Goal: Task Accomplishment & Management: Complete application form

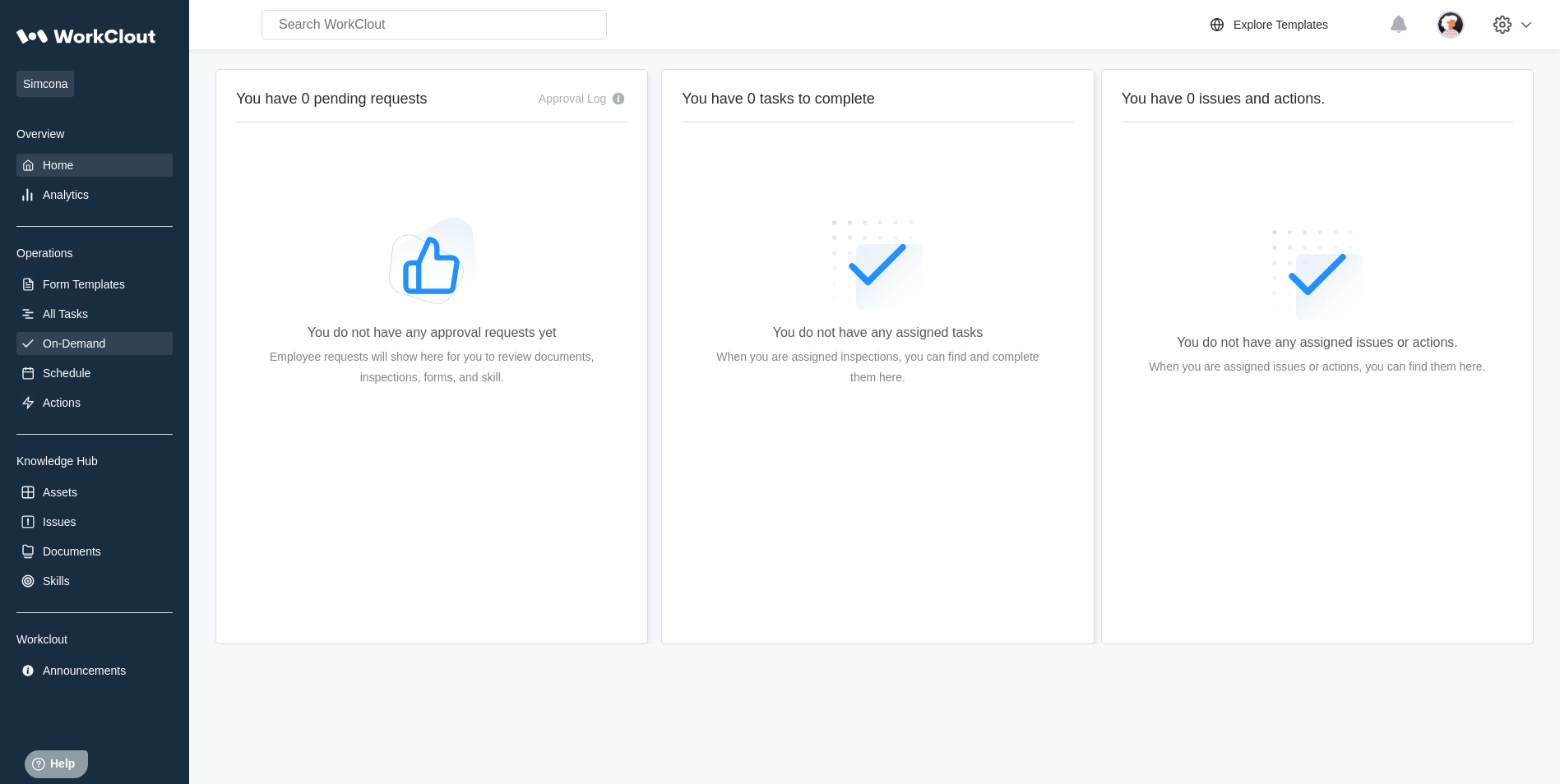
click at [59, 334] on div "On-Demand" at bounding box center [95, 343] width 156 height 23
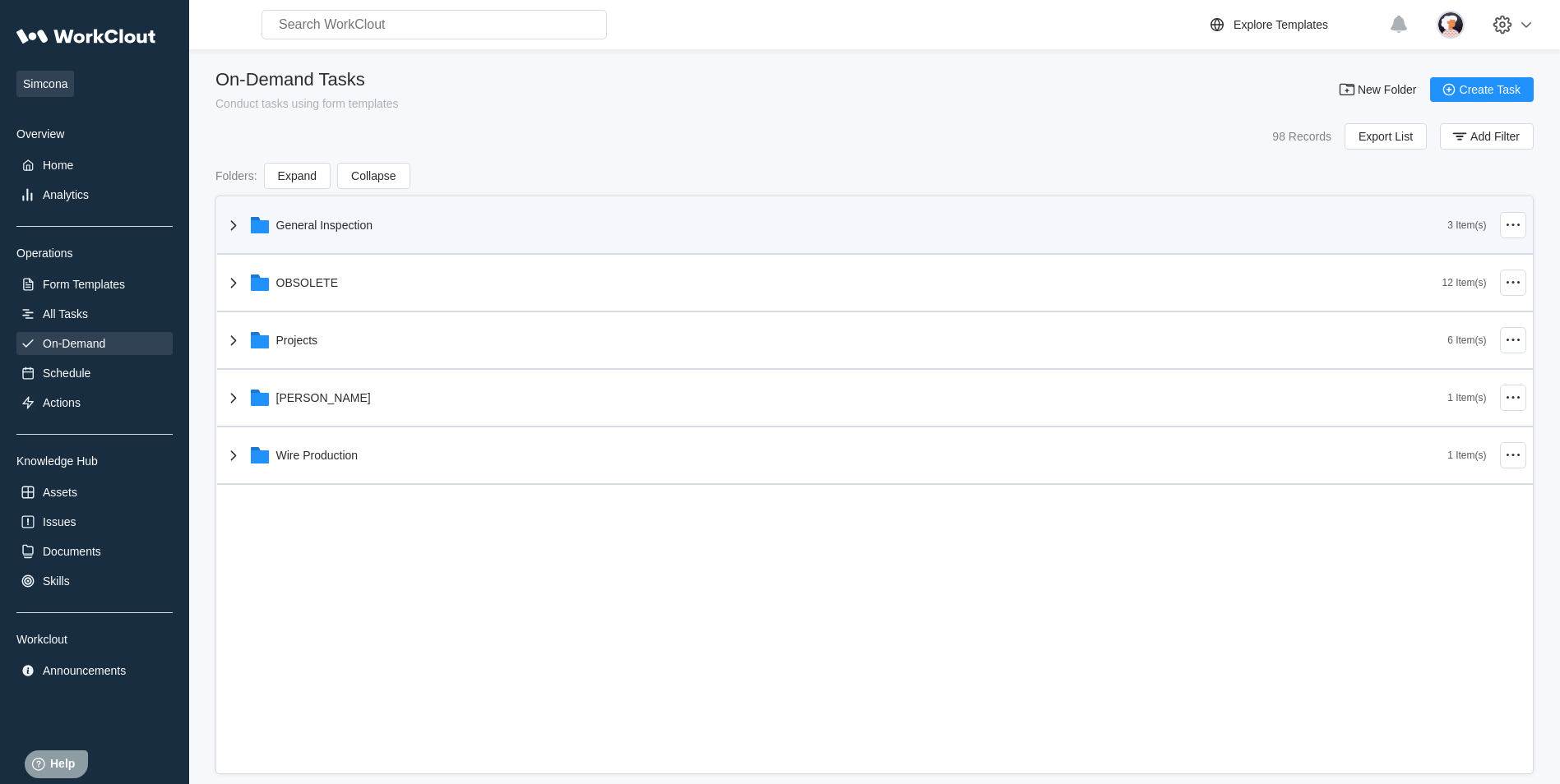
click at [243, 227] on div "General Inspection" at bounding box center [836, 225] width 1224 height 43
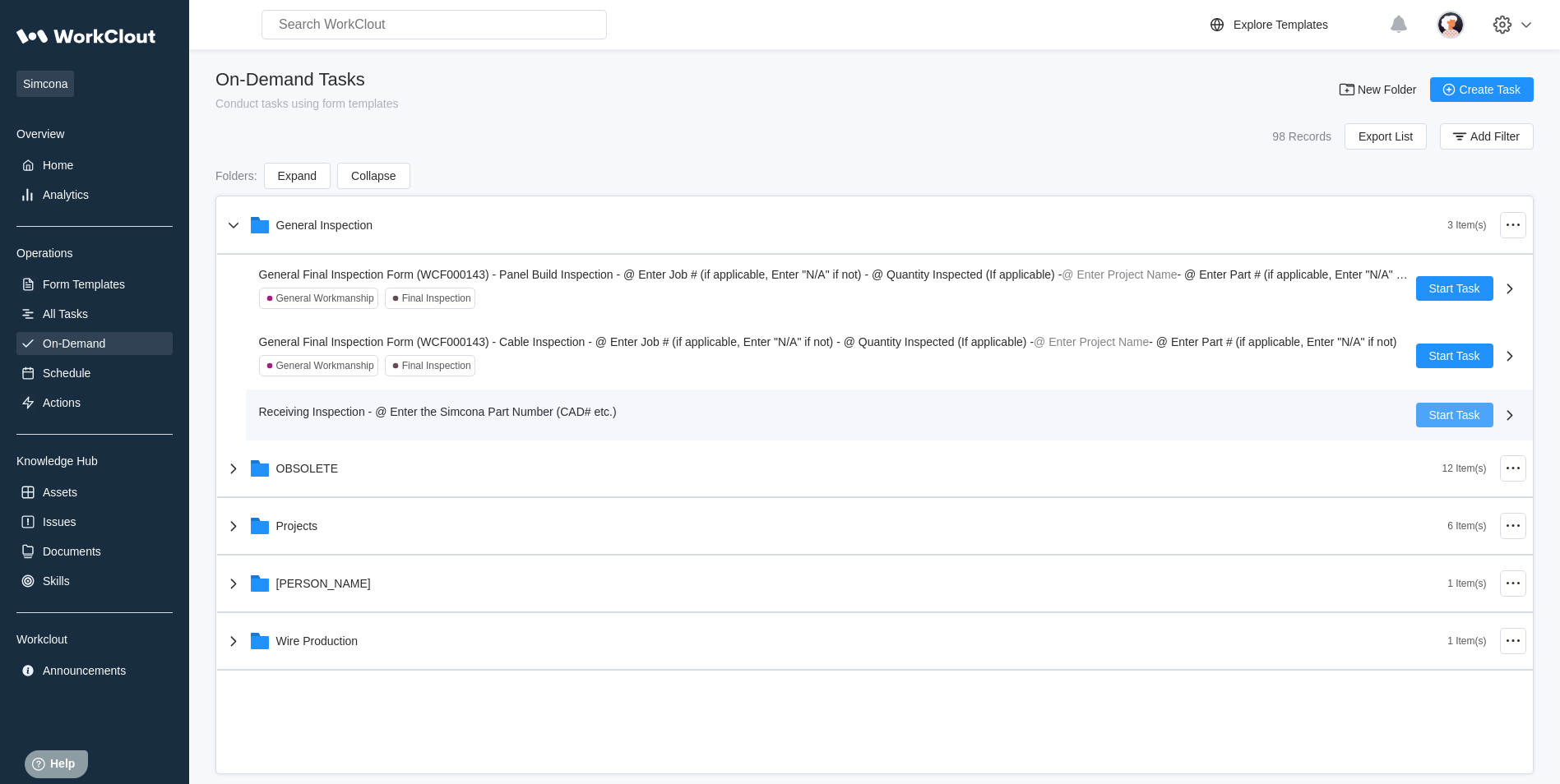
click at [669, 334] on button "Start Task" at bounding box center [1454, 415] width 77 height 25
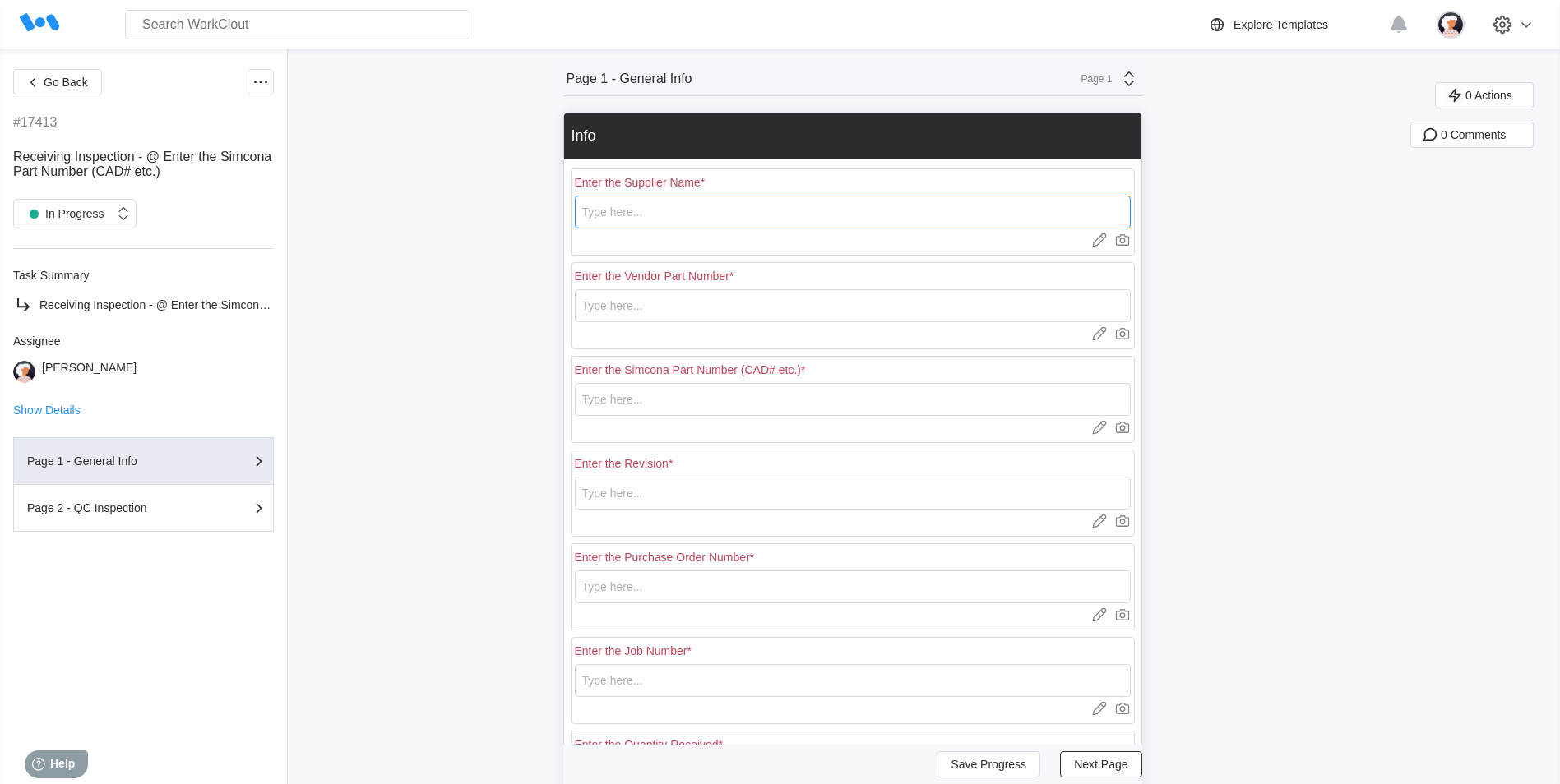
click at [669, 218] on input "text" at bounding box center [852, 212] width 556 height 33
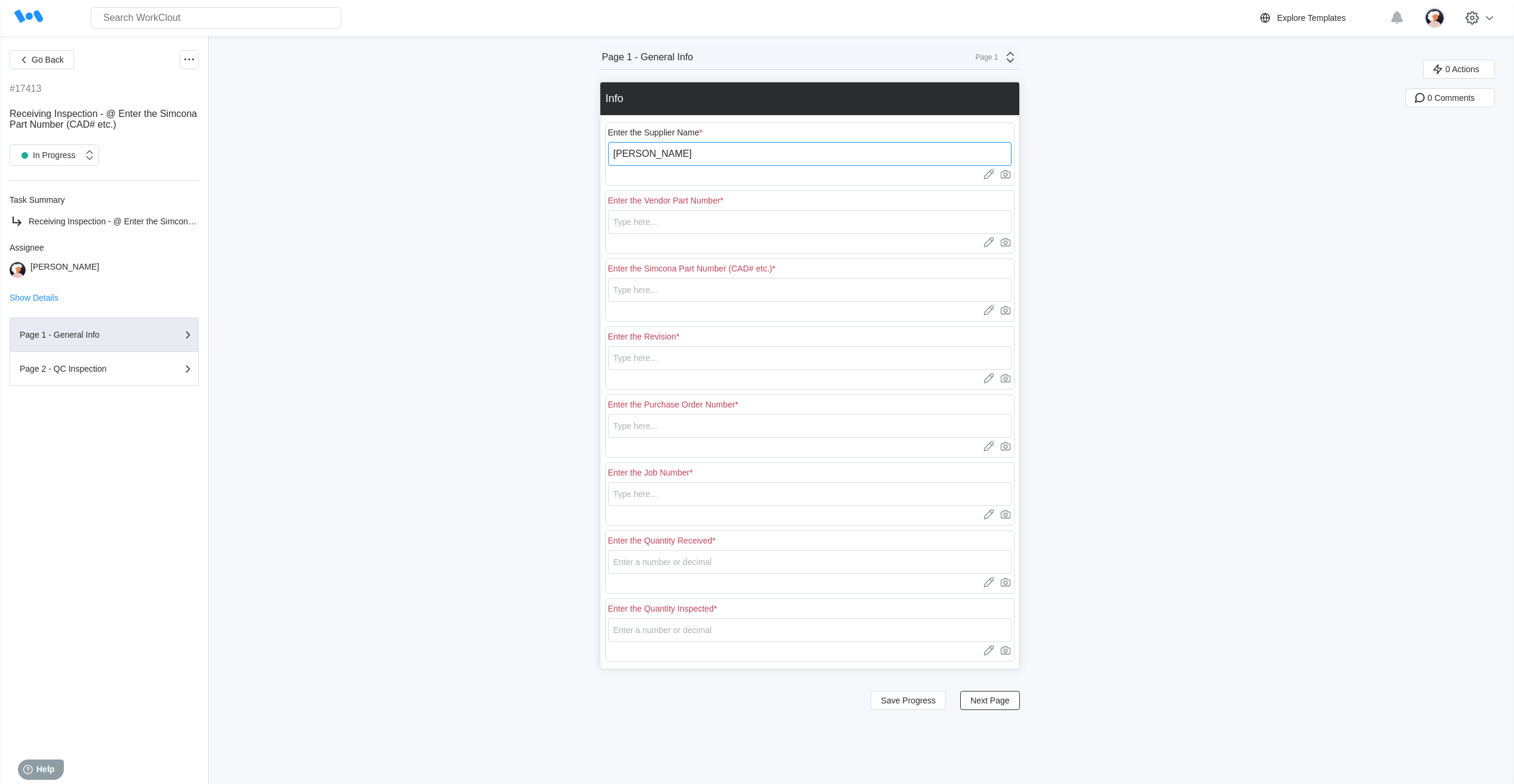
click at [486, 155] on input "[PERSON_NAME]" at bounding box center [809, 154] width 403 height 24
type input "[PERSON_NAME] Elastomerics, Inc"
click at [486, 226] on input "text" at bounding box center [809, 222] width 403 height 24
type input "3050129H01"
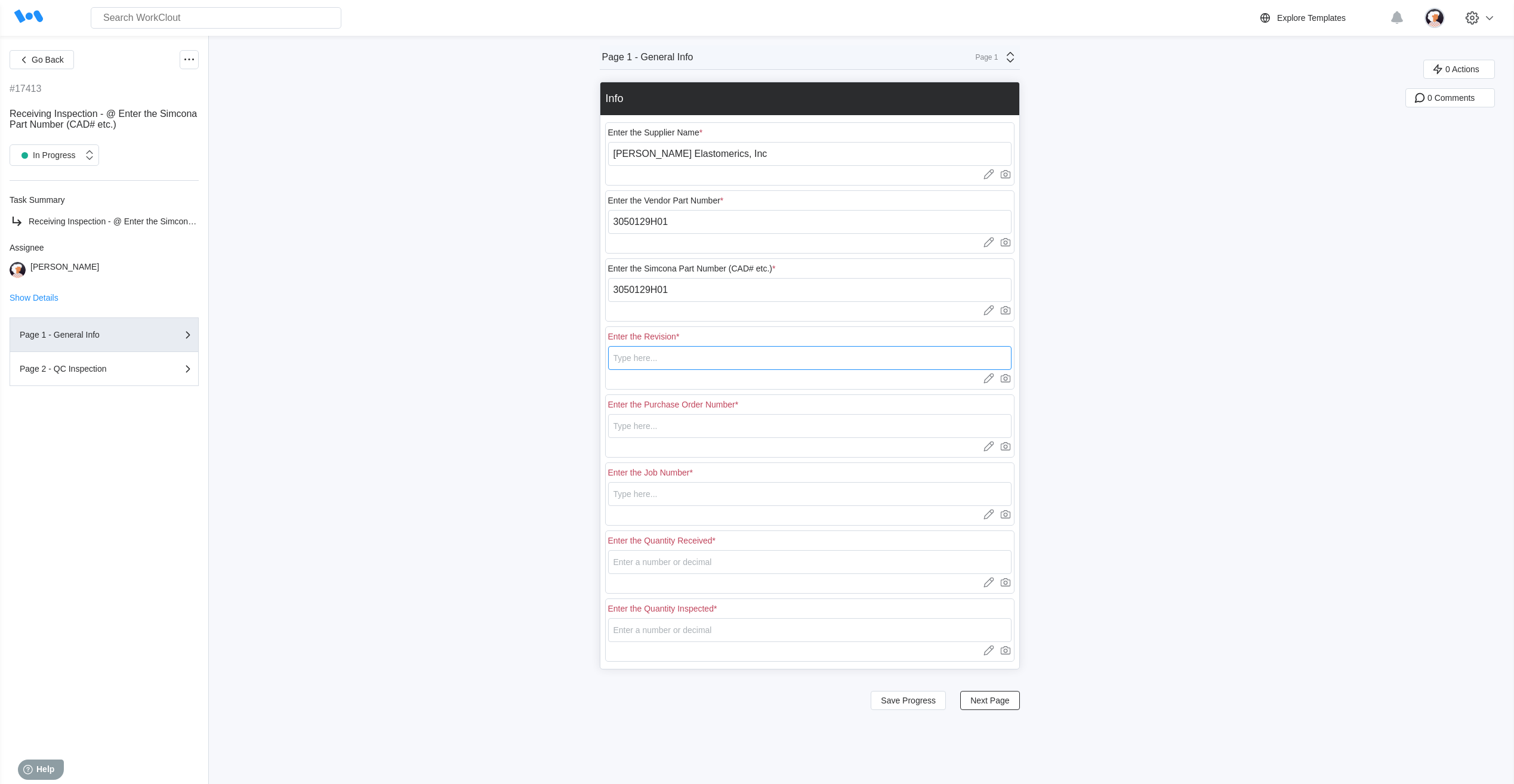
click at [486, 242] on input "text" at bounding box center [809, 358] width 403 height 24
type input "1"
type input "18198"
type input "N/A"
type input "18"
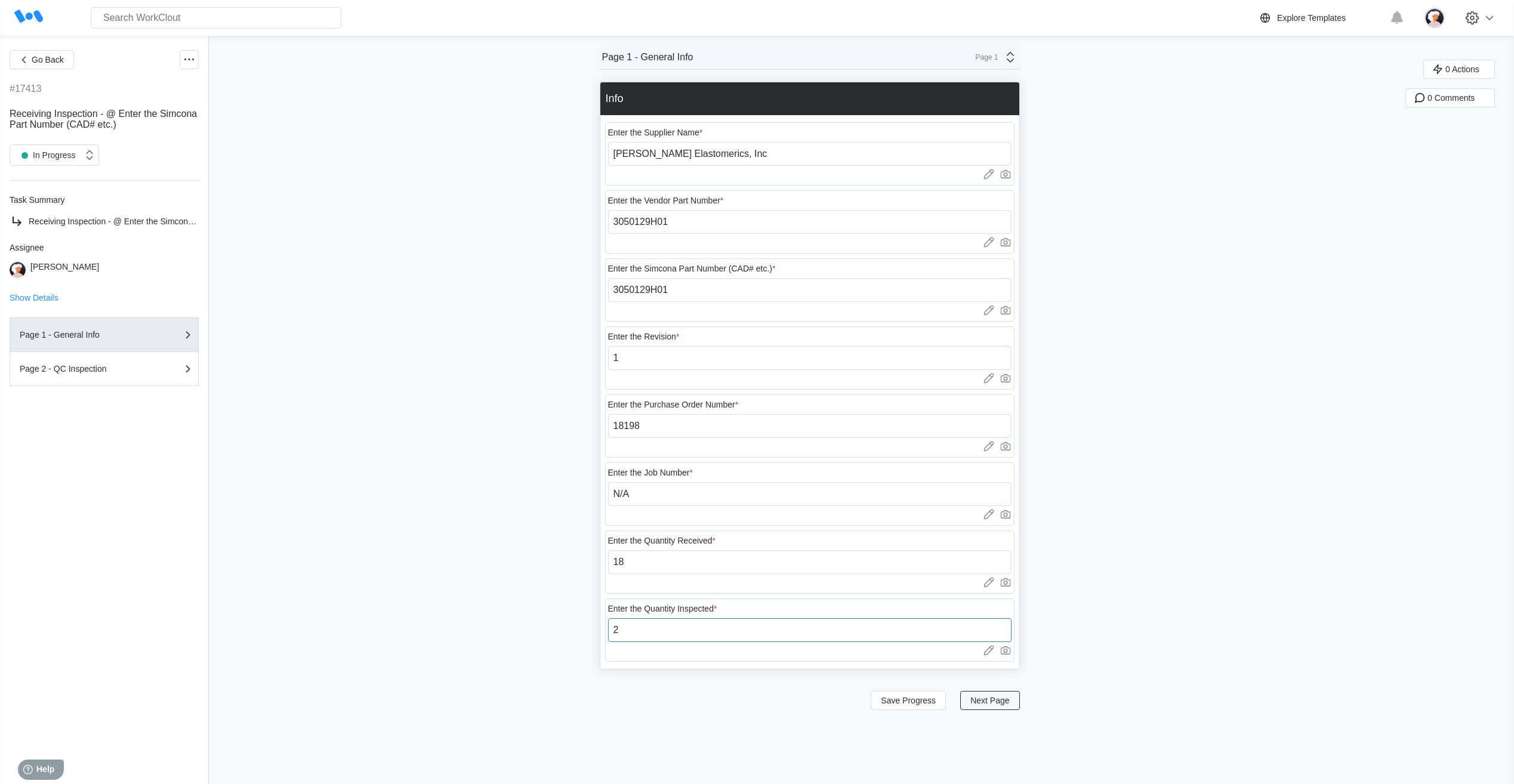
type input "2"
click at [486, 242] on span "Next Page" at bounding box center [990, 700] width 39 height 9
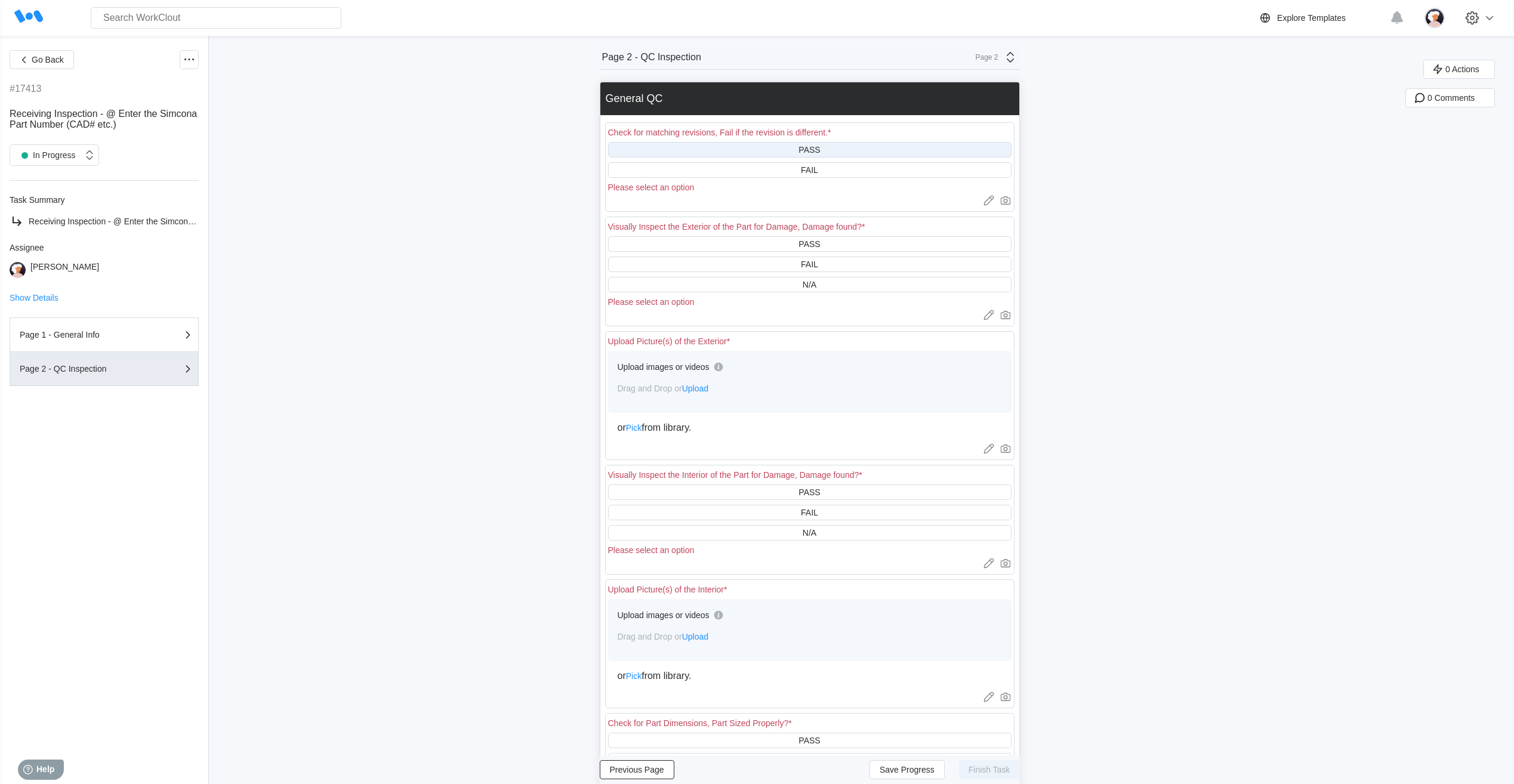
click at [486, 155] on div "PASS" at bounding box center [809, 149] width 403 height 15
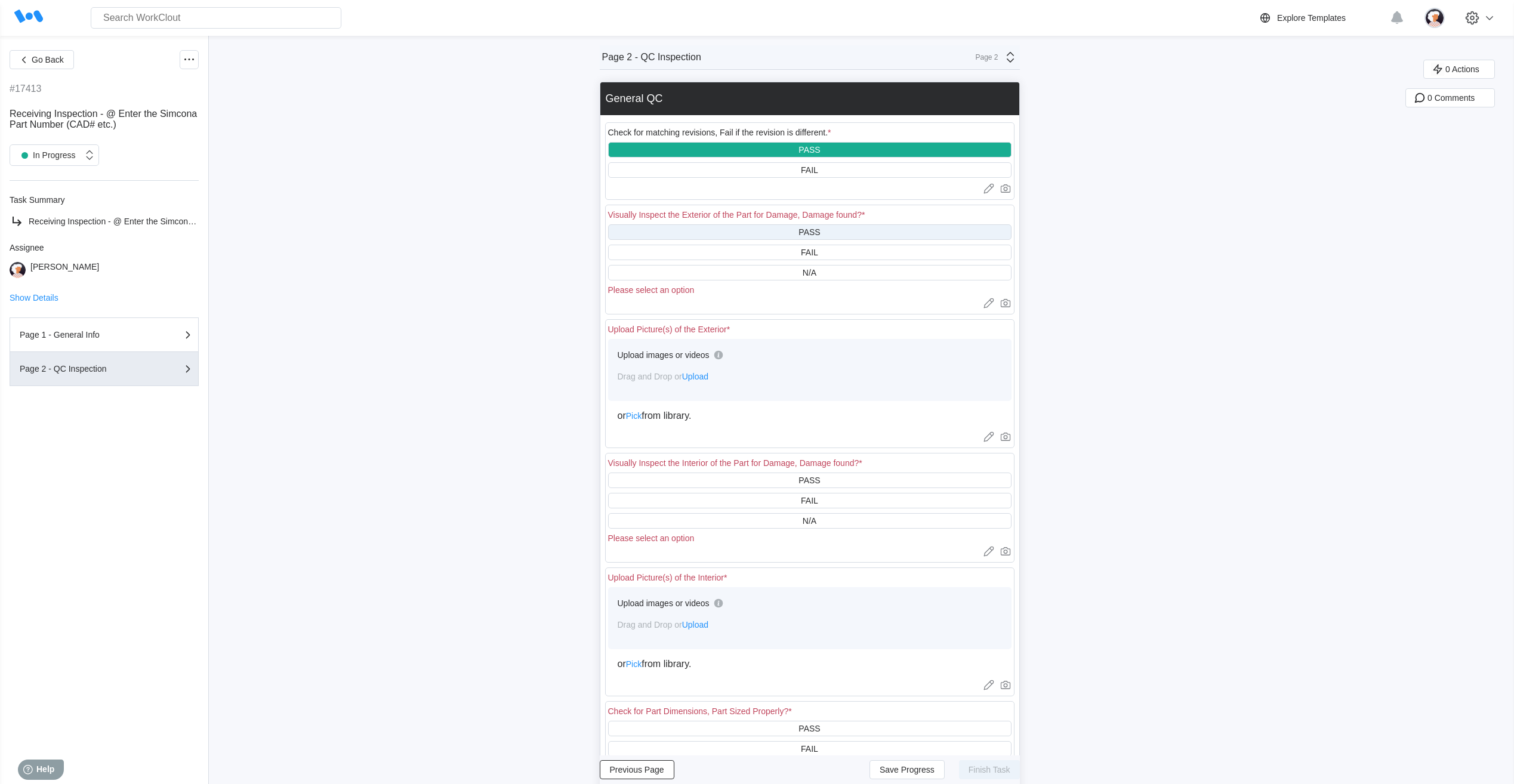
click at [486, 232] on div "PASS" at bounding box center [809, 232] width 403 height 15
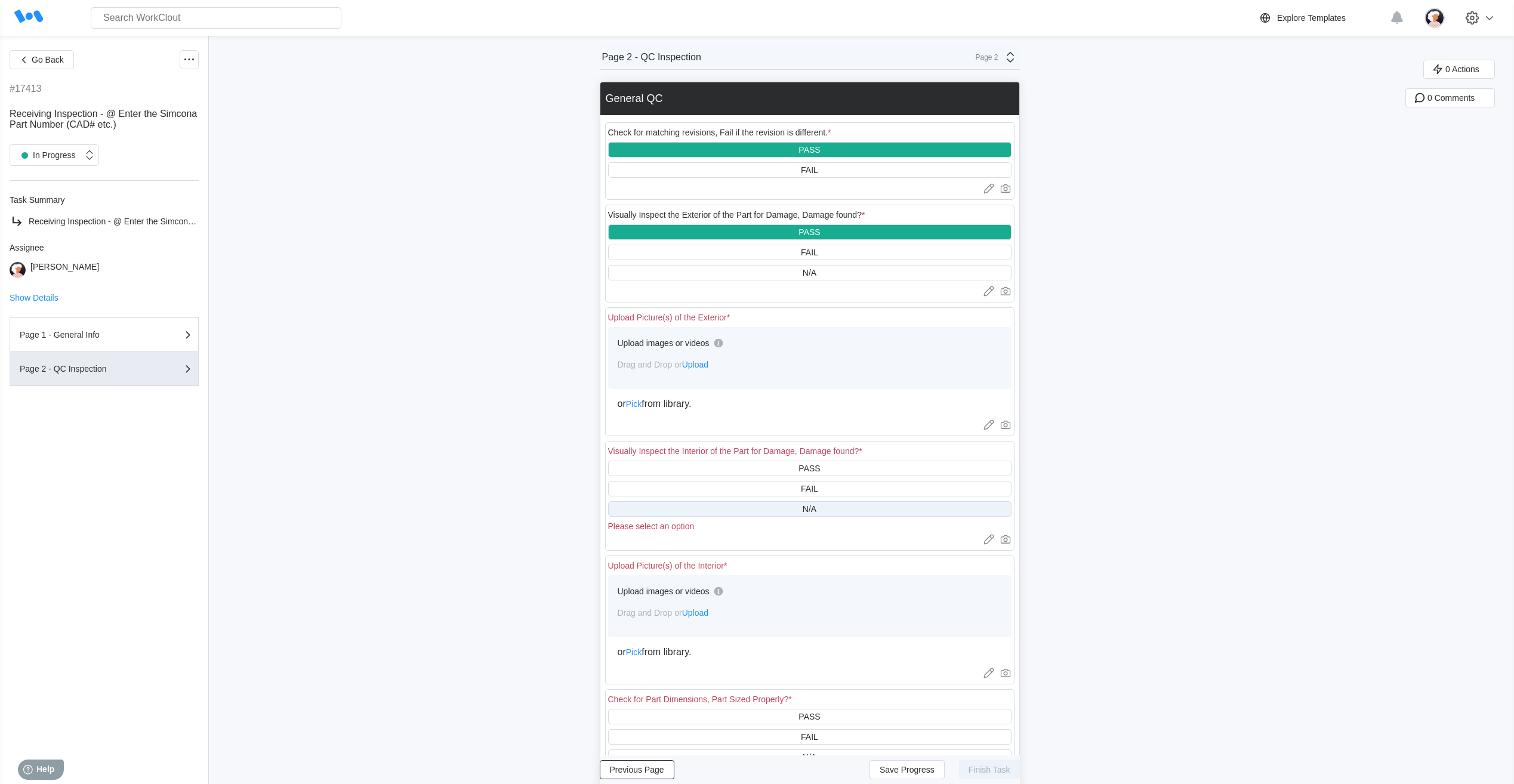
click at [486, 242] on div "N/A" at bounding box center [809, 508] width 403 height 15
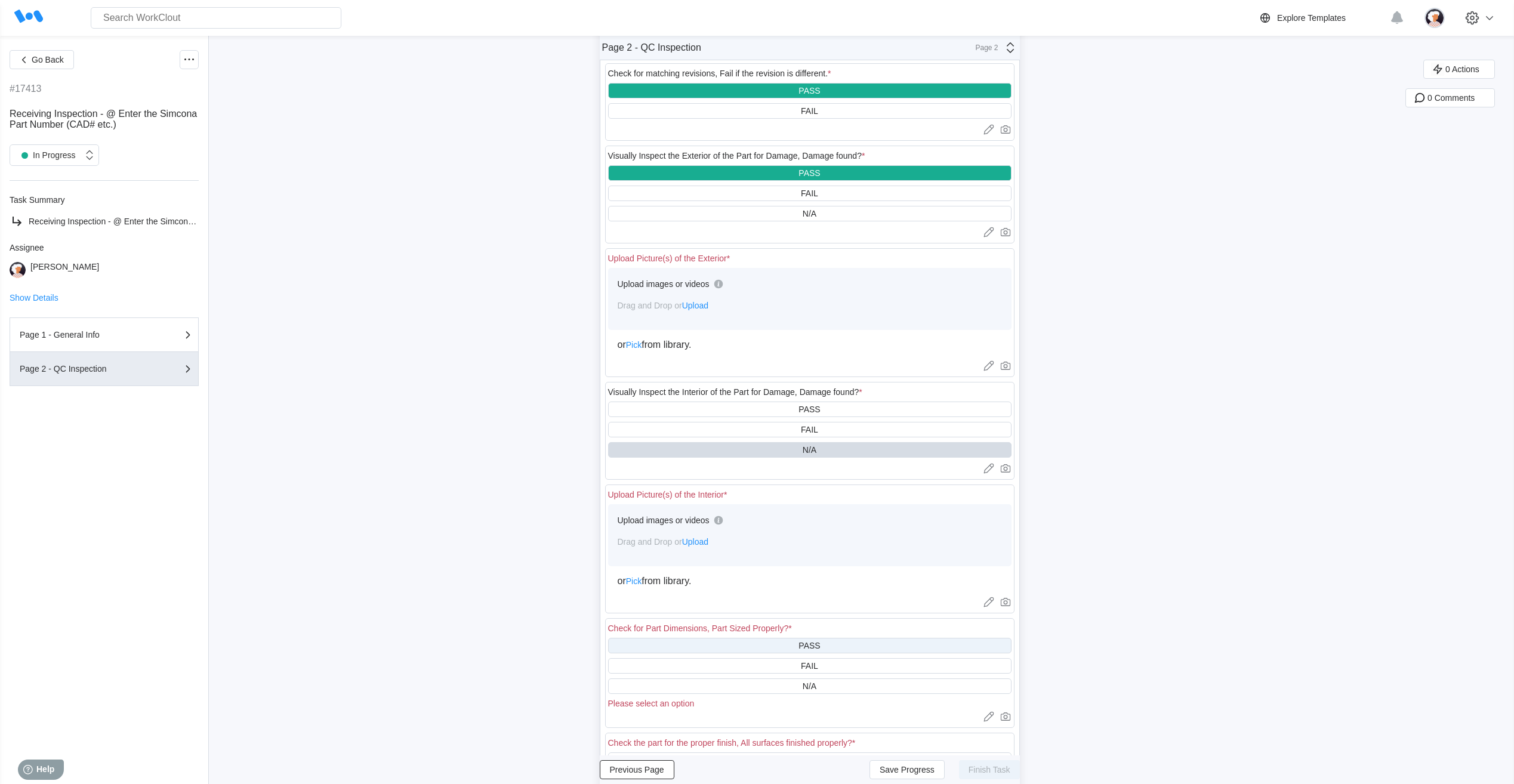
scroll to position [60, 0]
click at [486, 242] on div "PASS" at bounding box center [809, 644] width 403 height 15
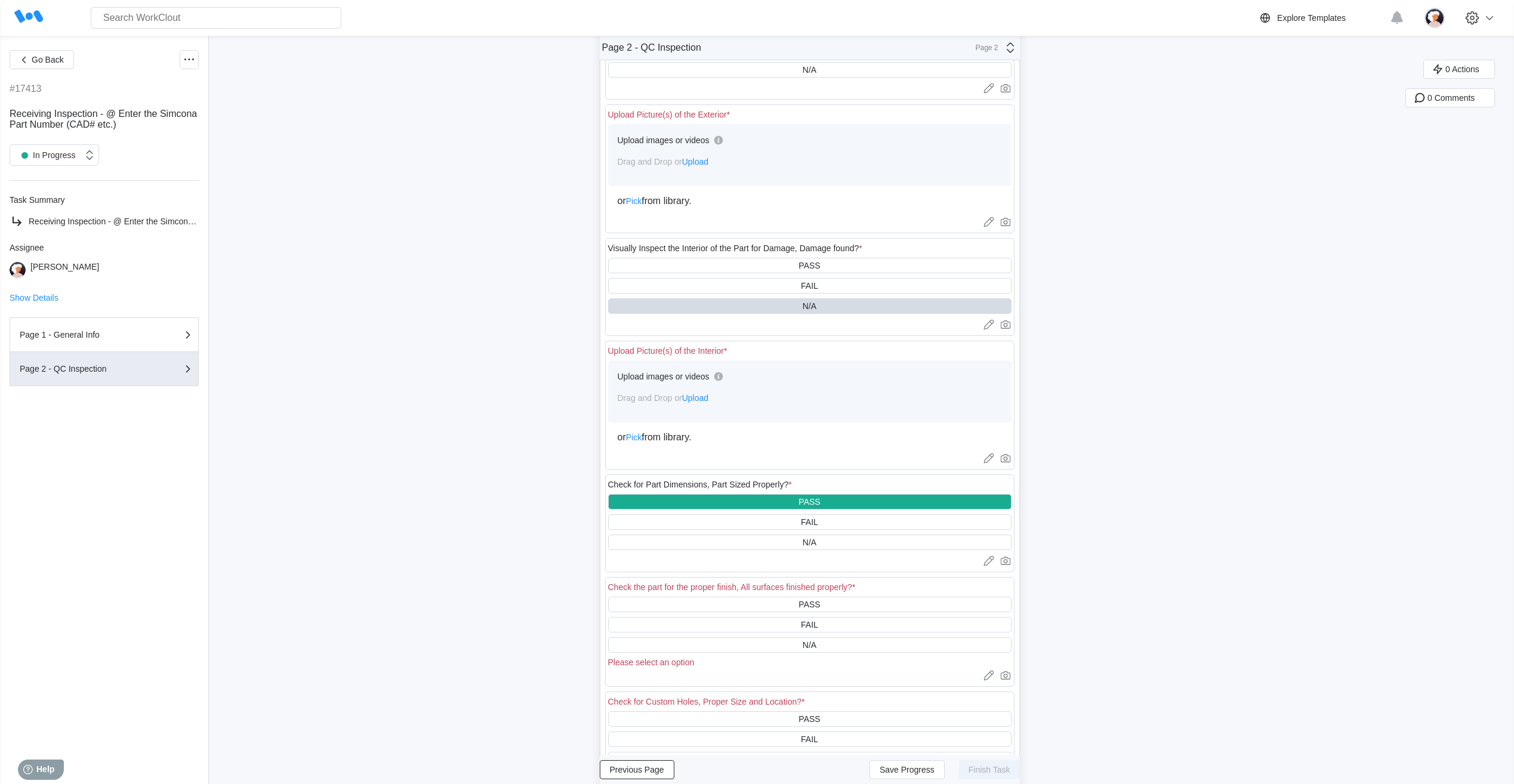
scroll to position [238, 0]
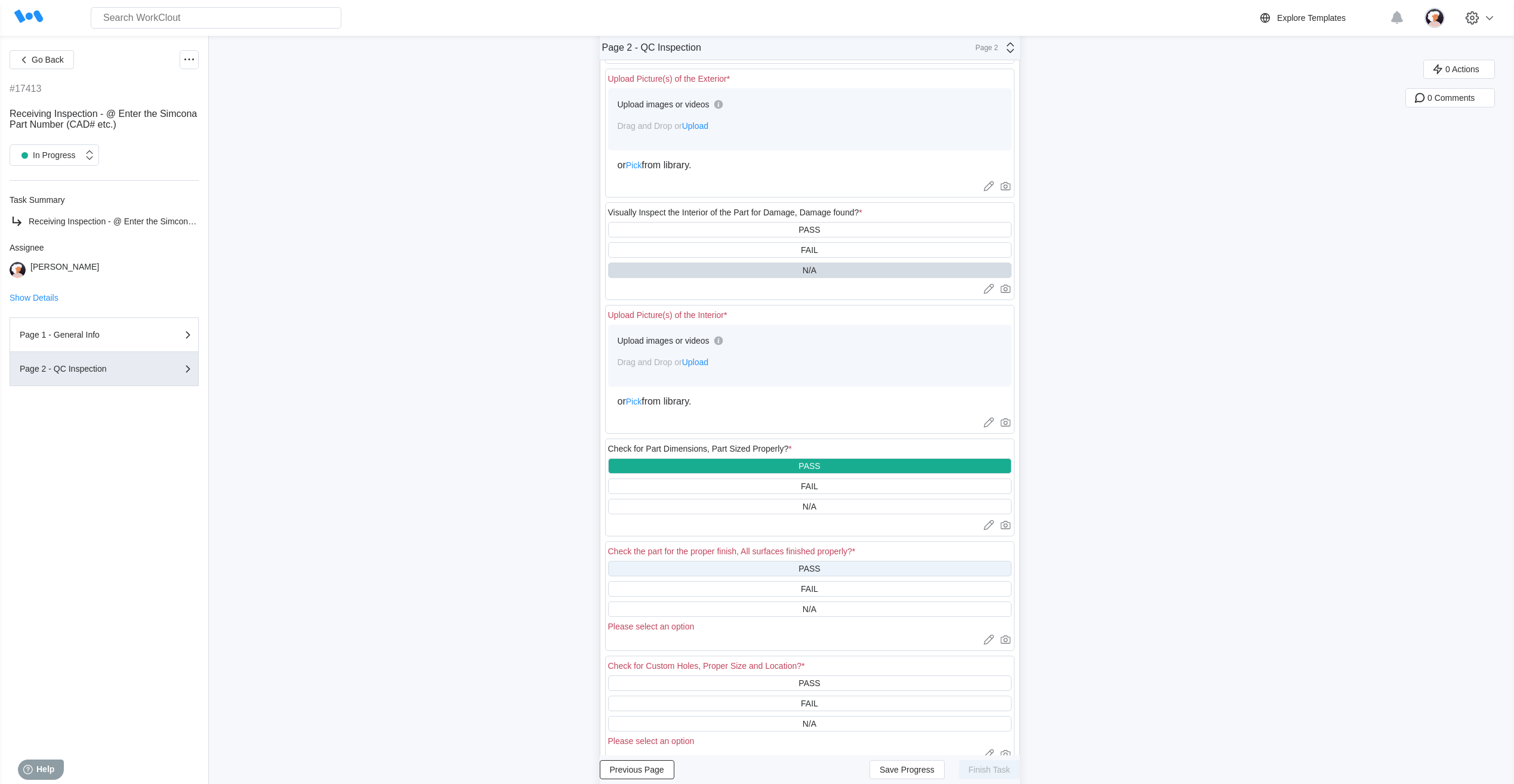
click at [486, 242] on div "PASS" at bounding box center [809, 568] width 403 height 15
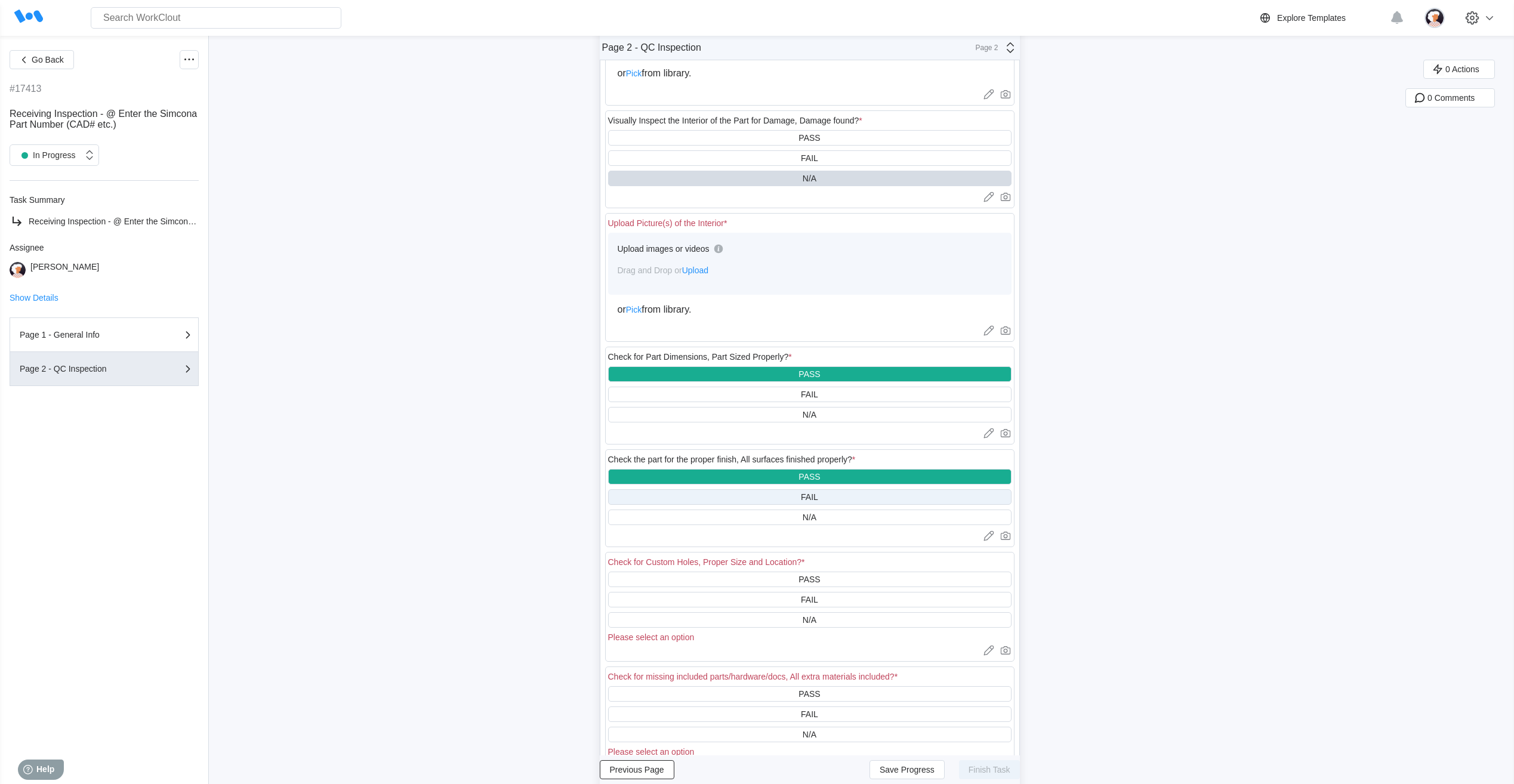
scroll to position [358, 0]
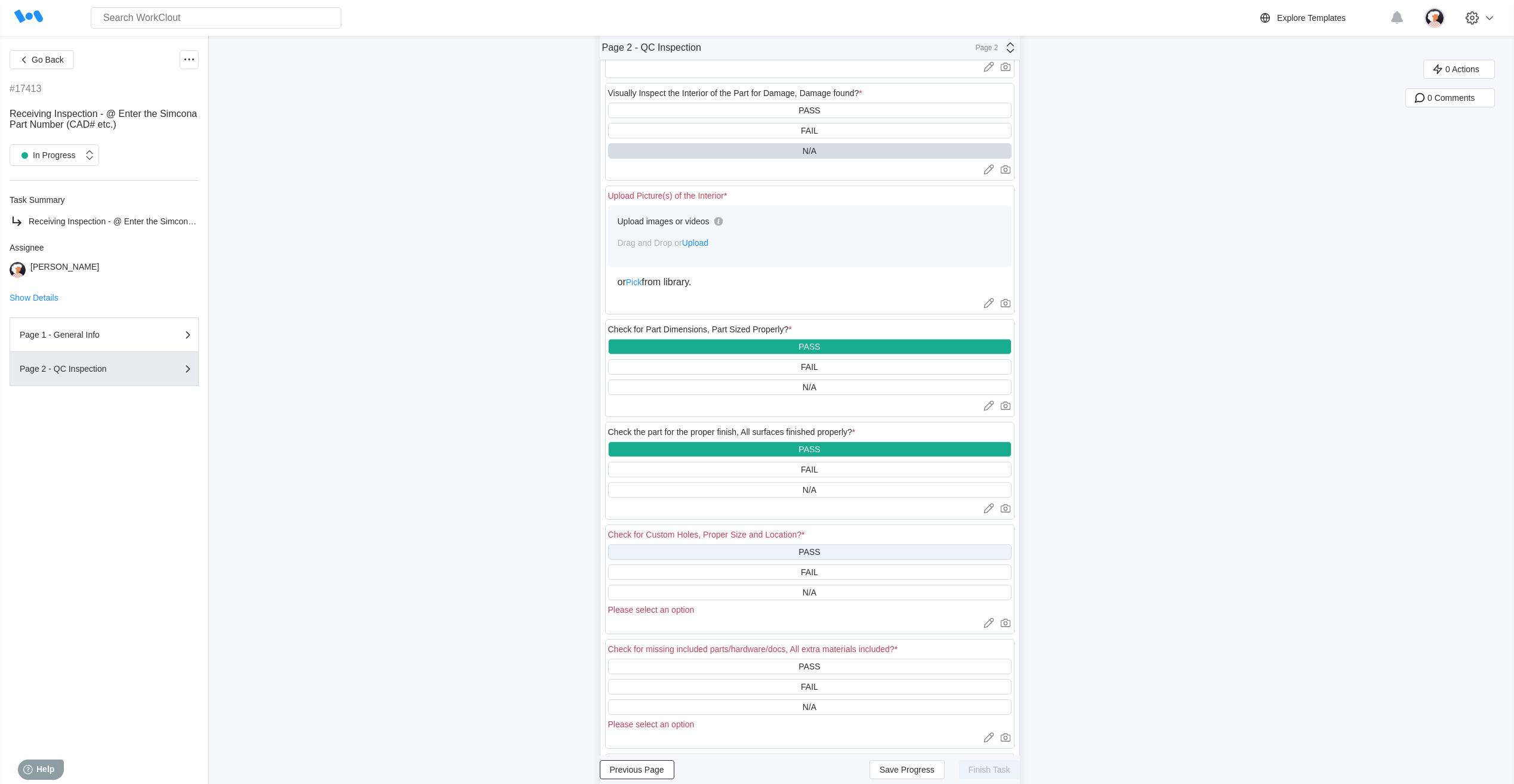
click at [486, 242] on div "PASS" at bounding box center [809, 552] width 403 height 15
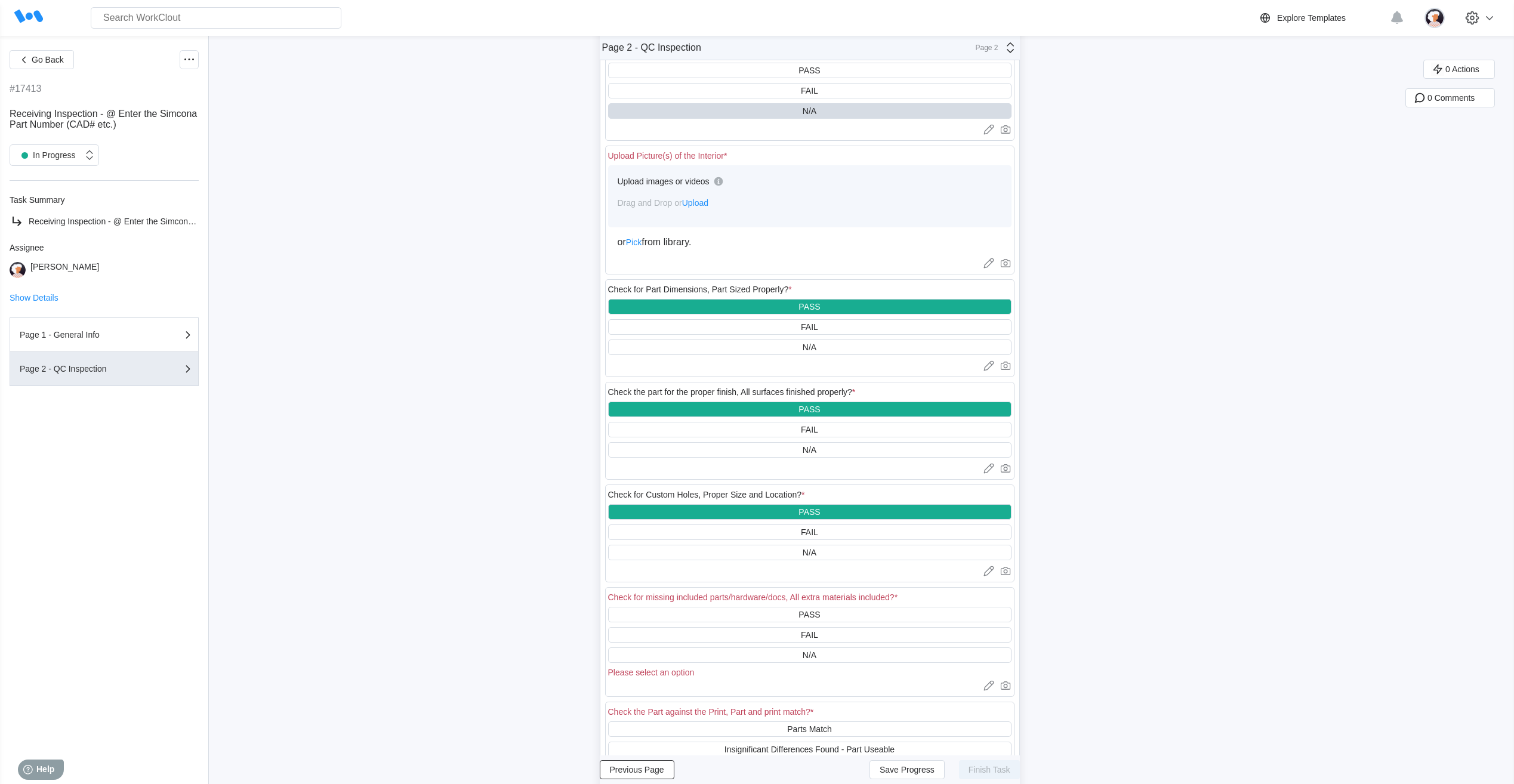
scroll to position [477, 0]
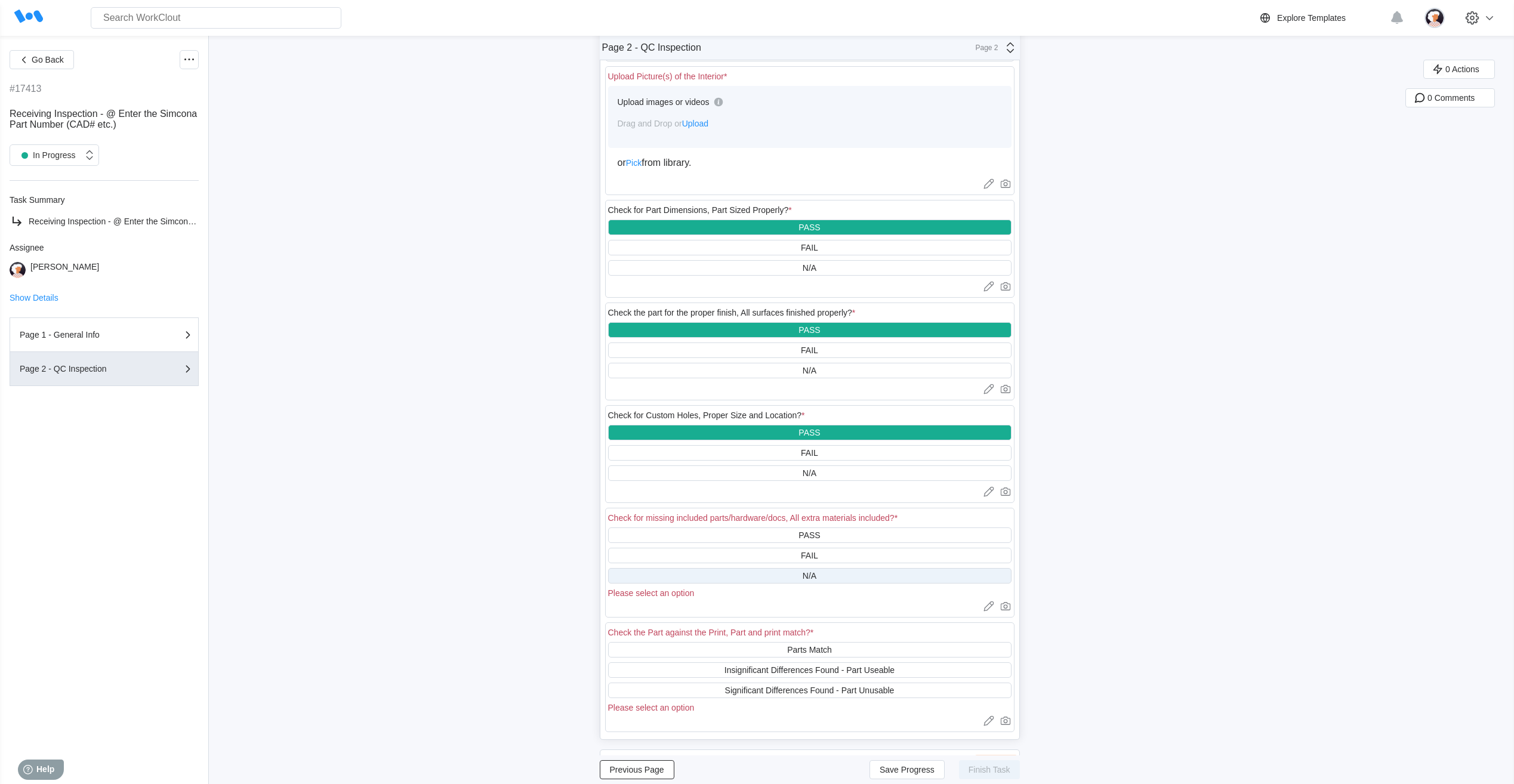
click at [486, 242] on div "N/A" at bounding box center [809, 575] width 403 height 15
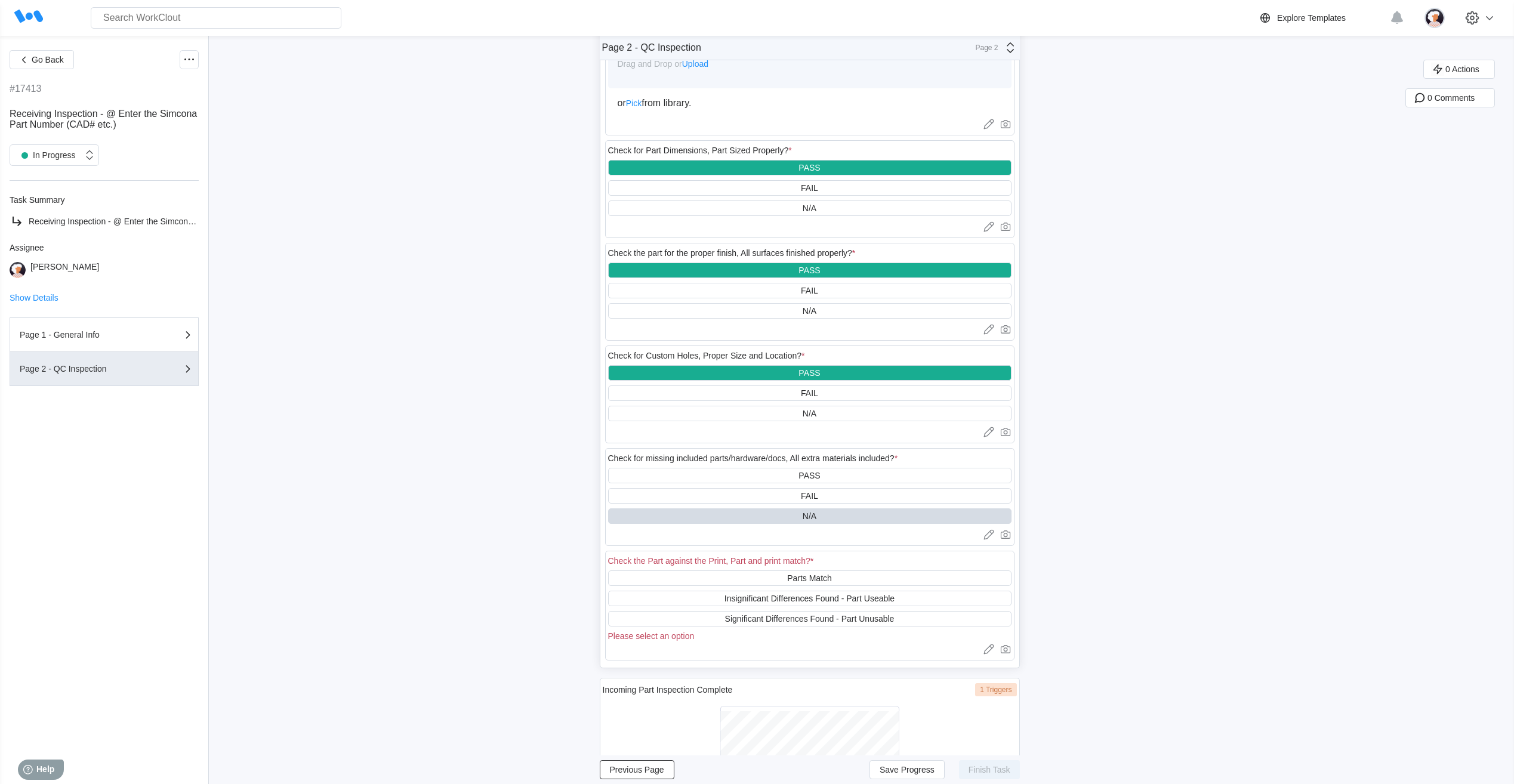
click at [486, 242] on div "Parts Match" at bounding box center [809, 578] width 403 height 15
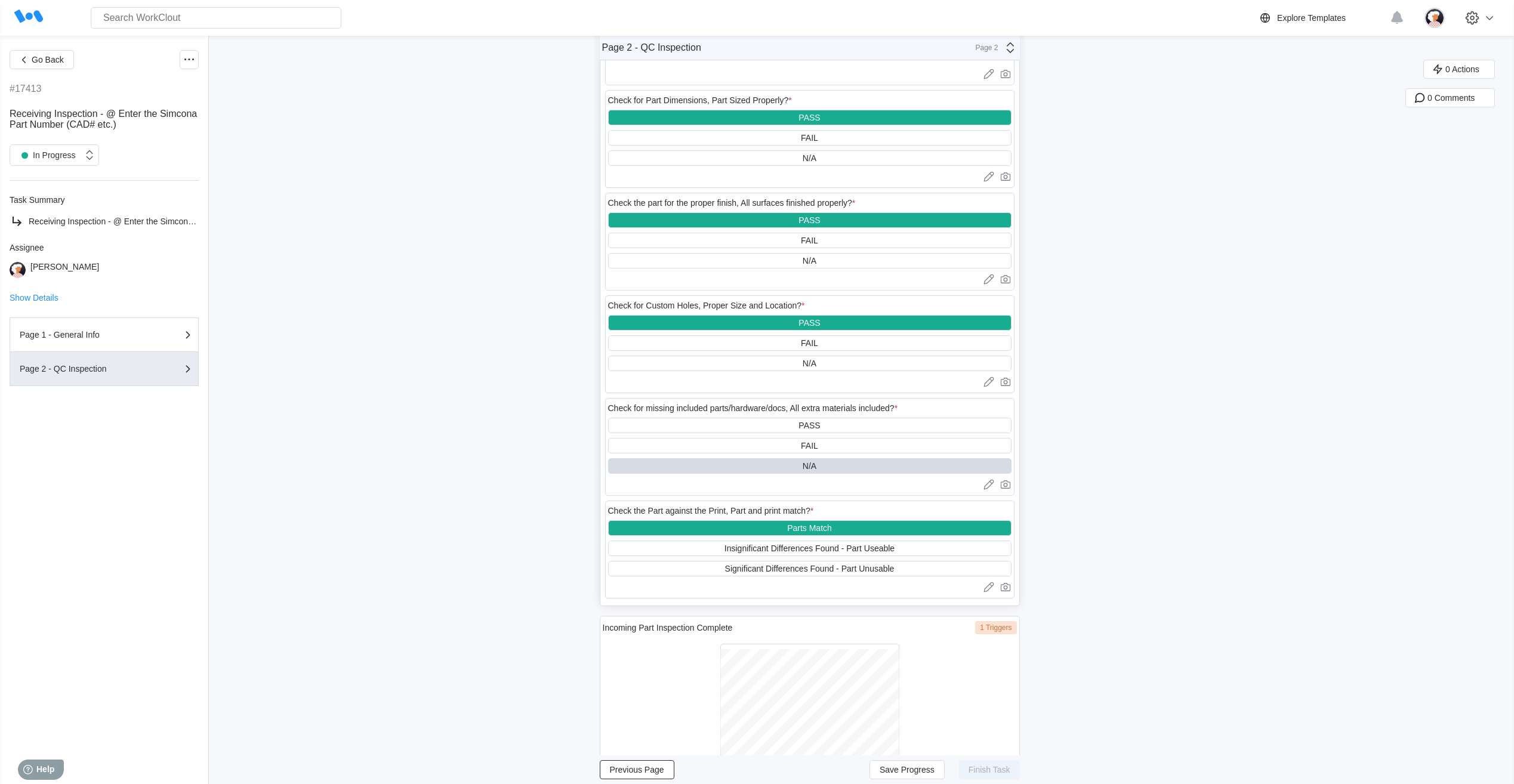
scroll to position [653, 0]
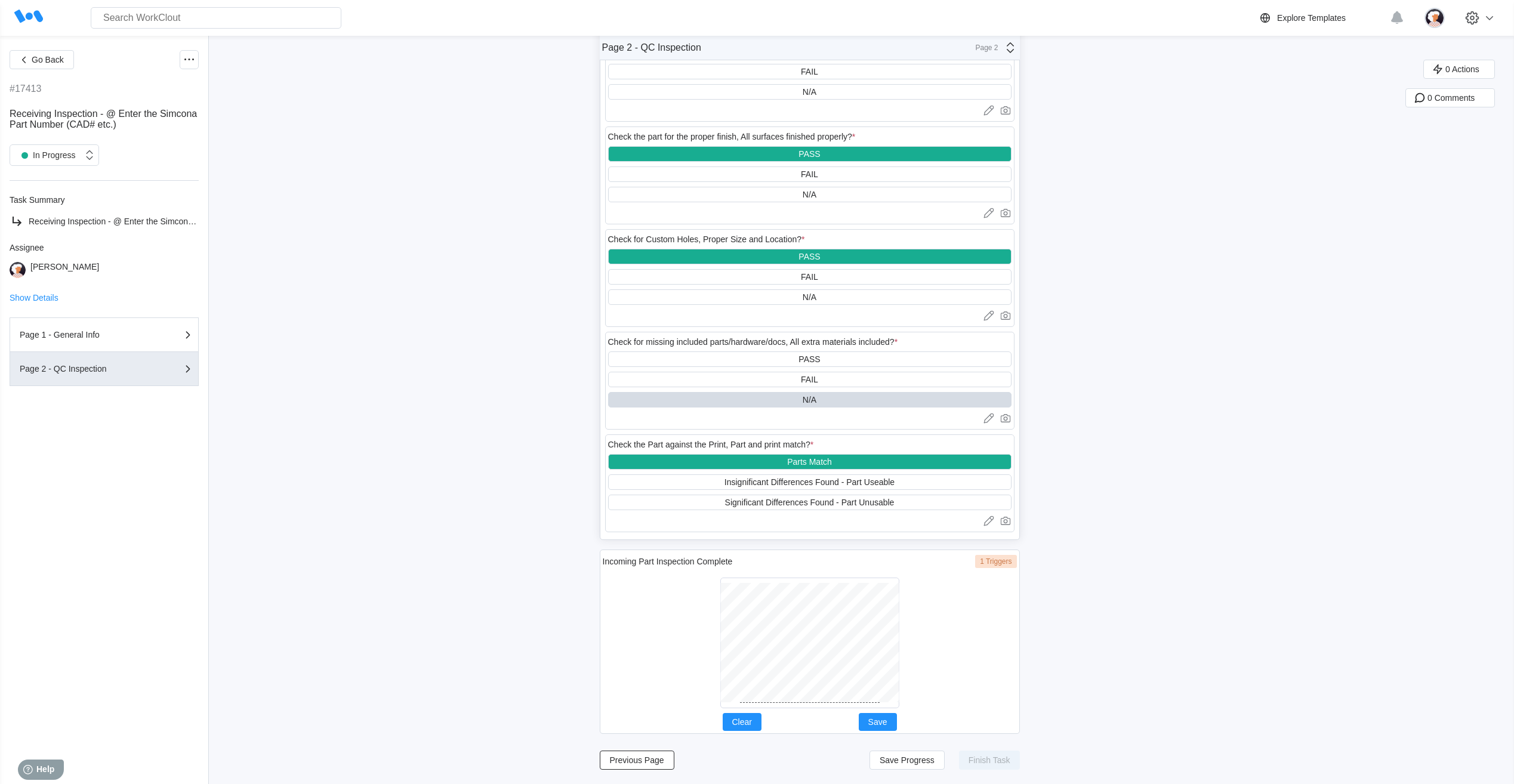
click at [486, 242] on div at bounding box center [809, 643] width 414 height 140
click at [486, 242] on span "Save" at bounding box center [878, 721] width 19 height 9
click at [486, 242] on span "Save Progress" at bounding box center [907, 759] width 55 height 9
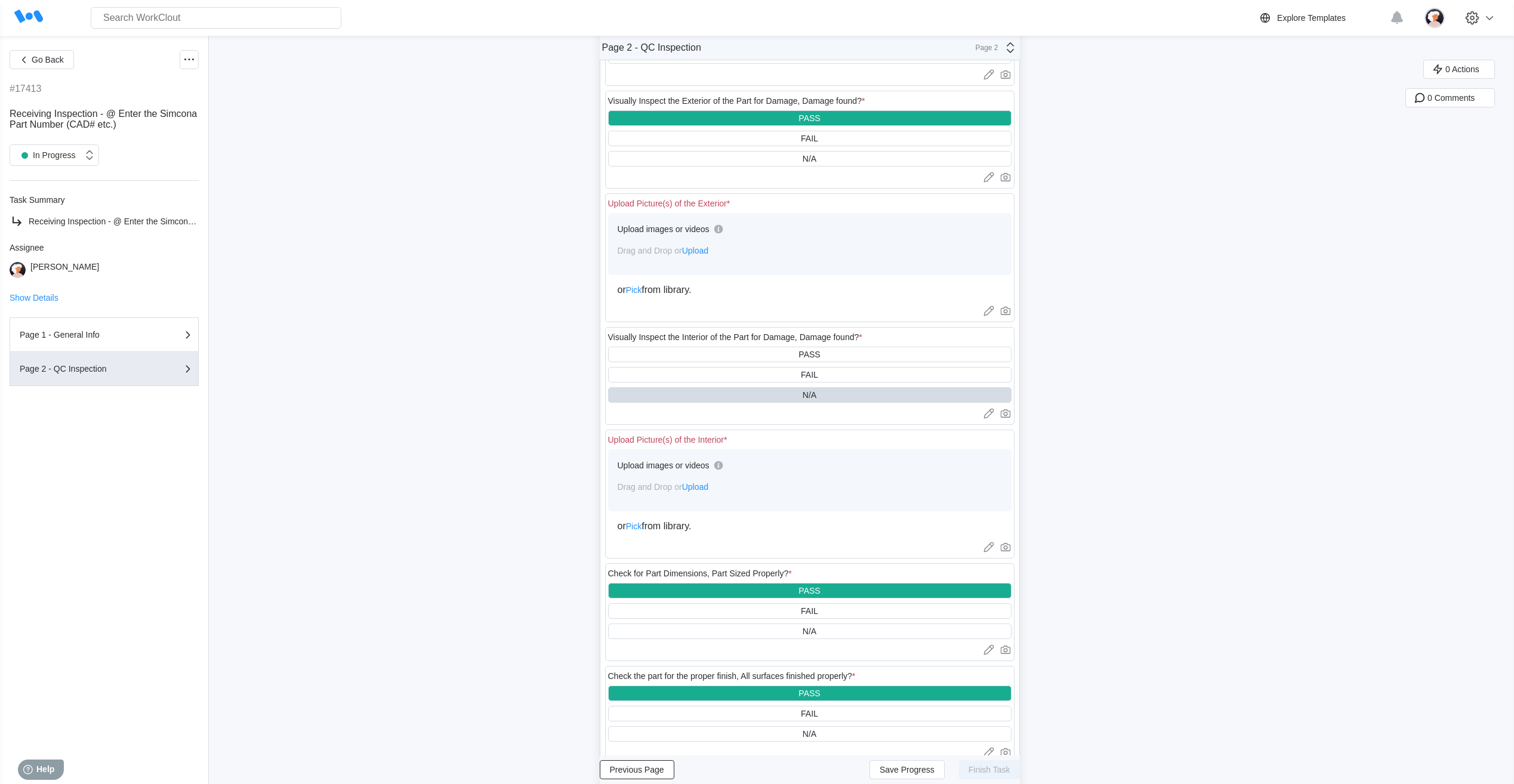
scroll to position [0, 0]
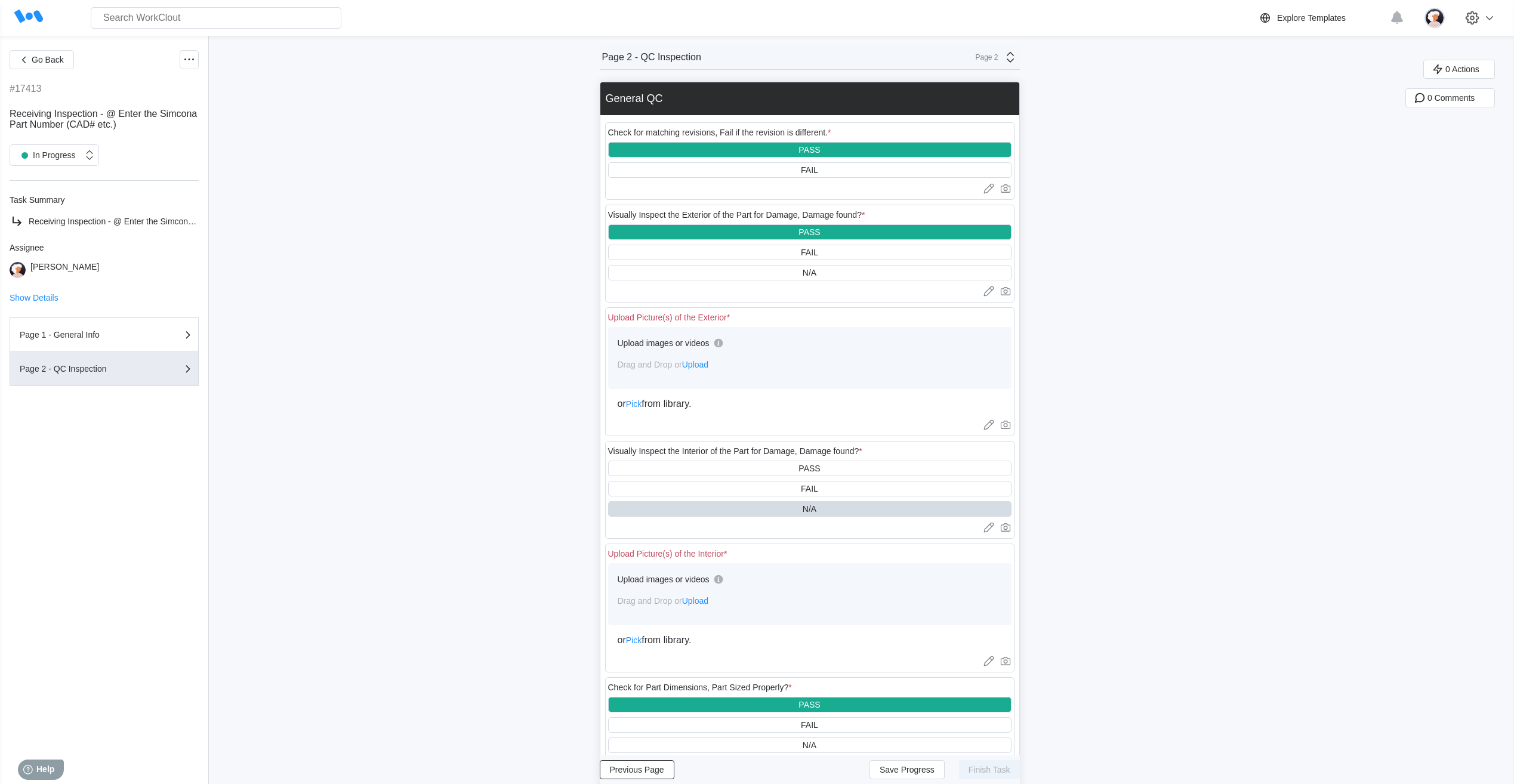
click at [486, 242] on span "Upload" at bounding box center [694, 364] width 26 height 9
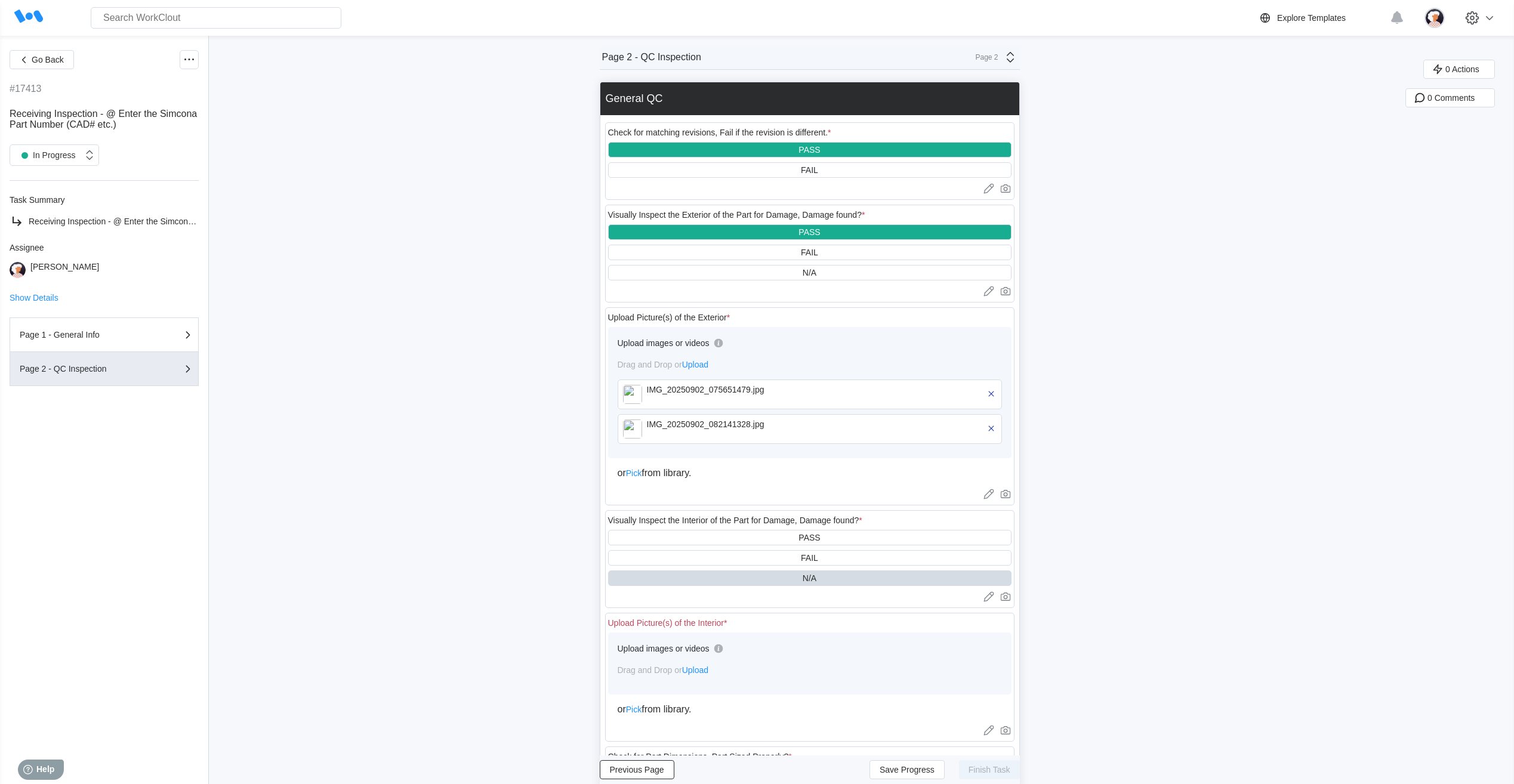
click at [486, 242] on span "Upload" at bounding box center [694, 669] width 26 height 9
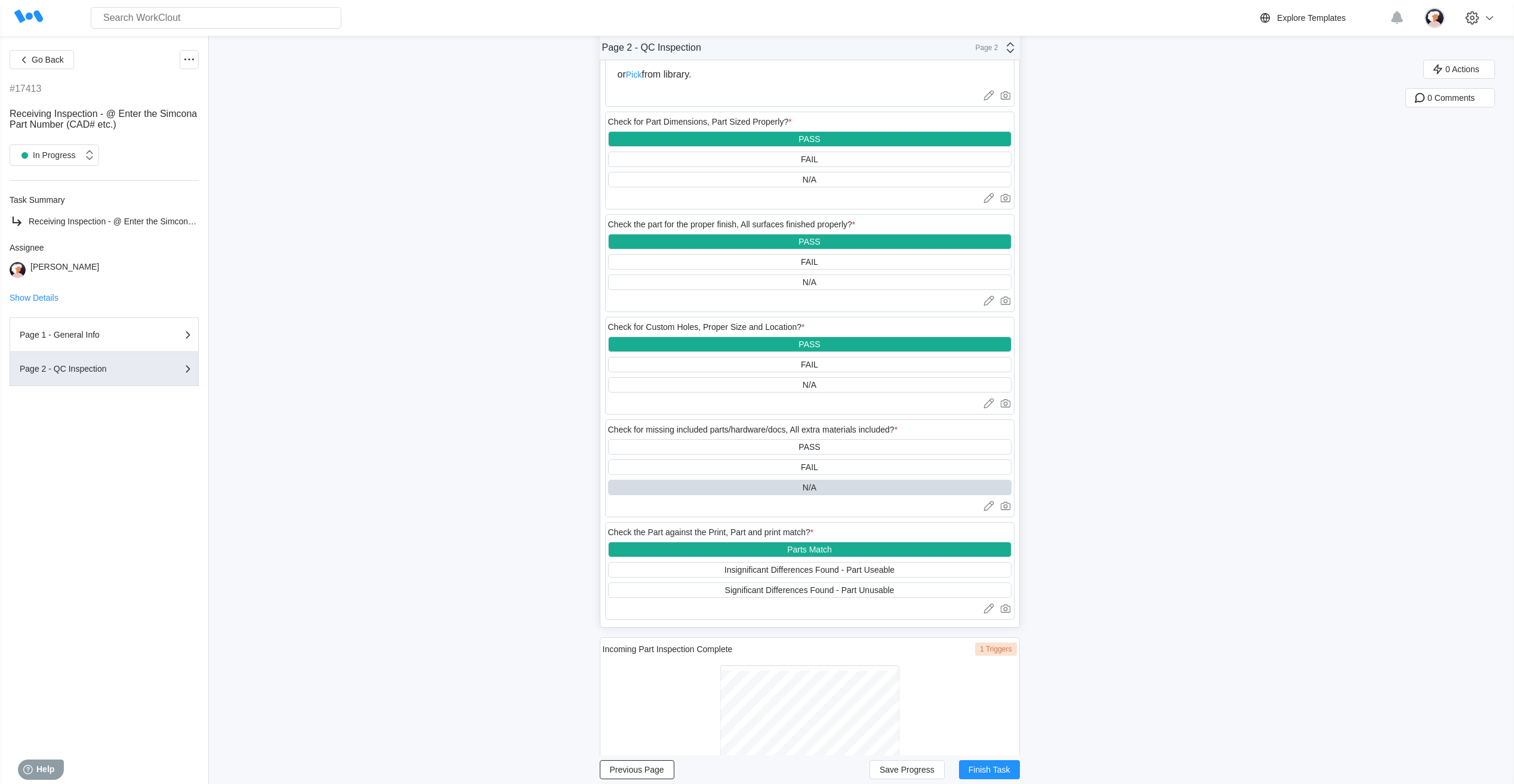
scroll to position [715, 0]
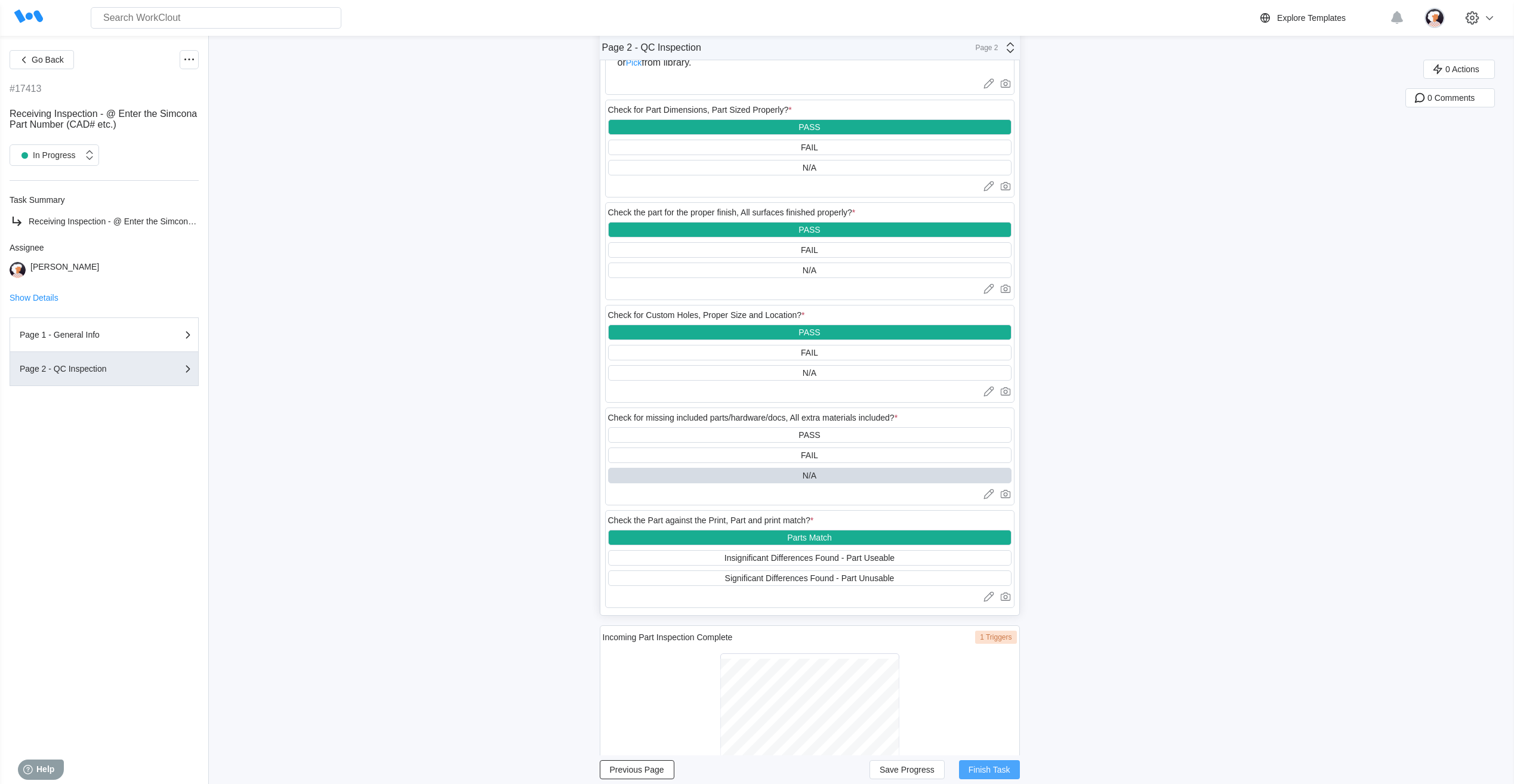
click at [486, 242] on span "Finish Task" at bounding box center [989, 769] width 42 height 9
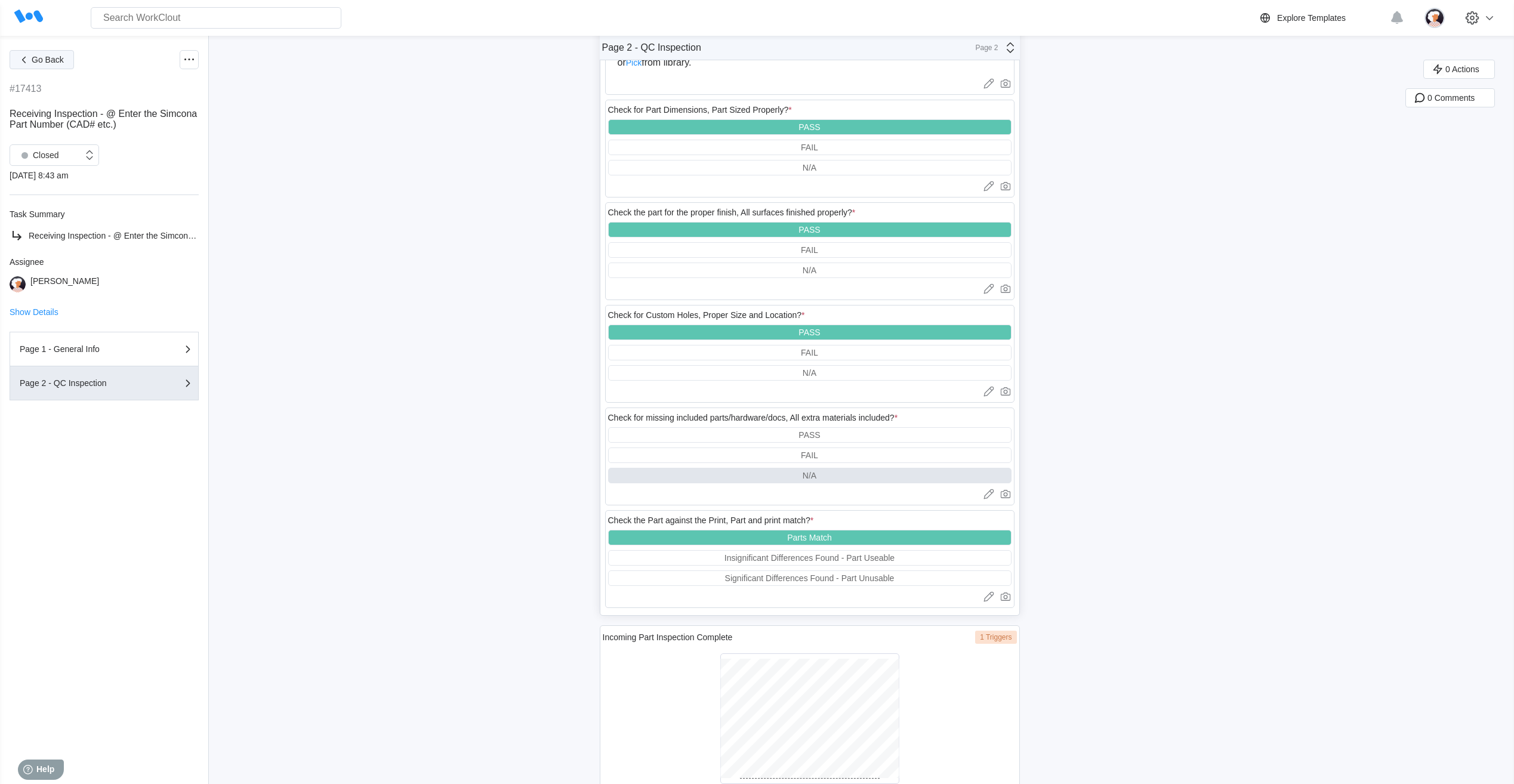
click at [58, 60] on span "Go Back" at bounding box center [47, 59] width 32 height 9
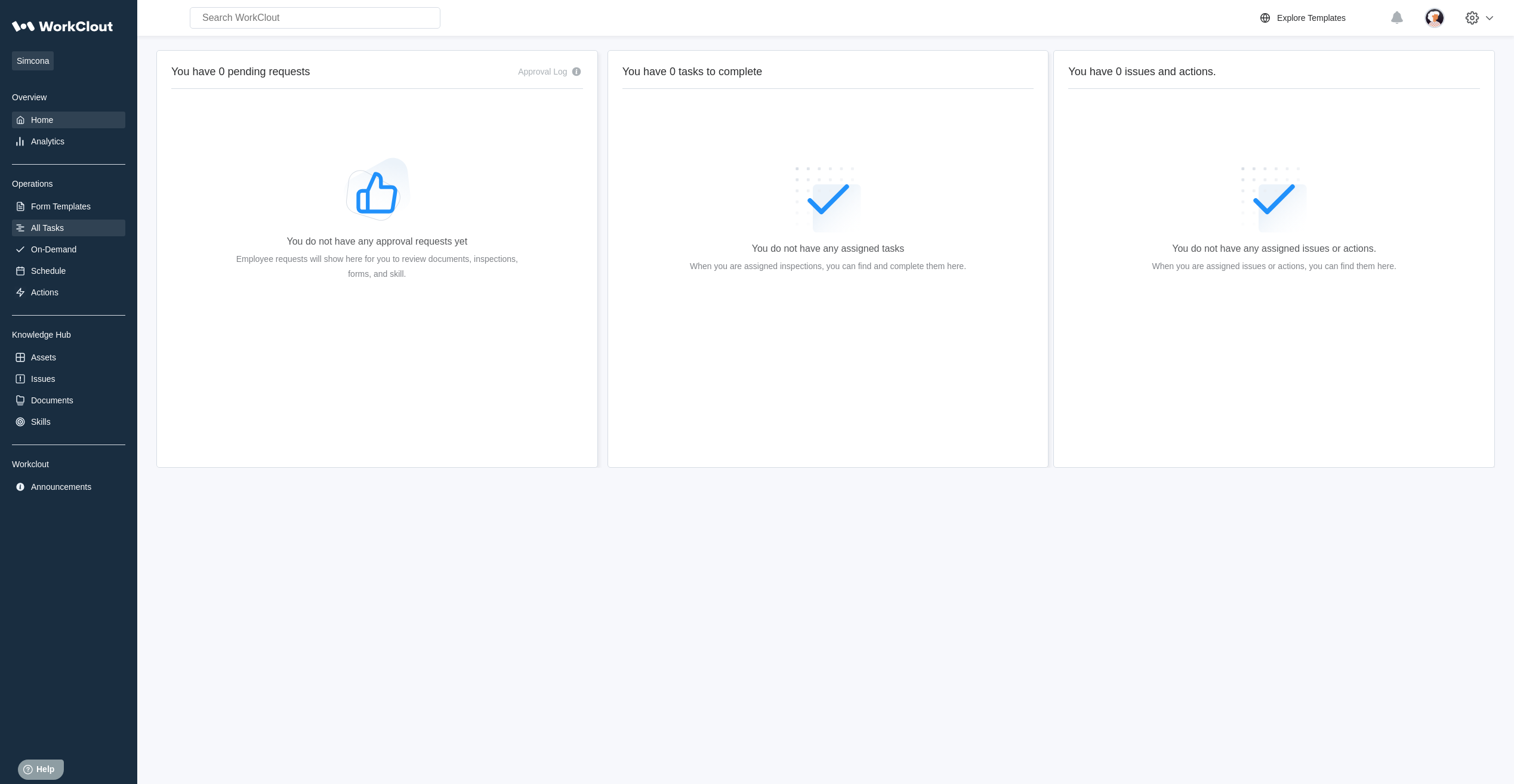
click at [49, 224] on div "All Tasks" at bounding box center [47, 228] width 33 height 9
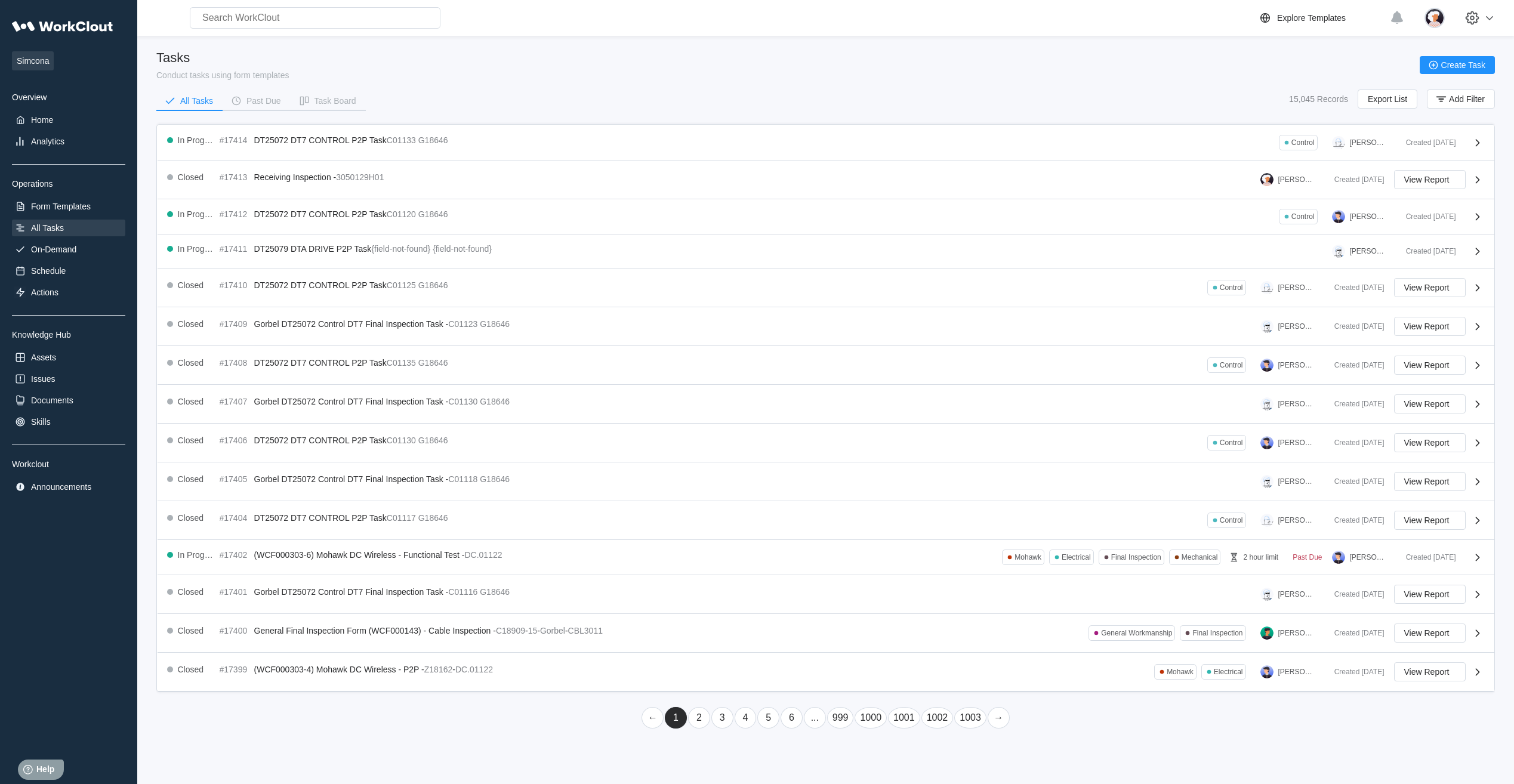
click at [486, 242] on link "6" at bounding box center [791, 717] width 22 height 21
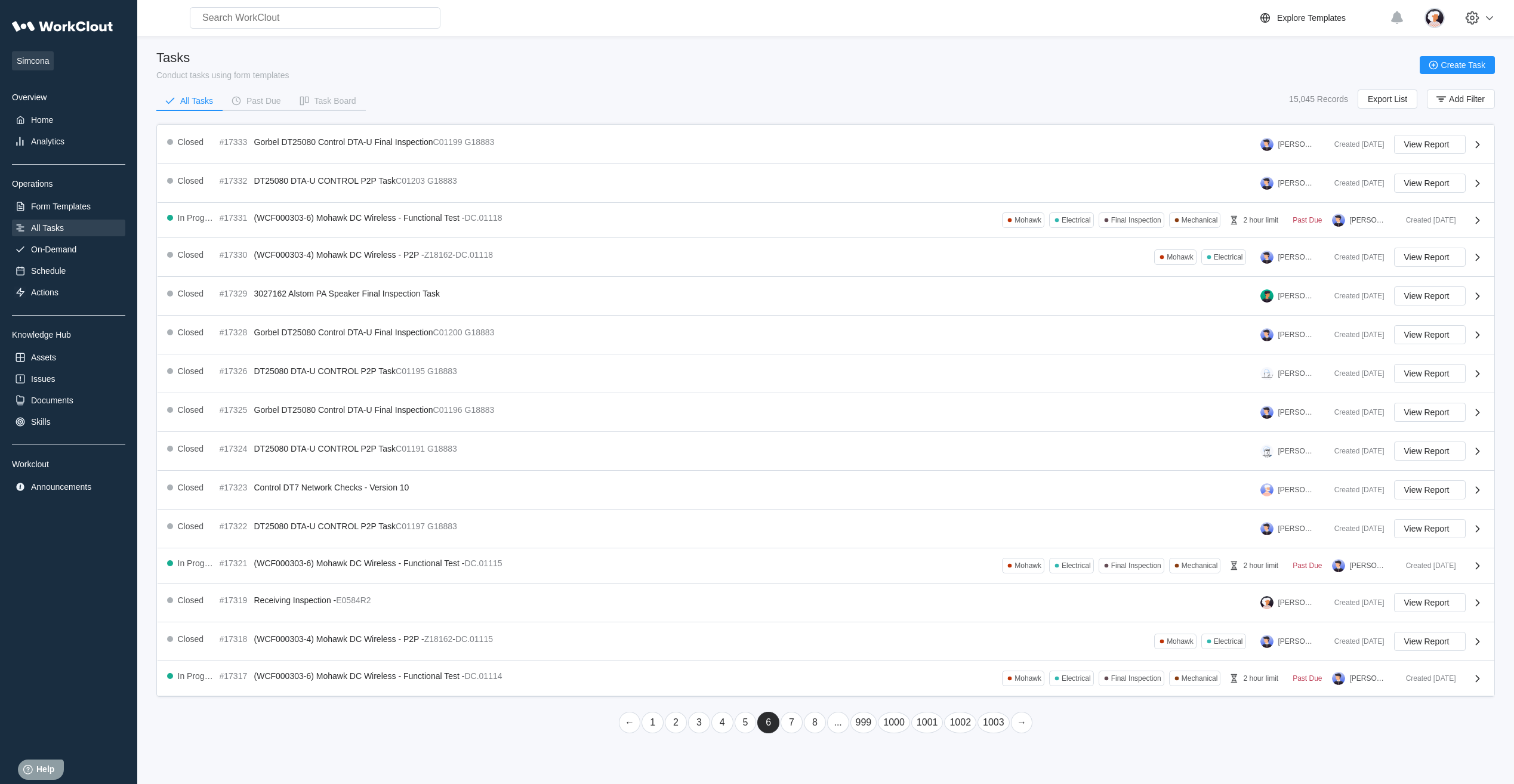
click at [486, 242] on link "8" at bounding box center [814, 722] width 22 height 21
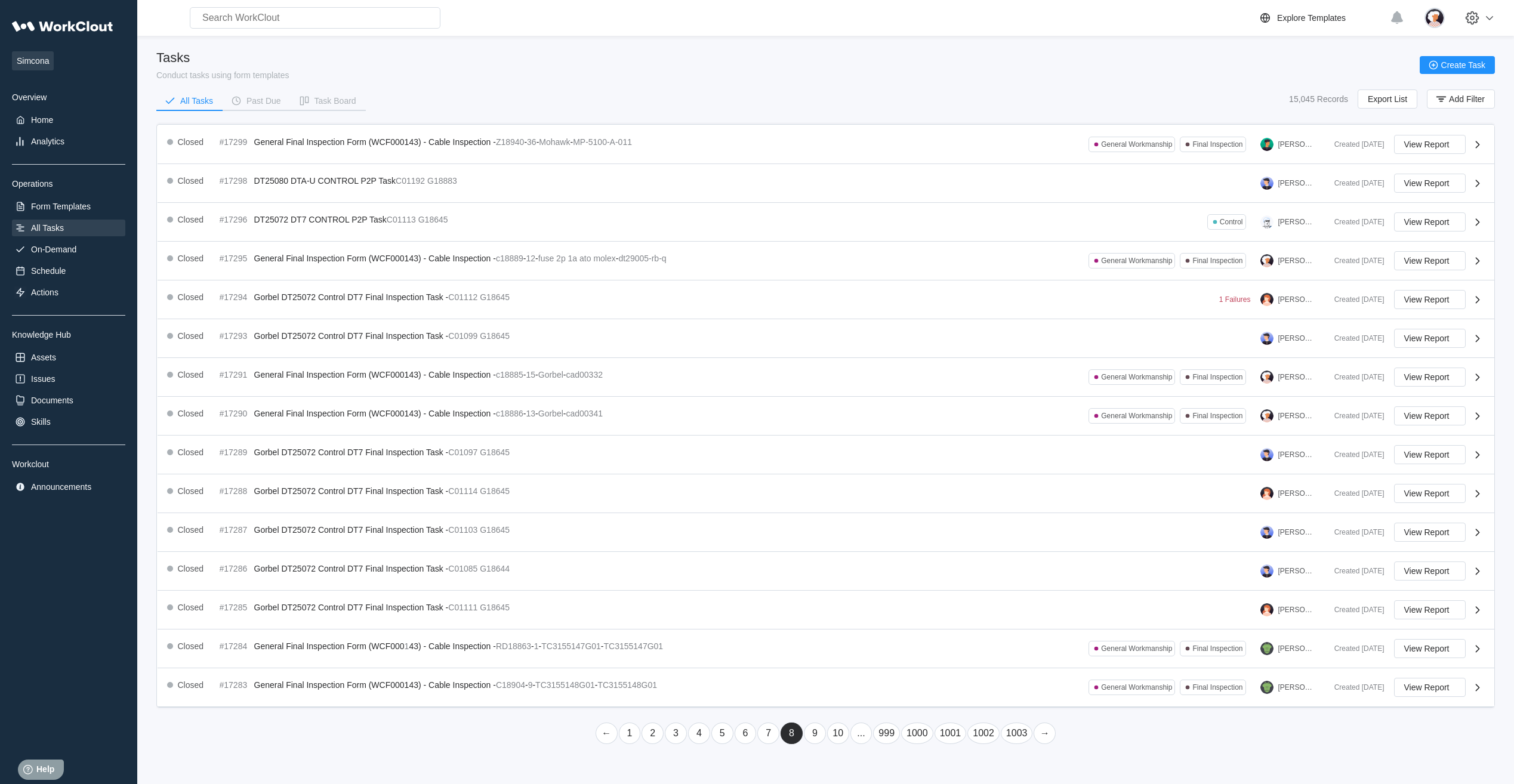
click at [486, 242] on link "10" at bounding box center [838, 733] width 22 height 21
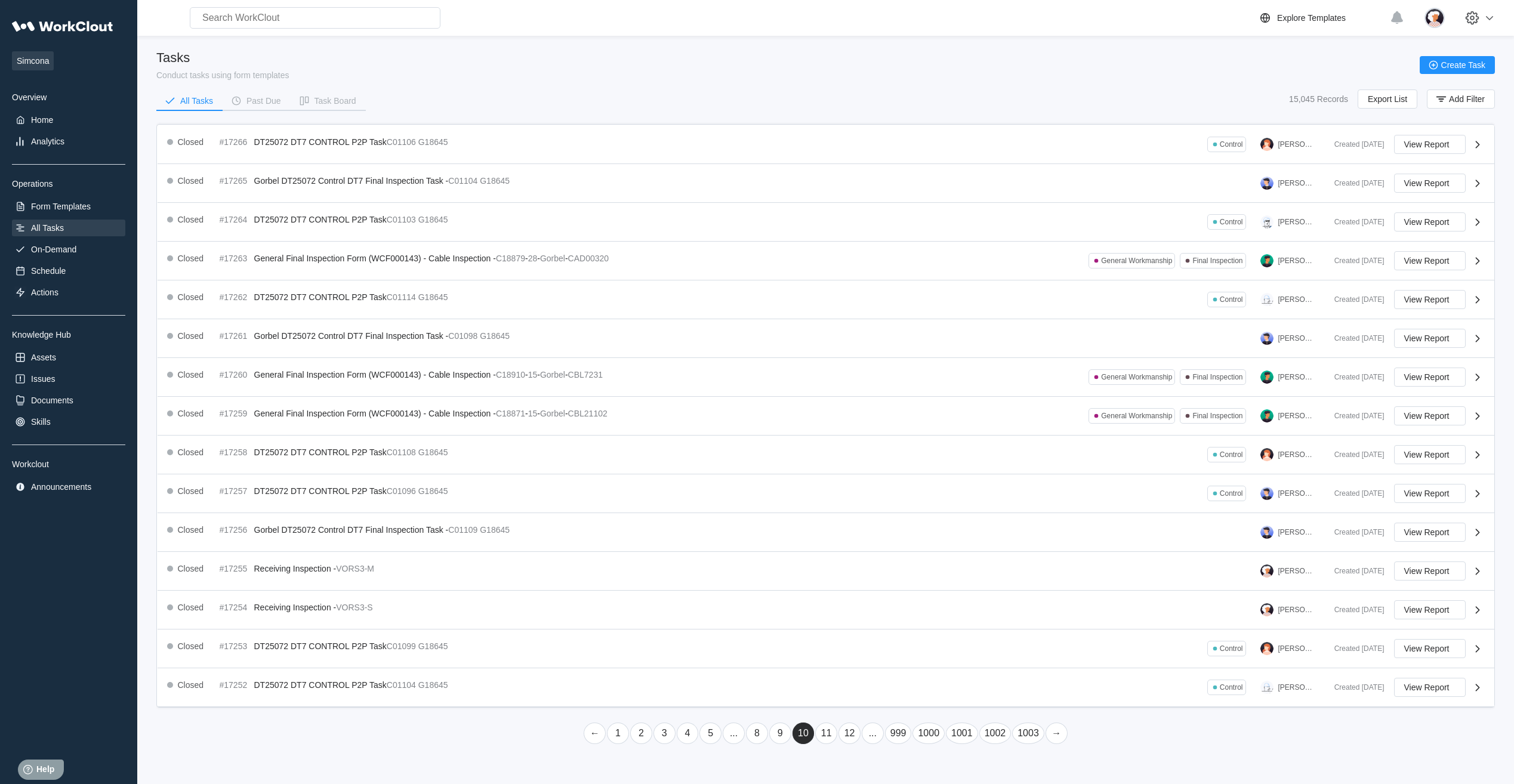
click at [486, 242] on link "12" at bounding box center [849, 733] width 22 height 21
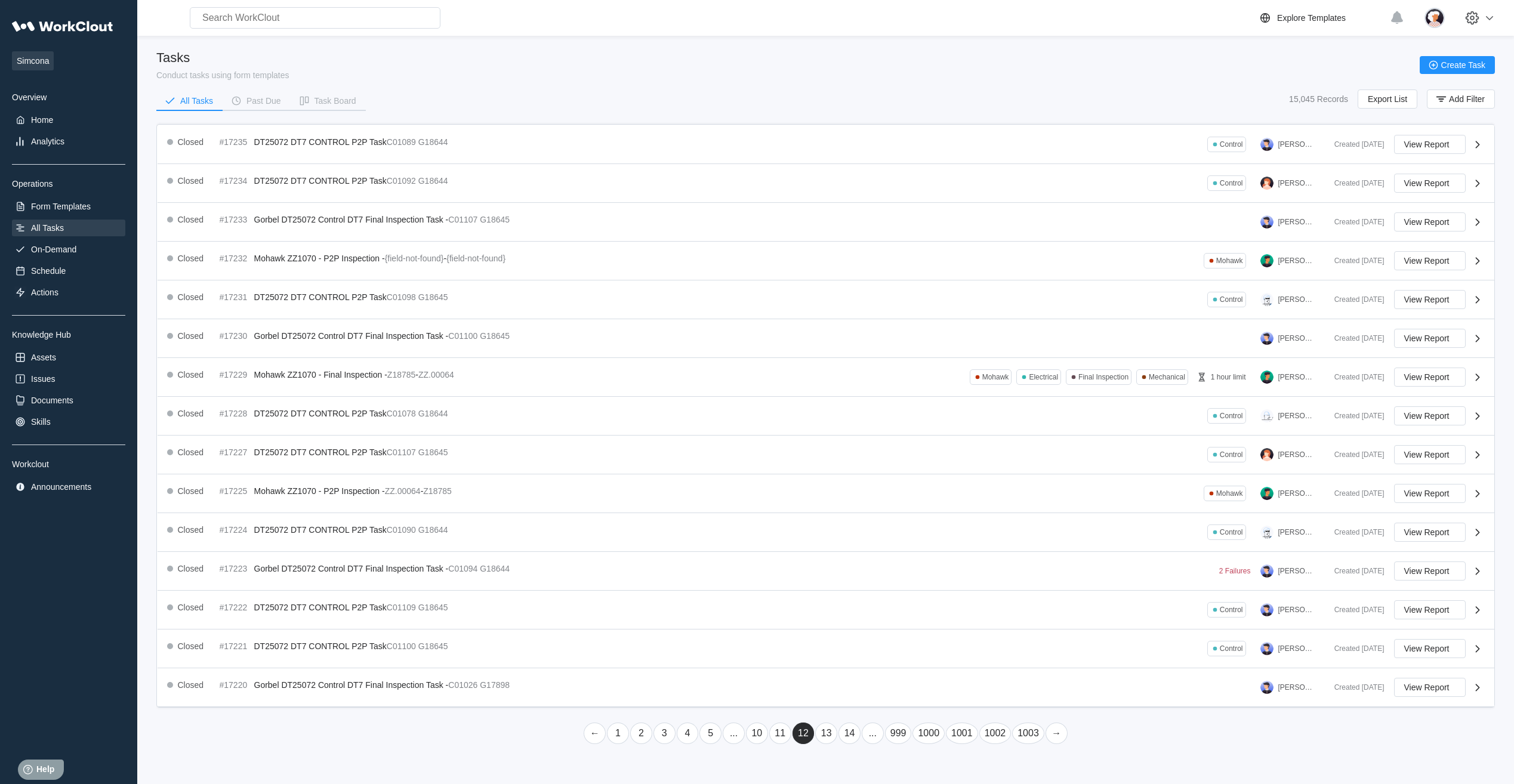
click at [486, 242] on link "14" at bounding box center [849, 733] width 22 height 21
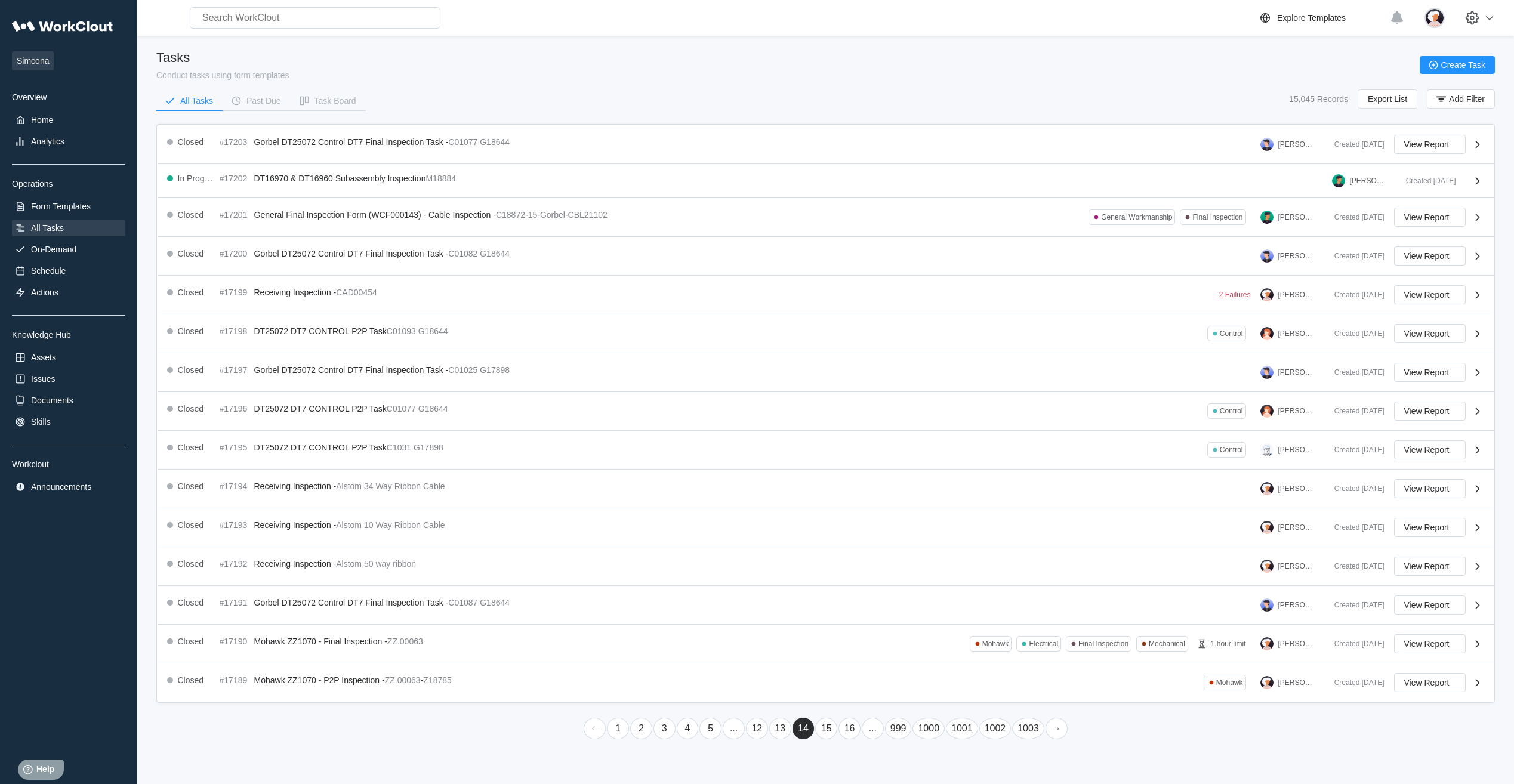
click at [486, 242] on link "16" at bounding box center [849, 728] width 22 height 21
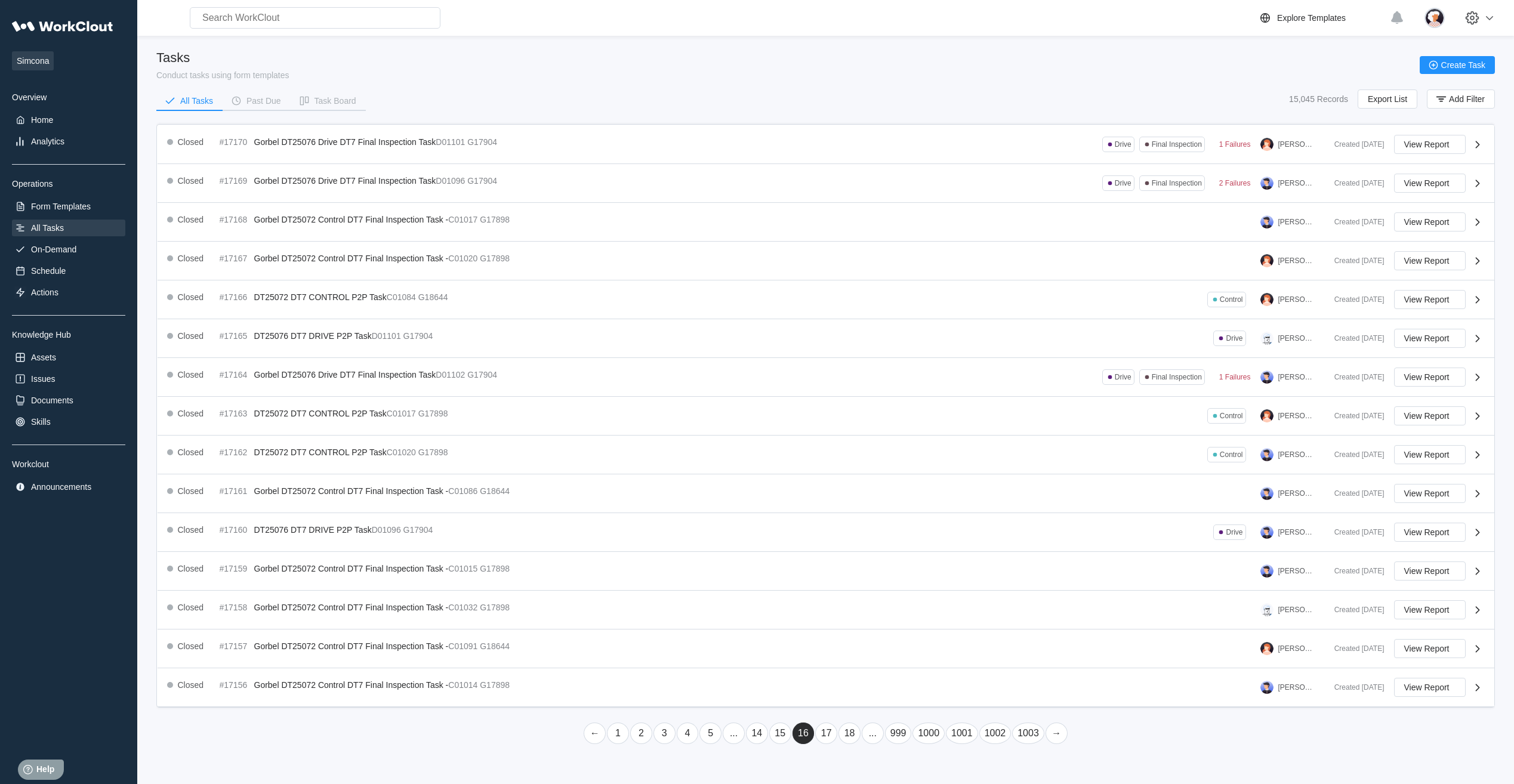
click at [486, 242] on link "18" at bounding box center [849, 733] width 22 height 21
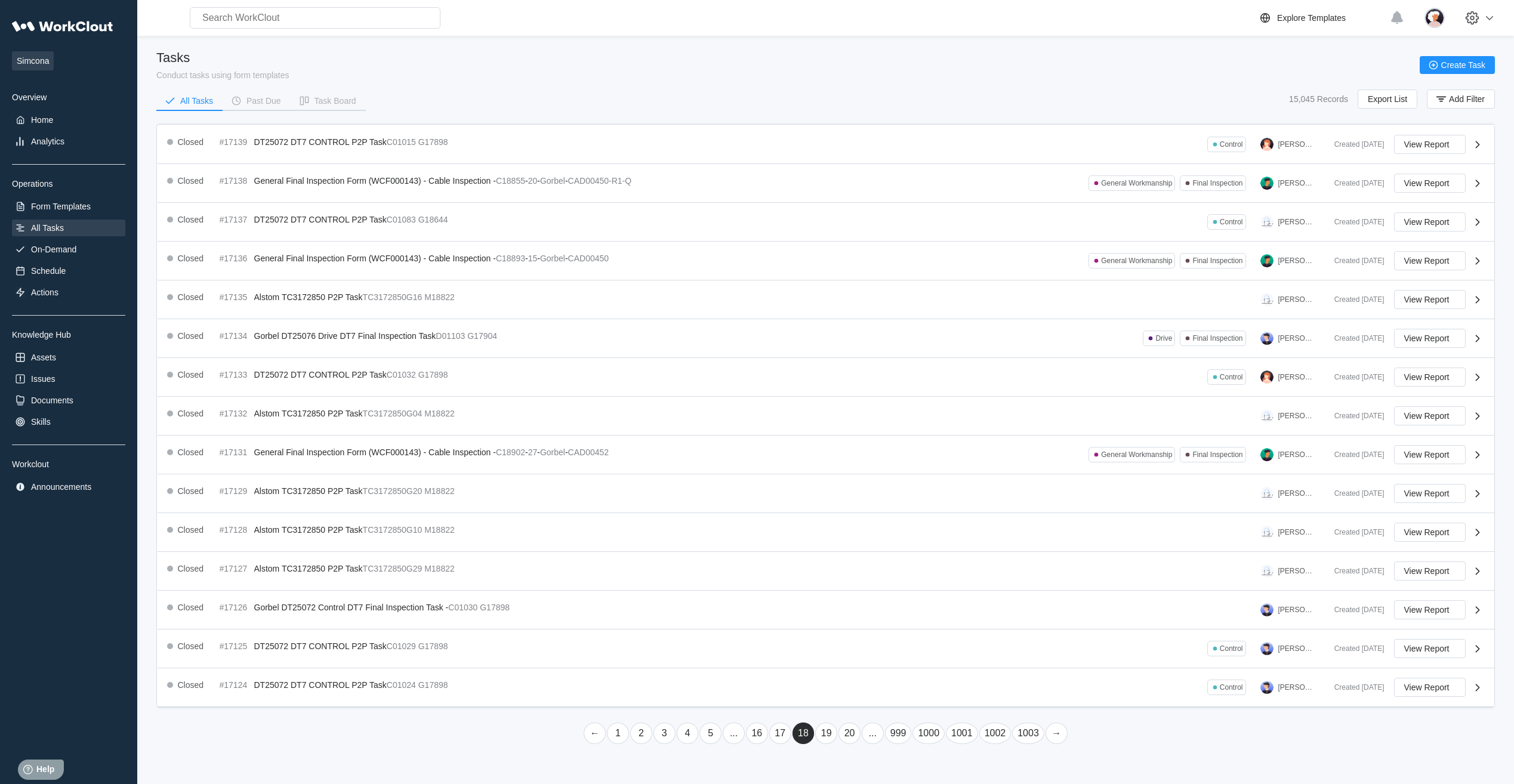
click at [486, 242] on link "20" at bounding box center [849, 733] width 22 height 21
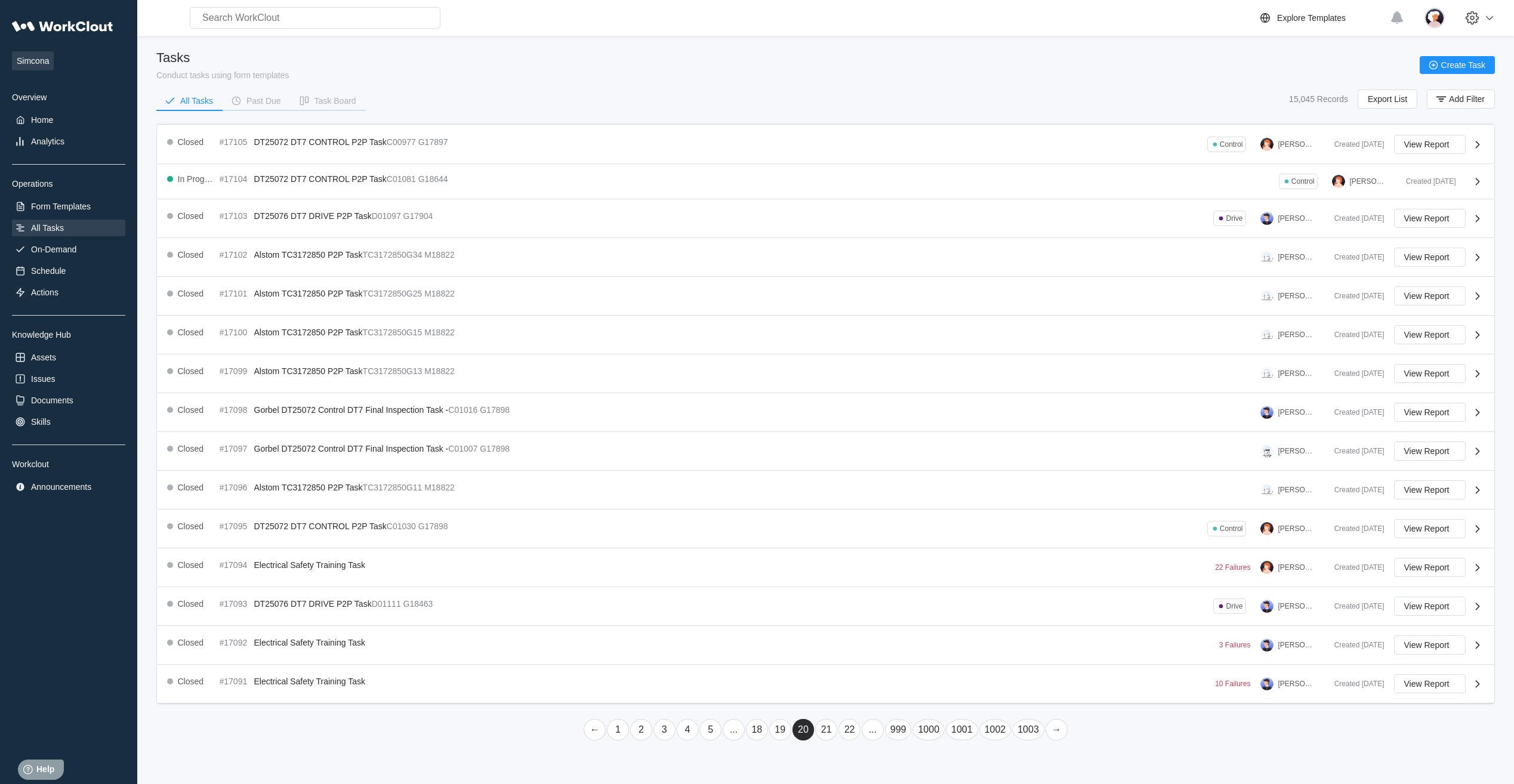
click at [486, 242] on link "22" at bounding box center [849, 729] width 22 height 21
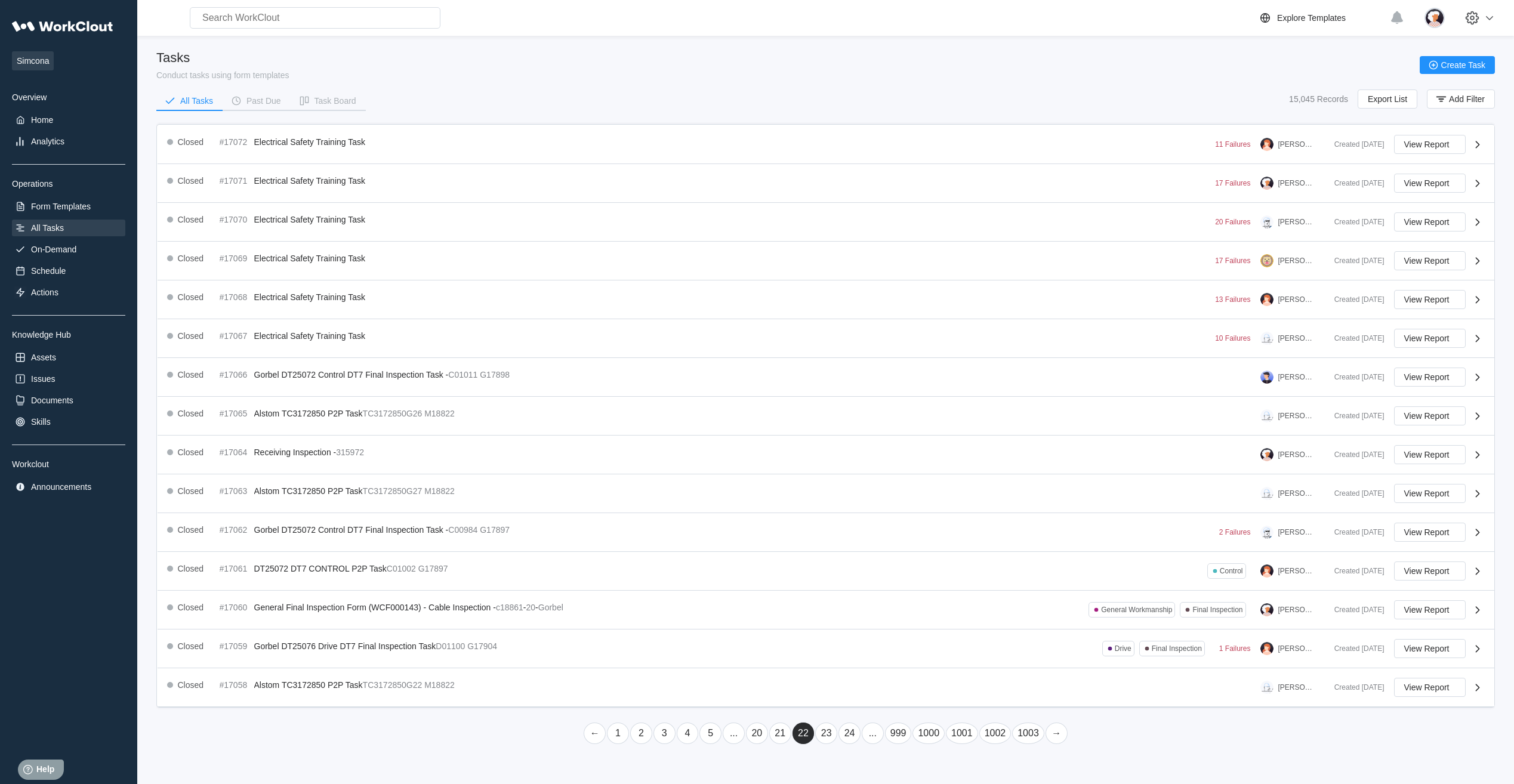
click at [486, 242] on link "24" at bounding box center [849, 733] width 22 height 21
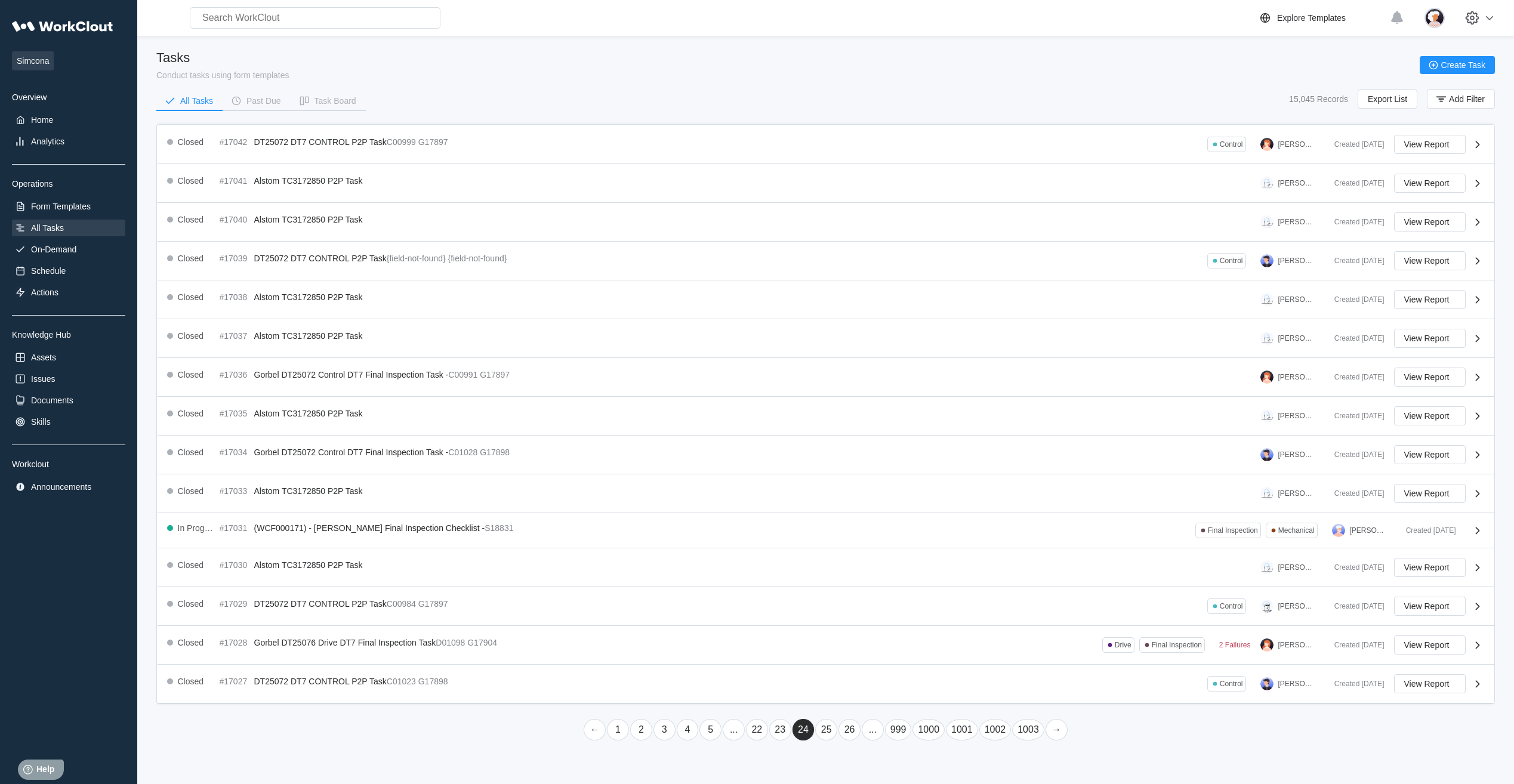
click at [486, 242] on link "26" at bounding box center [849, 729] width 22 height 21
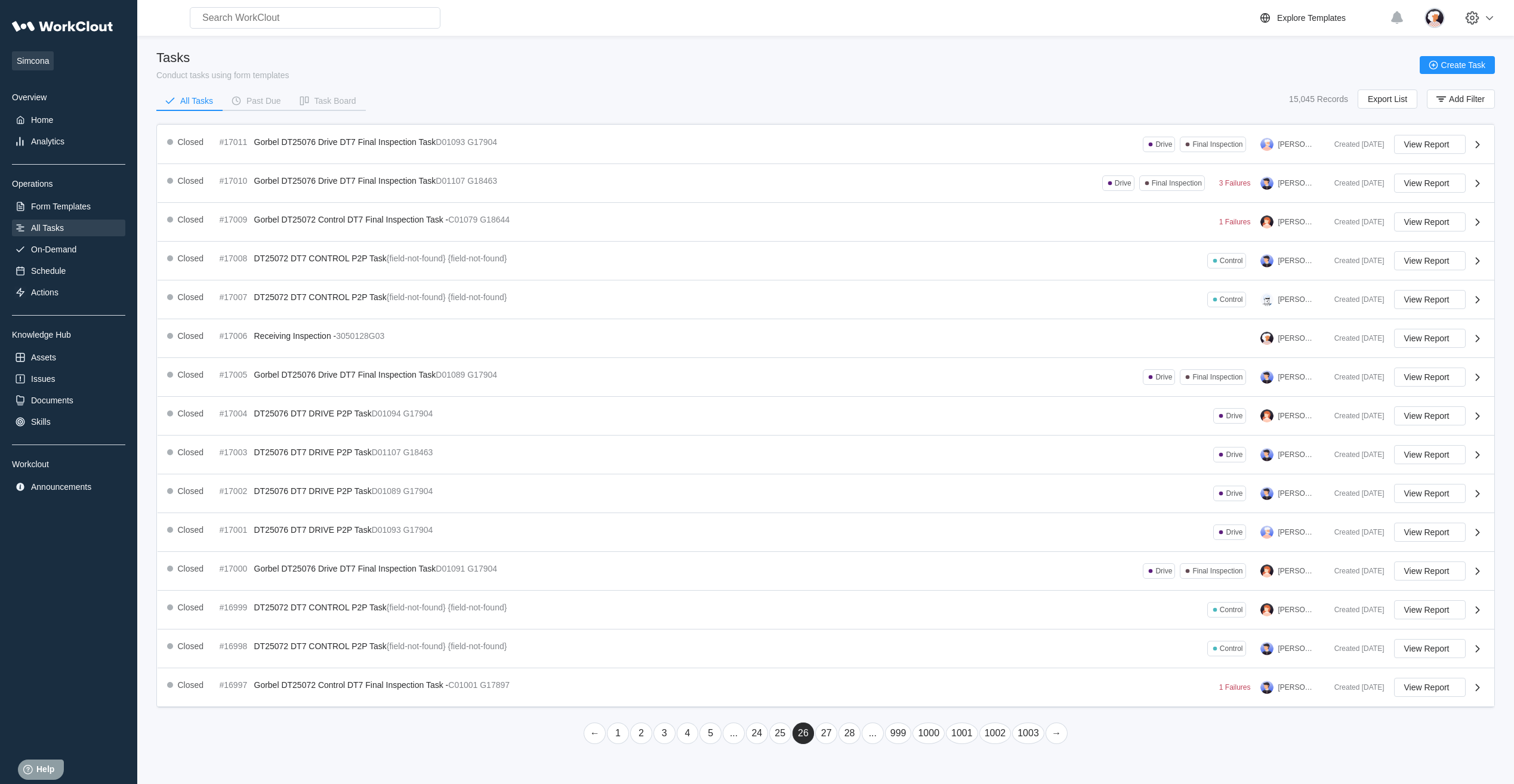
click at [486, 242] on link "28" at bounding box center [849, 733] width 22 height 21
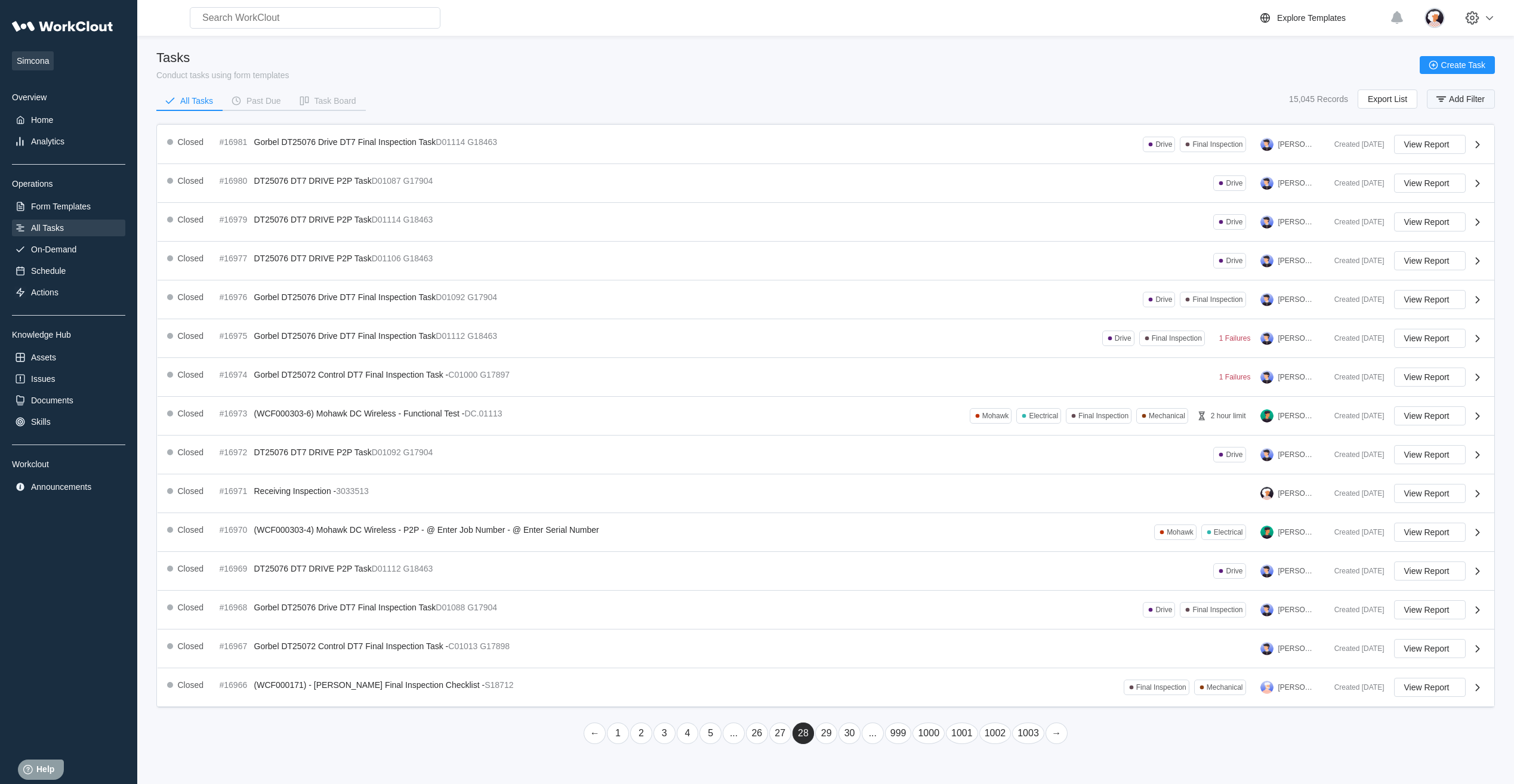
click at [486, 100] on span "Add Filter" at bounding box center [1467, 99] width 36 height 9
click at [486, 146] on div "Task Name" at bounding box center [1141, 146] width 111 height 17
click at [486, 41] on main "Tasks Conduct tasks using form templates Create Task All Tasks Past Due Task Bo…" at bounding box center [826, 400] width 1338 height 727
click at [486, 242] on link "30" at bounding box center [849, 733] width 22 height 21
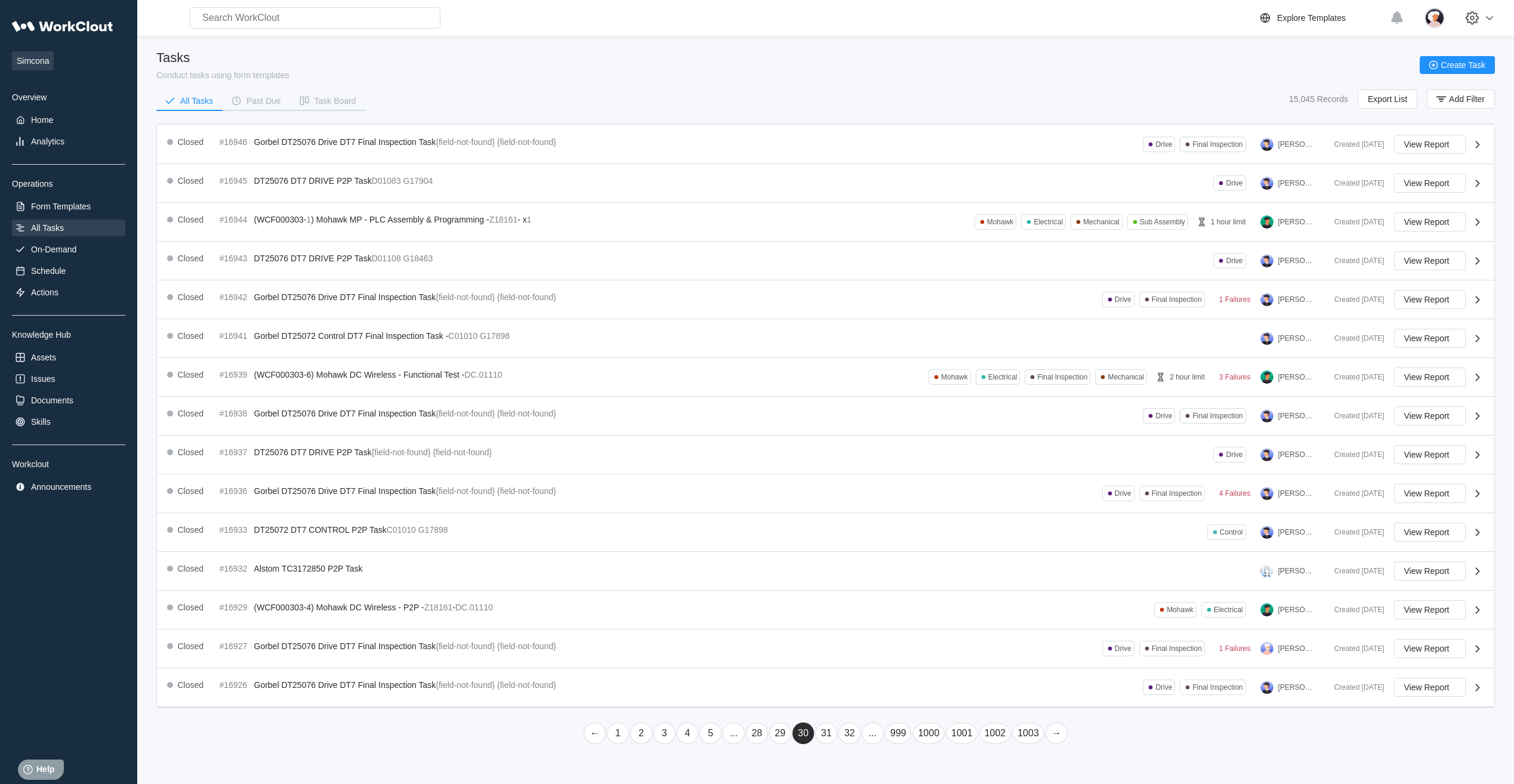
click at [486, 242] on link "32" at bounding box center [849, 733] width 22 height 21
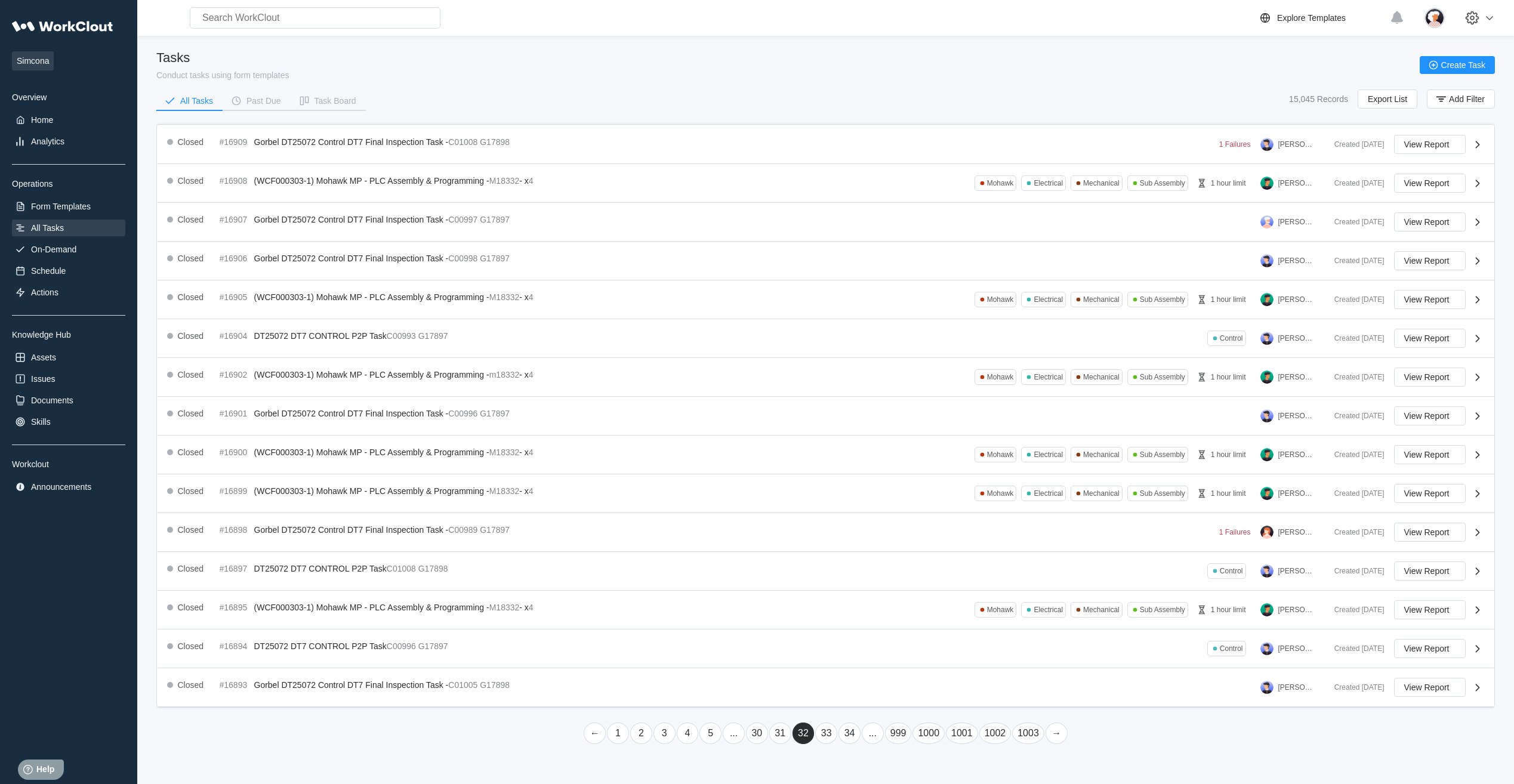
click at [486, 242] on link "34" at bounding box center [849, 733] width 22 height 21
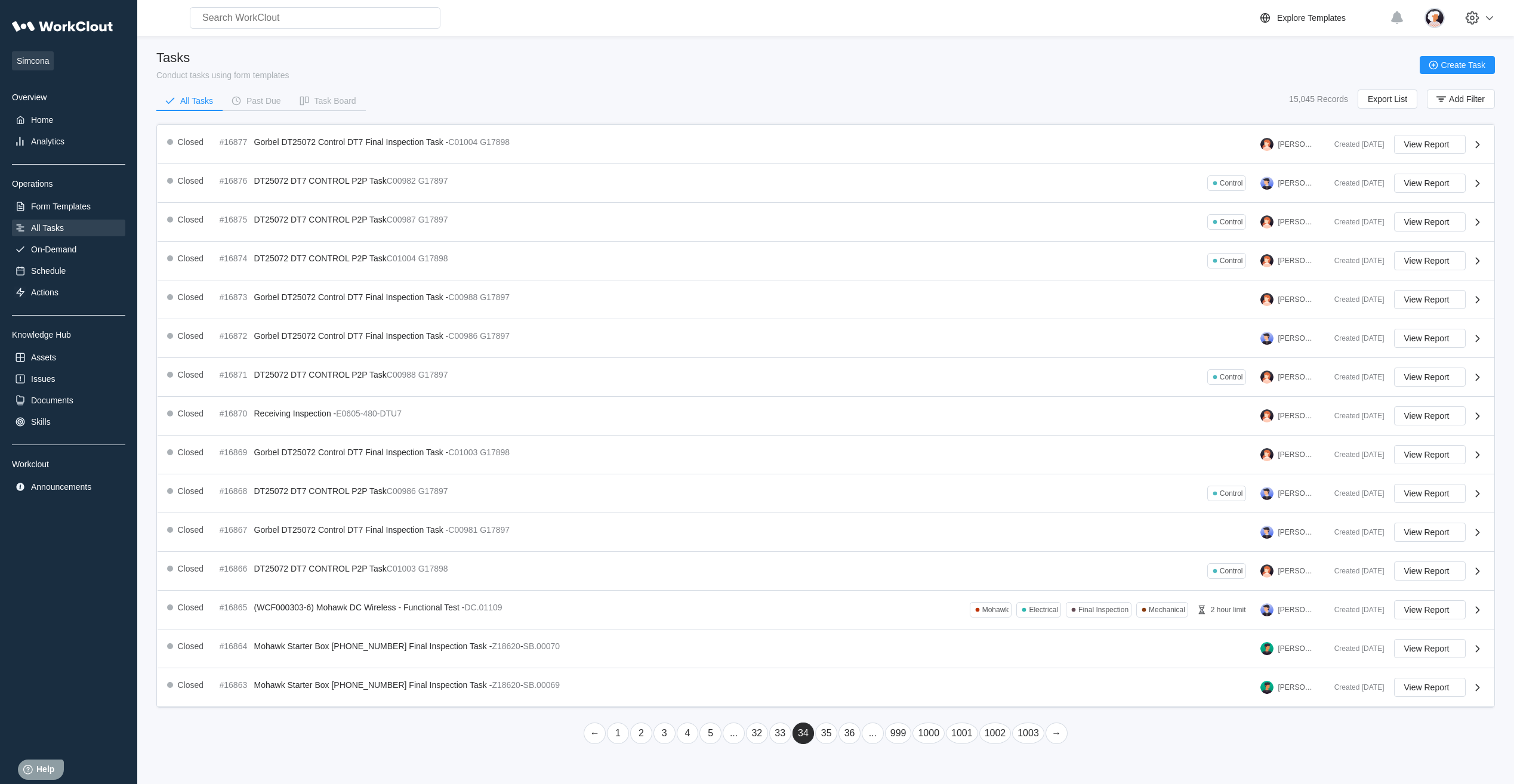
click at [486, 242] on link "36" at bounding box center [849, 733] width 22 height 21
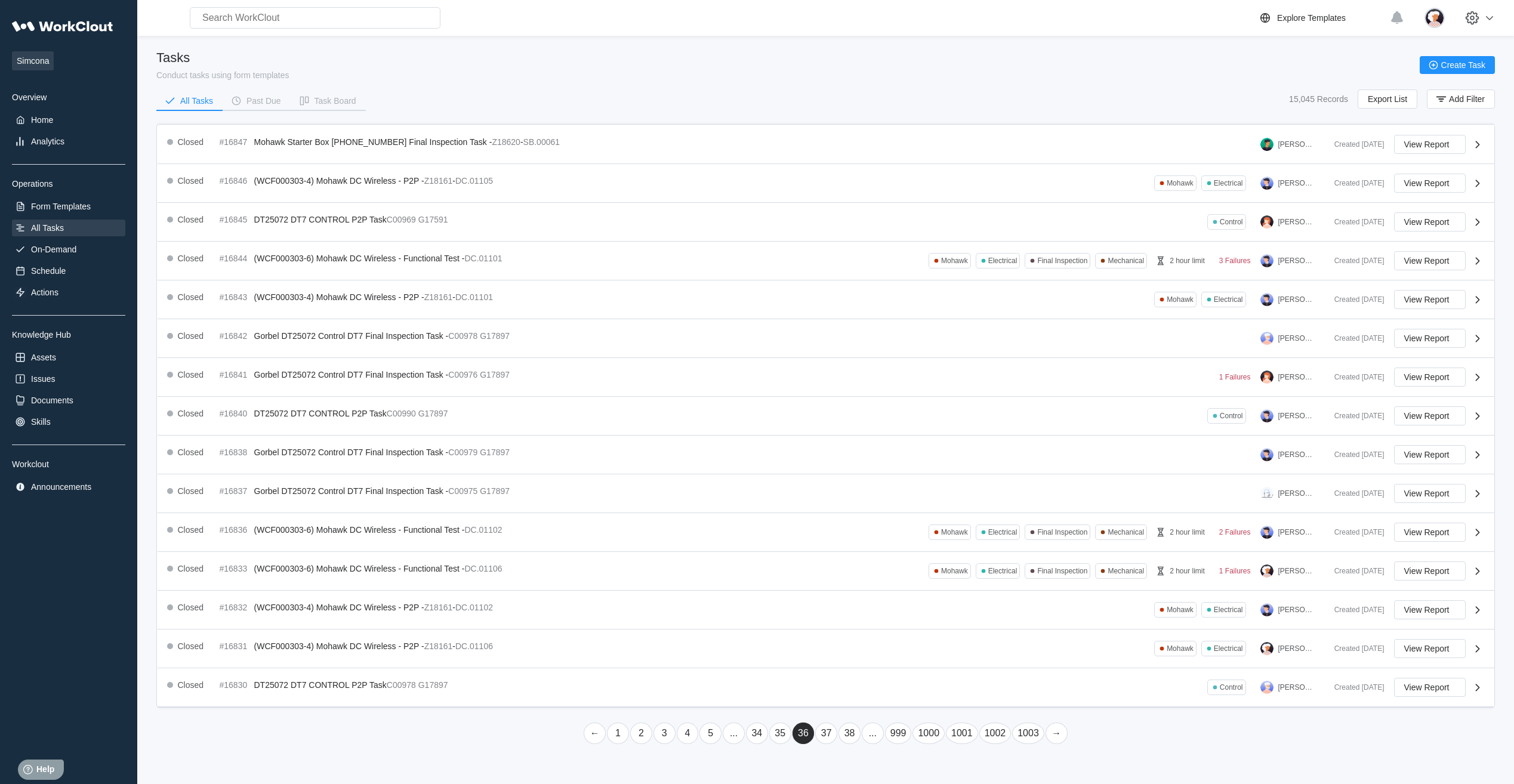
click at [486, 242] on link "38" at bounding box center [849, 733] width 22 height 21
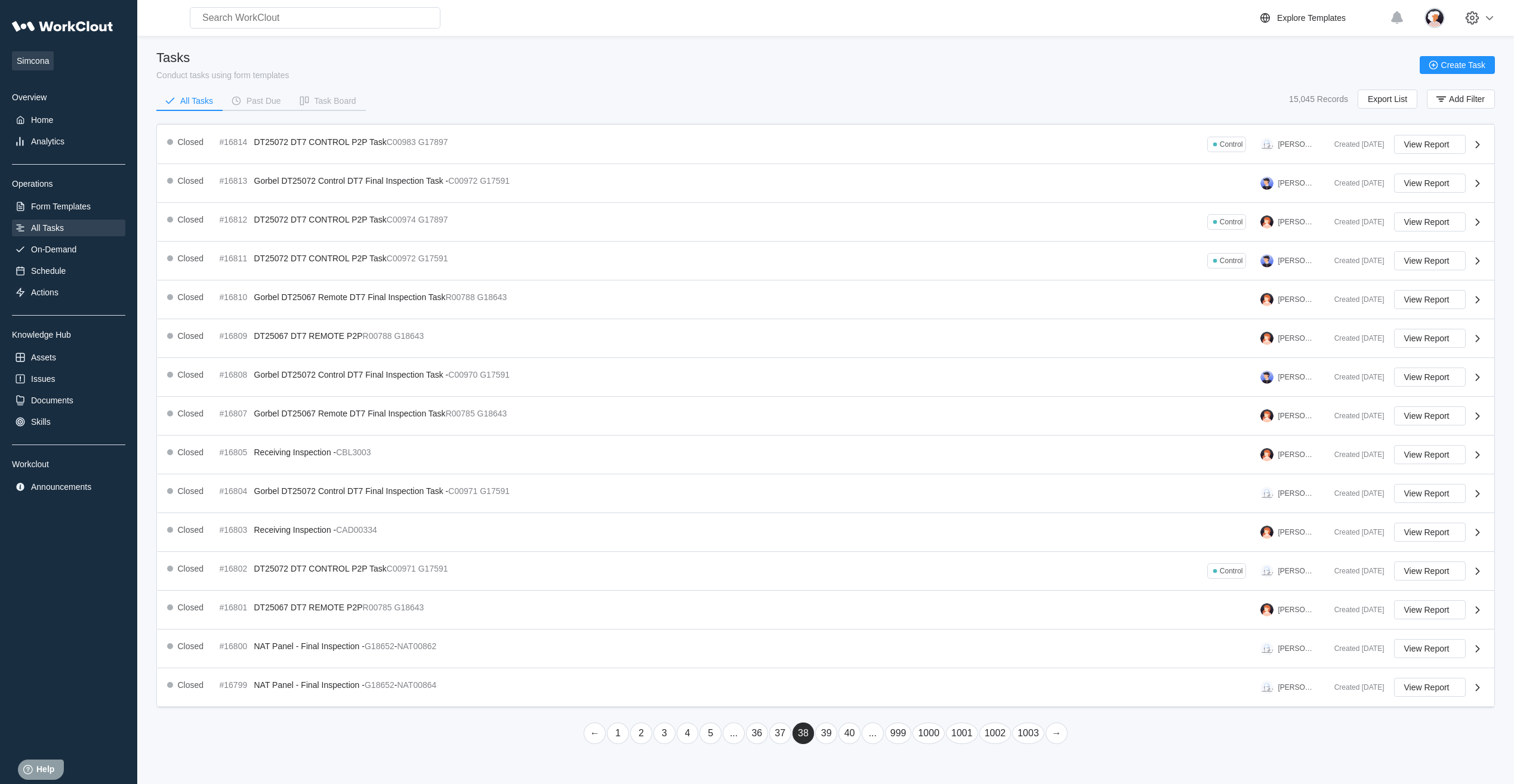
click at [486, 242] on link "40" at bounding box center [849, 733] width 22 height 21
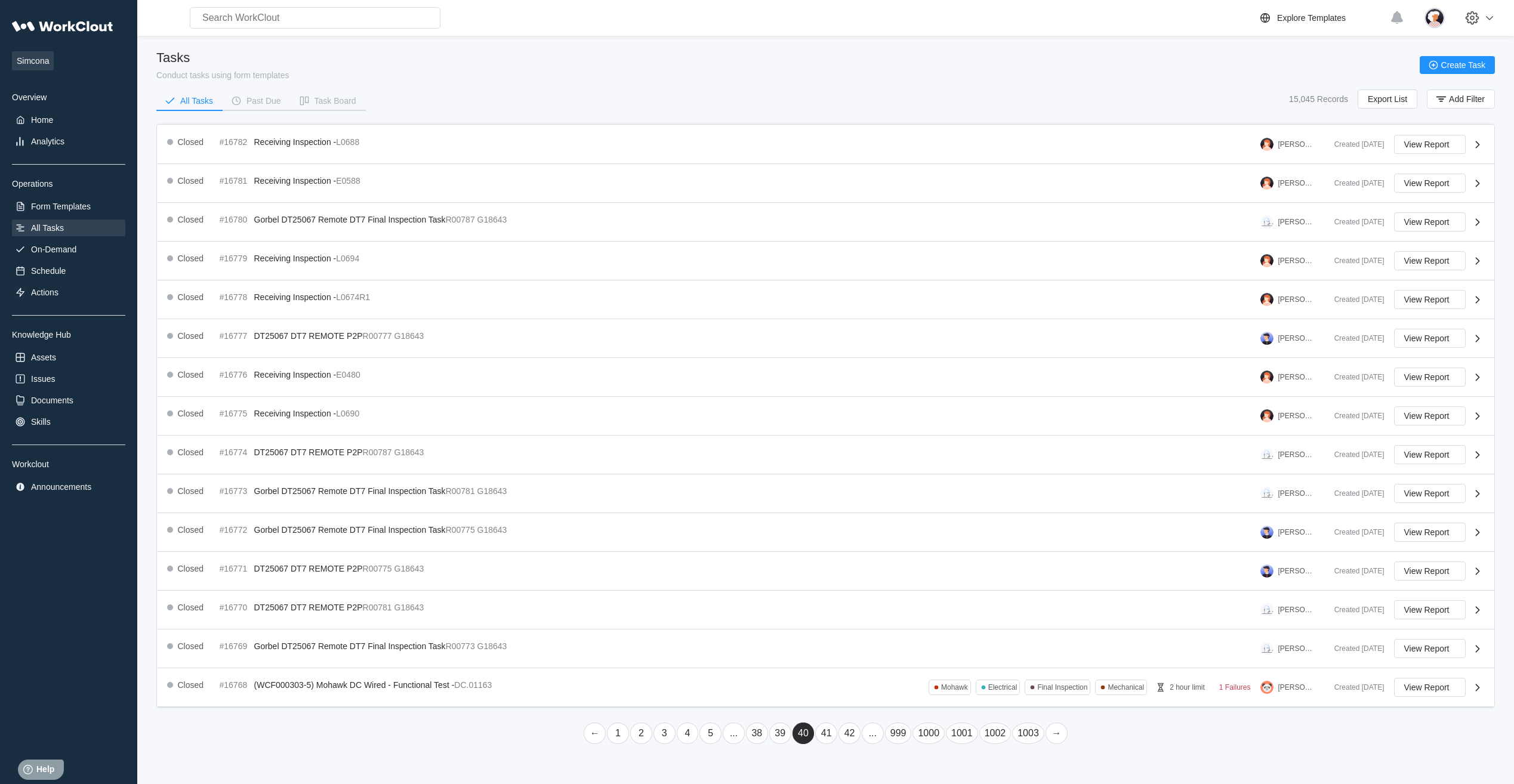
click at [486, 242] on link "42" at bounding box center [849, 733] width 22 height 21
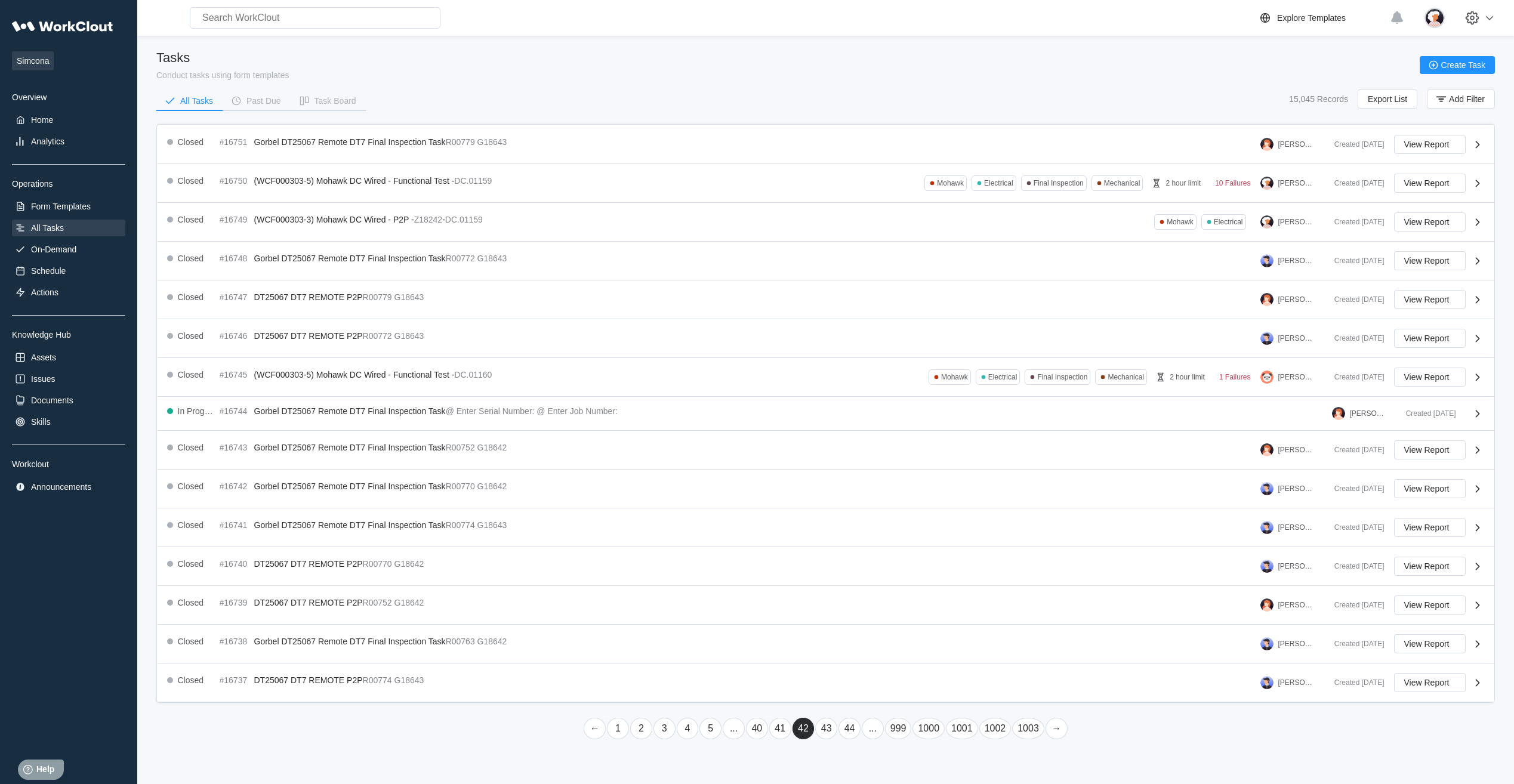
click at [486, 242] on link "44" at bounding box center [849, 728] width 22 height 21
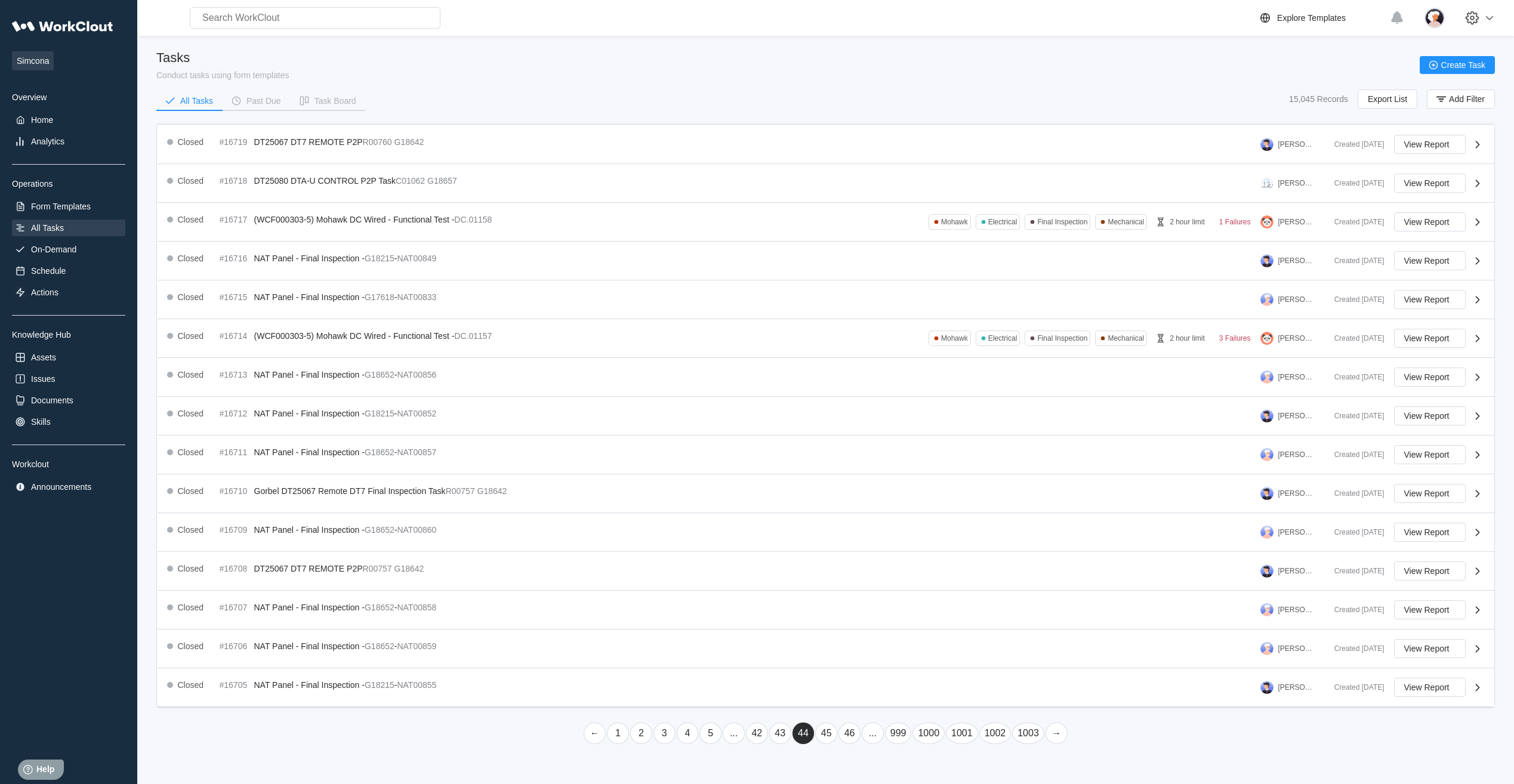
click at [486, 242] on link "46" at bounding box center [849, 733] width 22 height 21
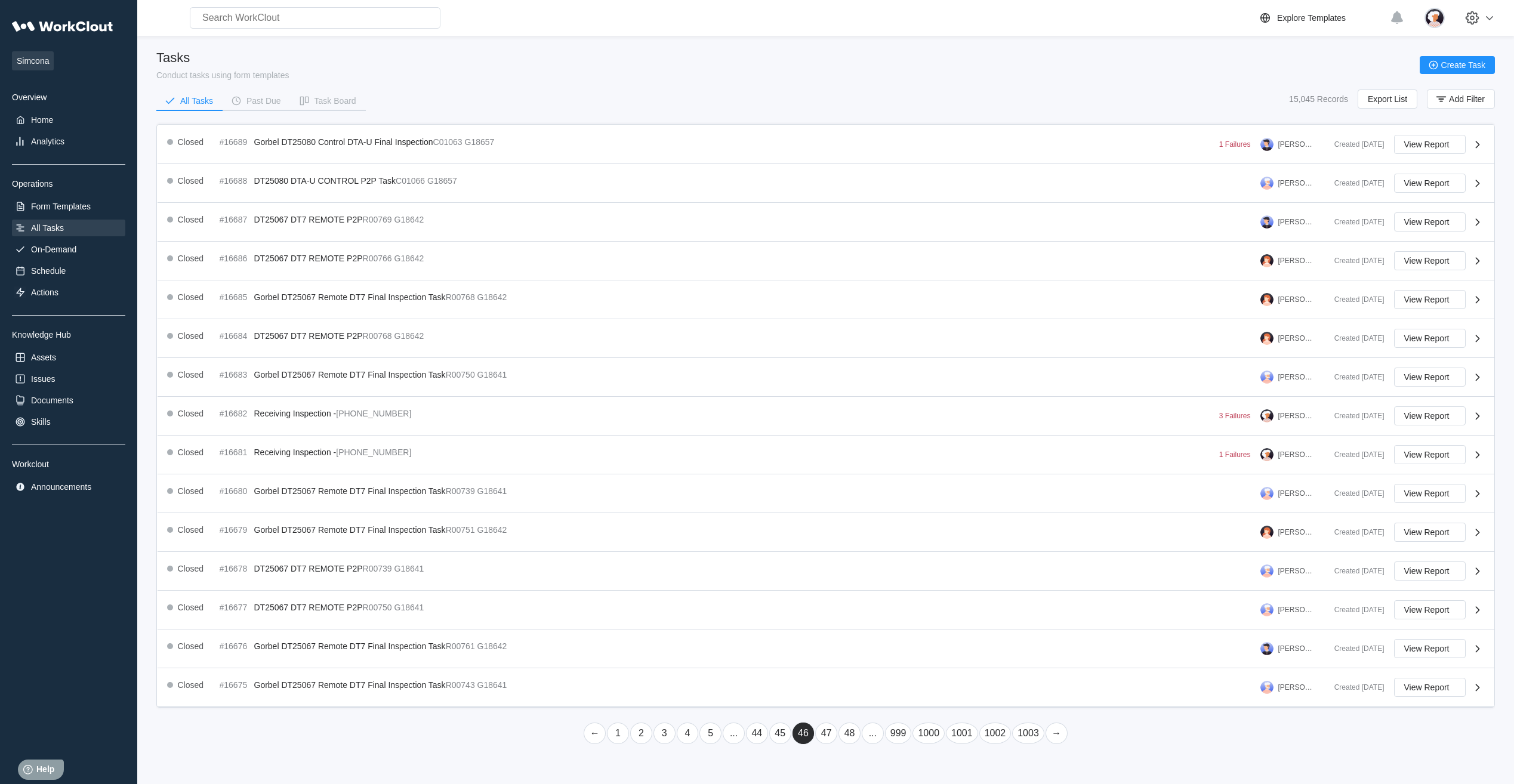
click at [486, 242] on link "48" at bounding box center [849, 733] width 22 height 21
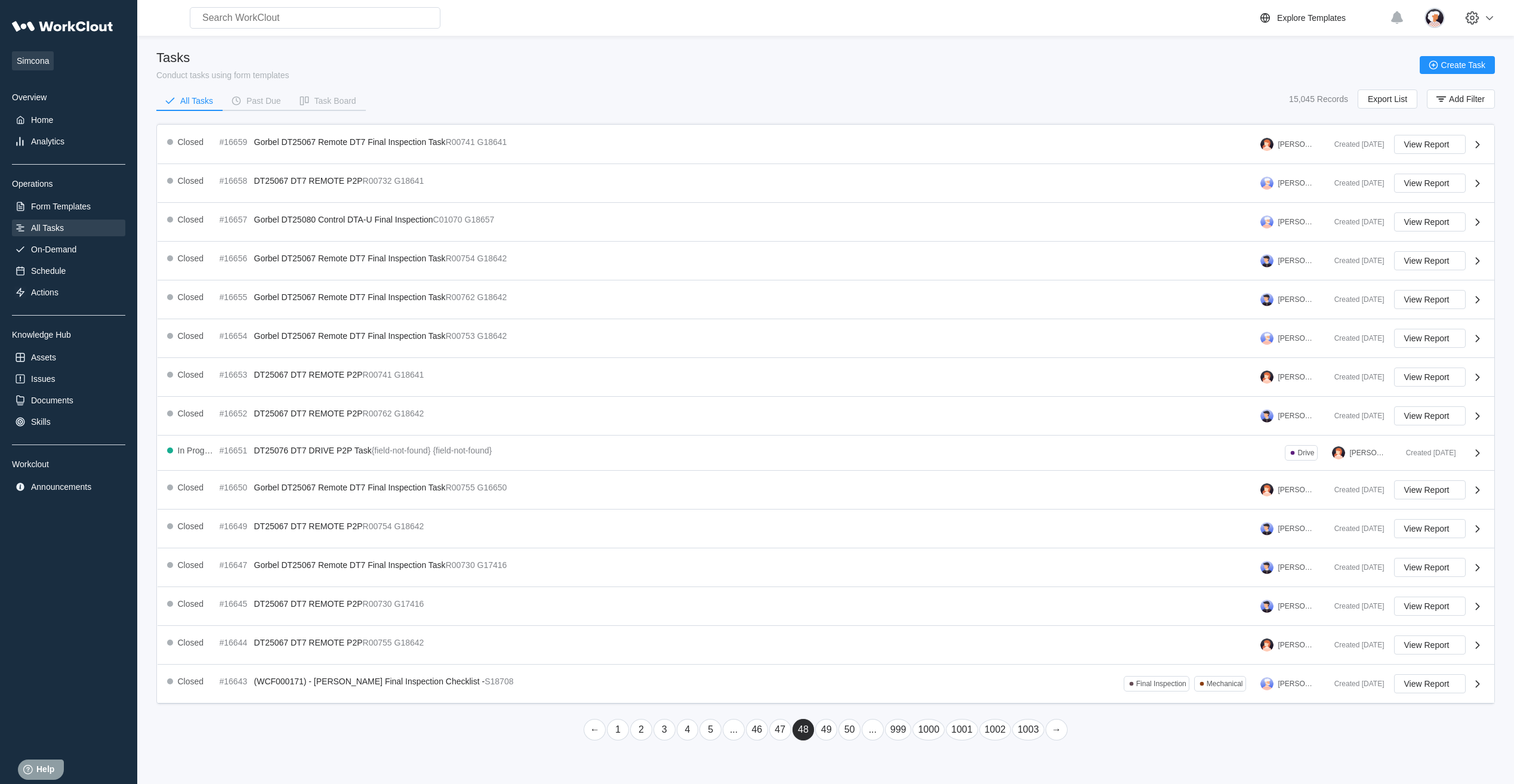
click at [486, 242] on link "50" at bounding box center [849, 729] width 22 height 21
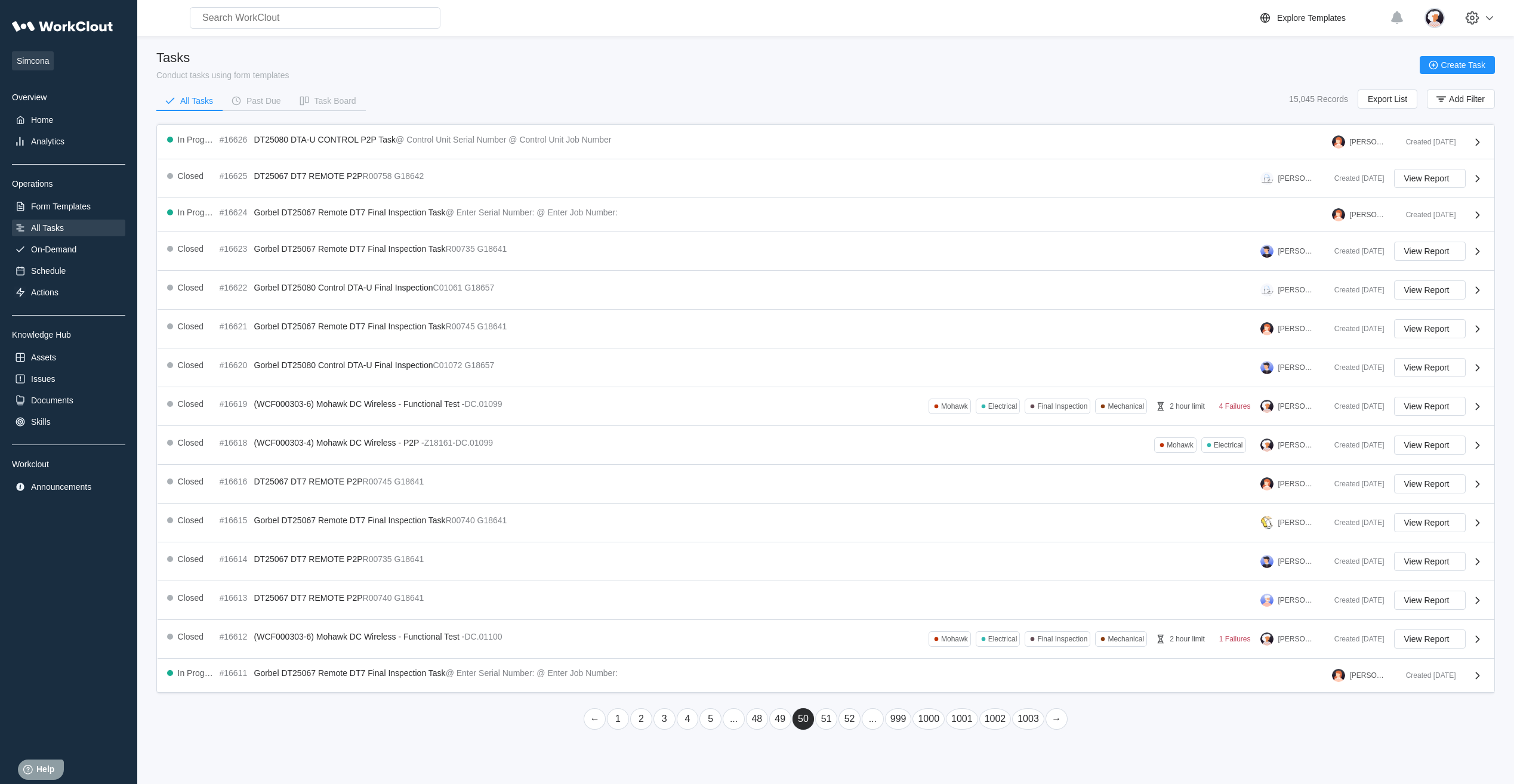
click at [486, 242] on main "Tasks Conduct tasks using form templates Create Task All Tasks Past Due Task Bo…" at bounding box center [826, 392] width 1338 height 713
click at [486, 242] on link "52" at bounding box center [849, 719] width 22 height 21
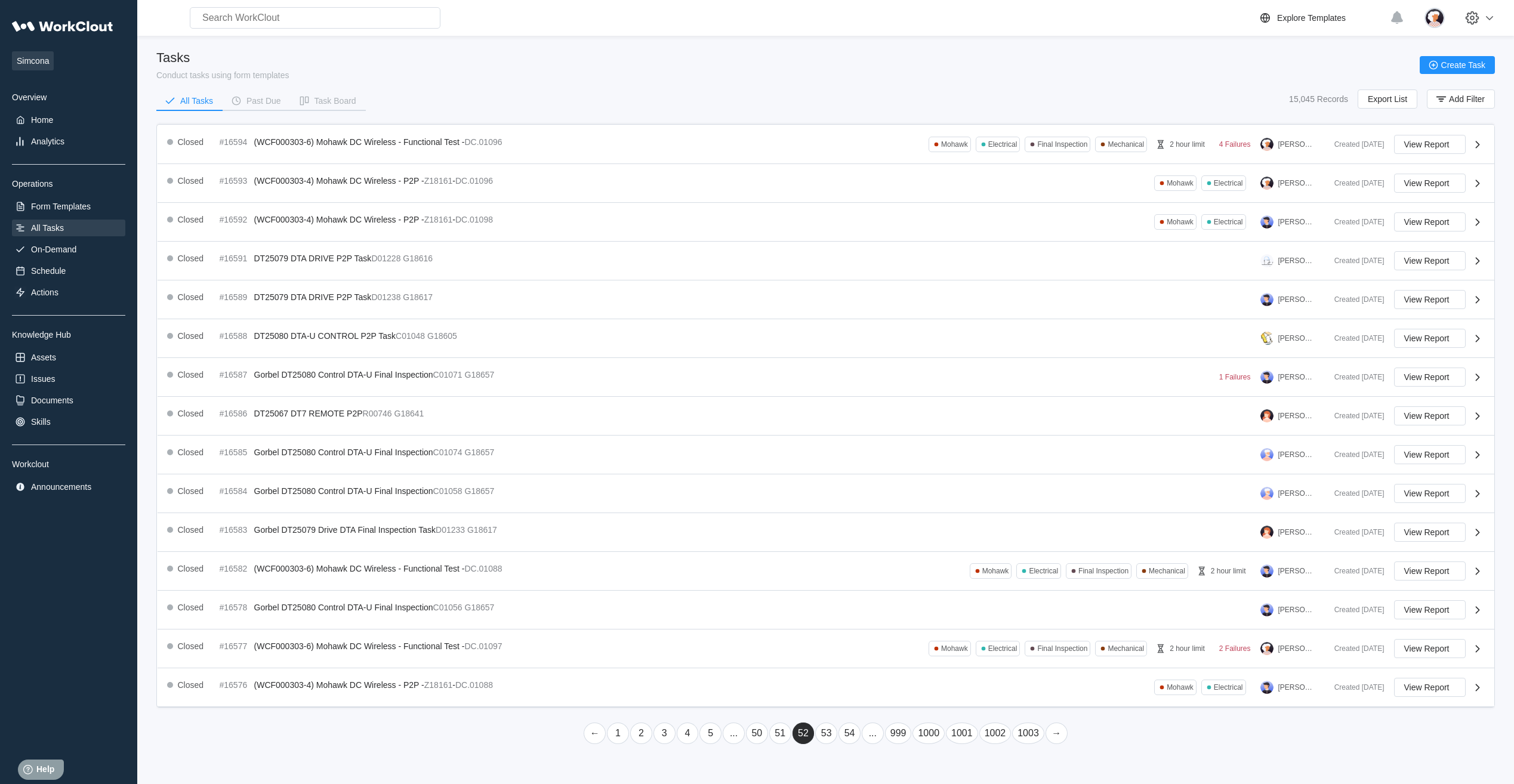
click at [486, 242] on link "54" at bounding box center [849, 733] width 22 height 21
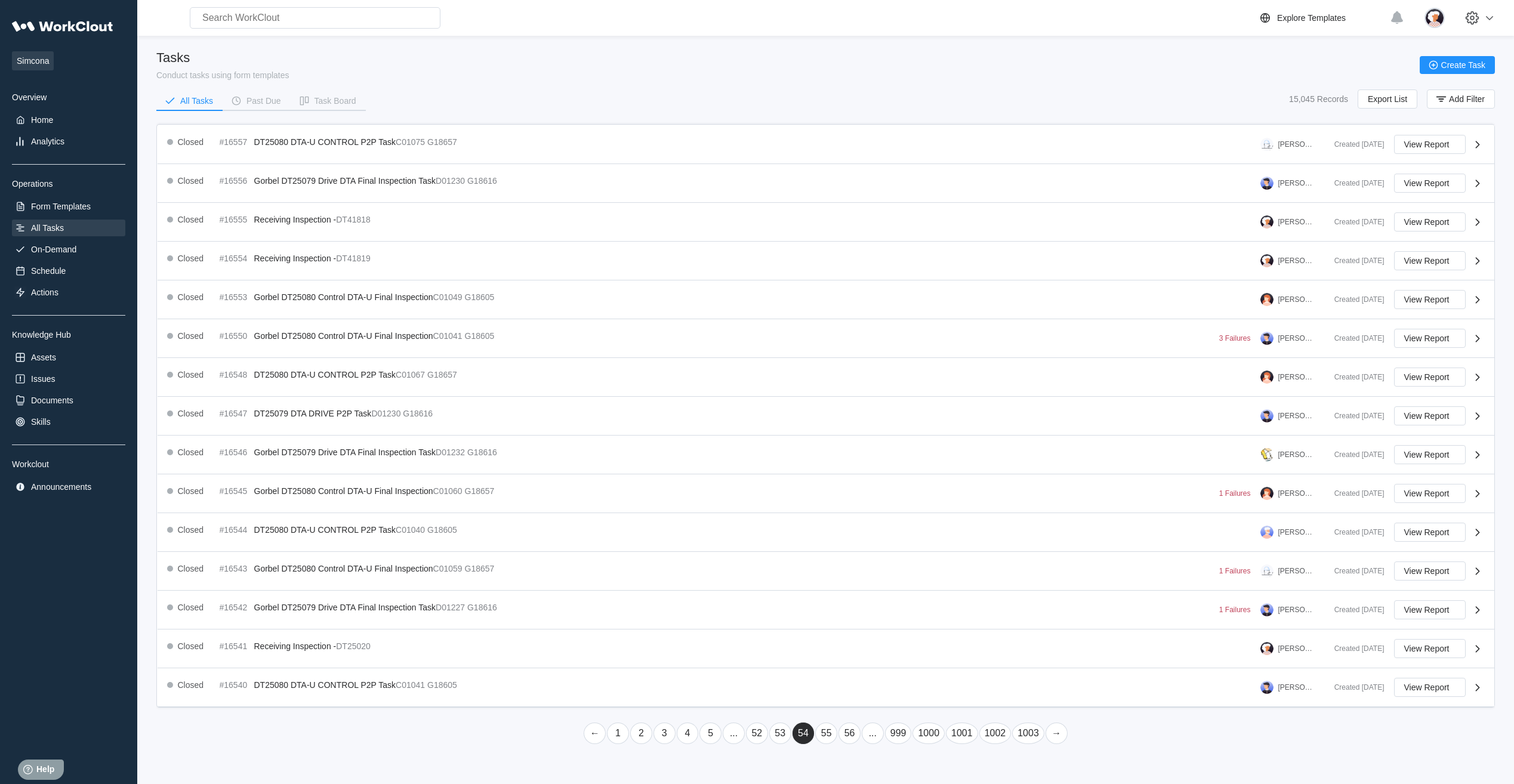
click at [486, 242] on link "56" at bounding box center [849, 733] width 22 height 21
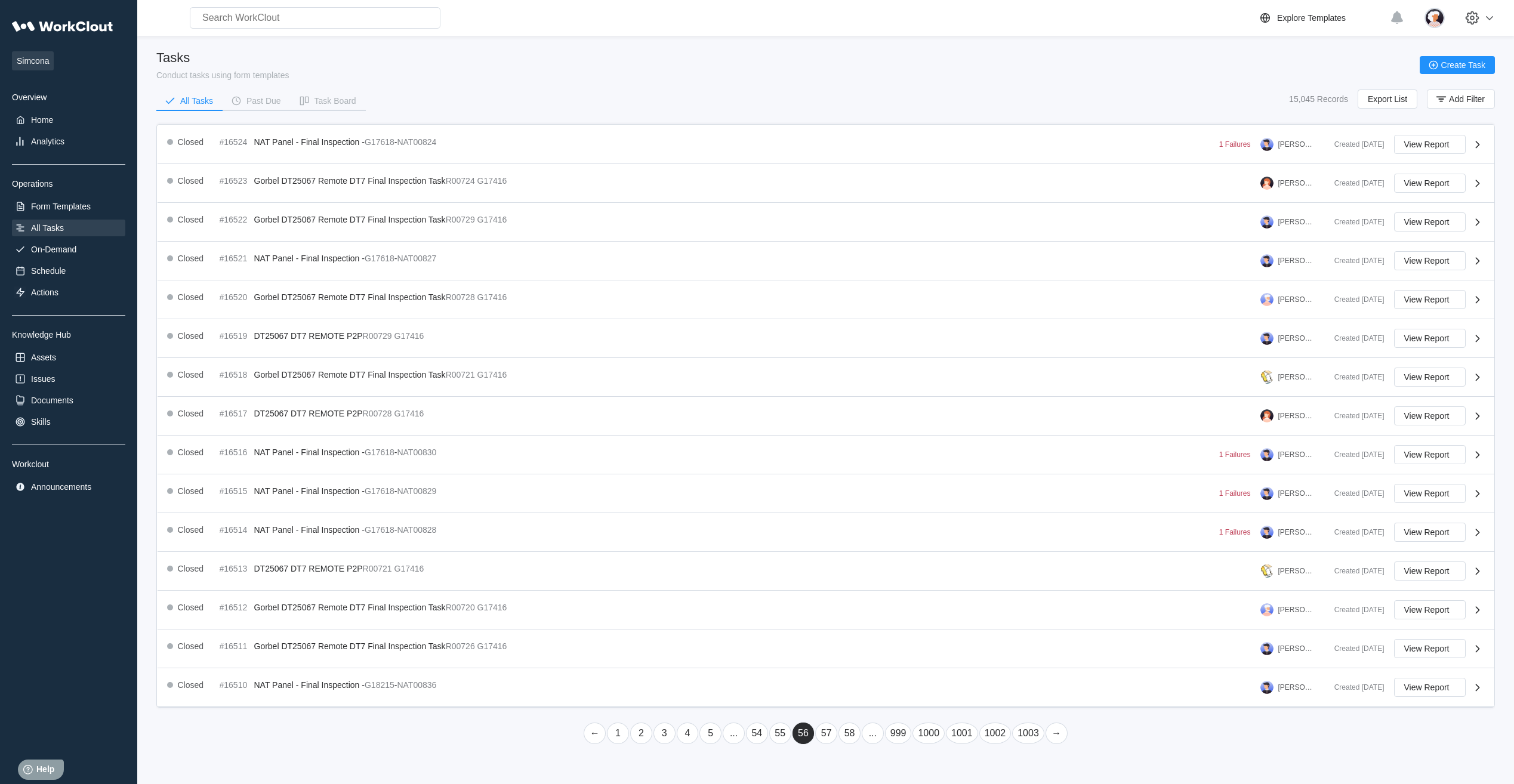
click at [486, 242] on link "58" at bounding box center [849, 733] width 22 height 21
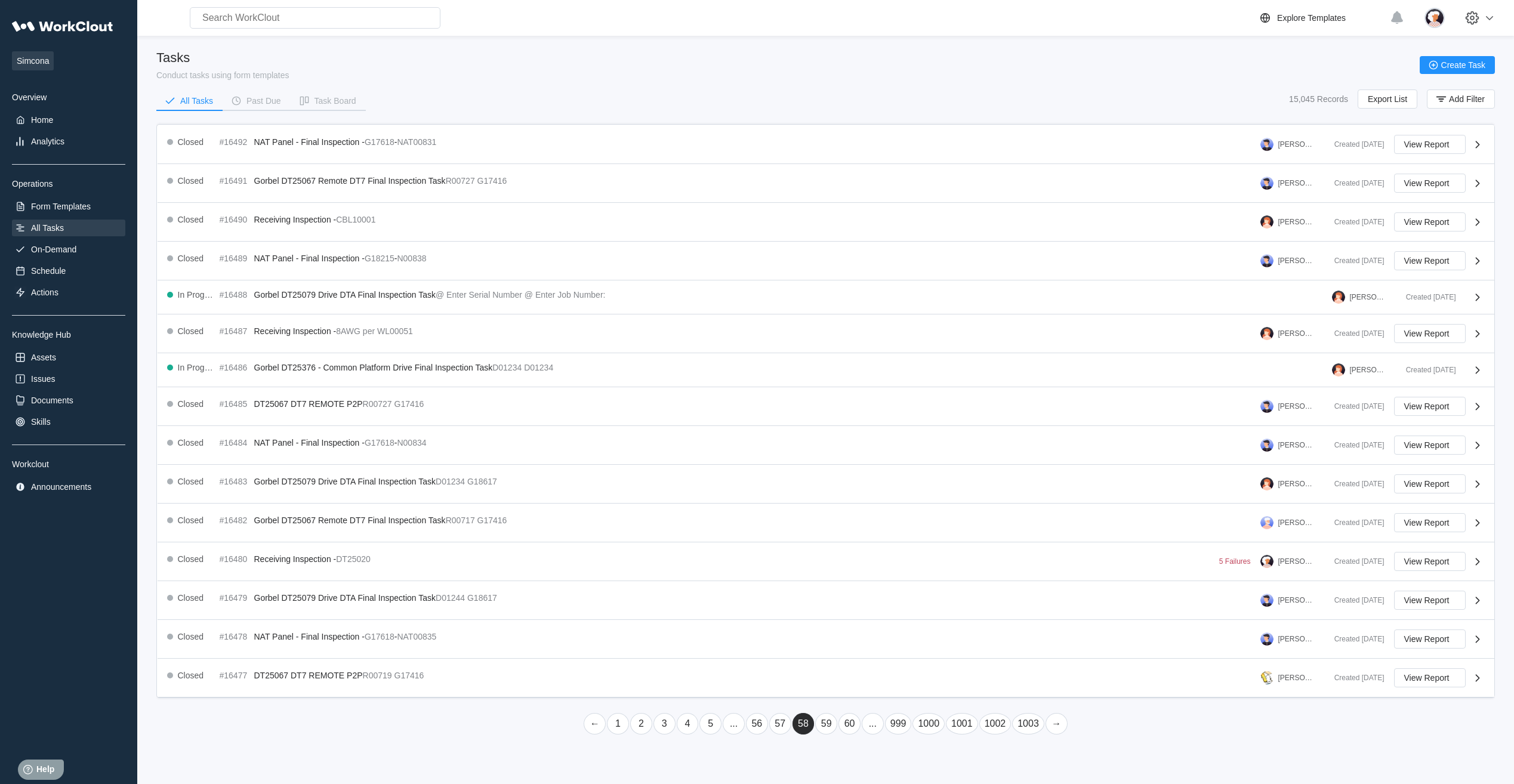
click at [486, 242] on link "60" at bounding box center [849, 723] width 22 height 21
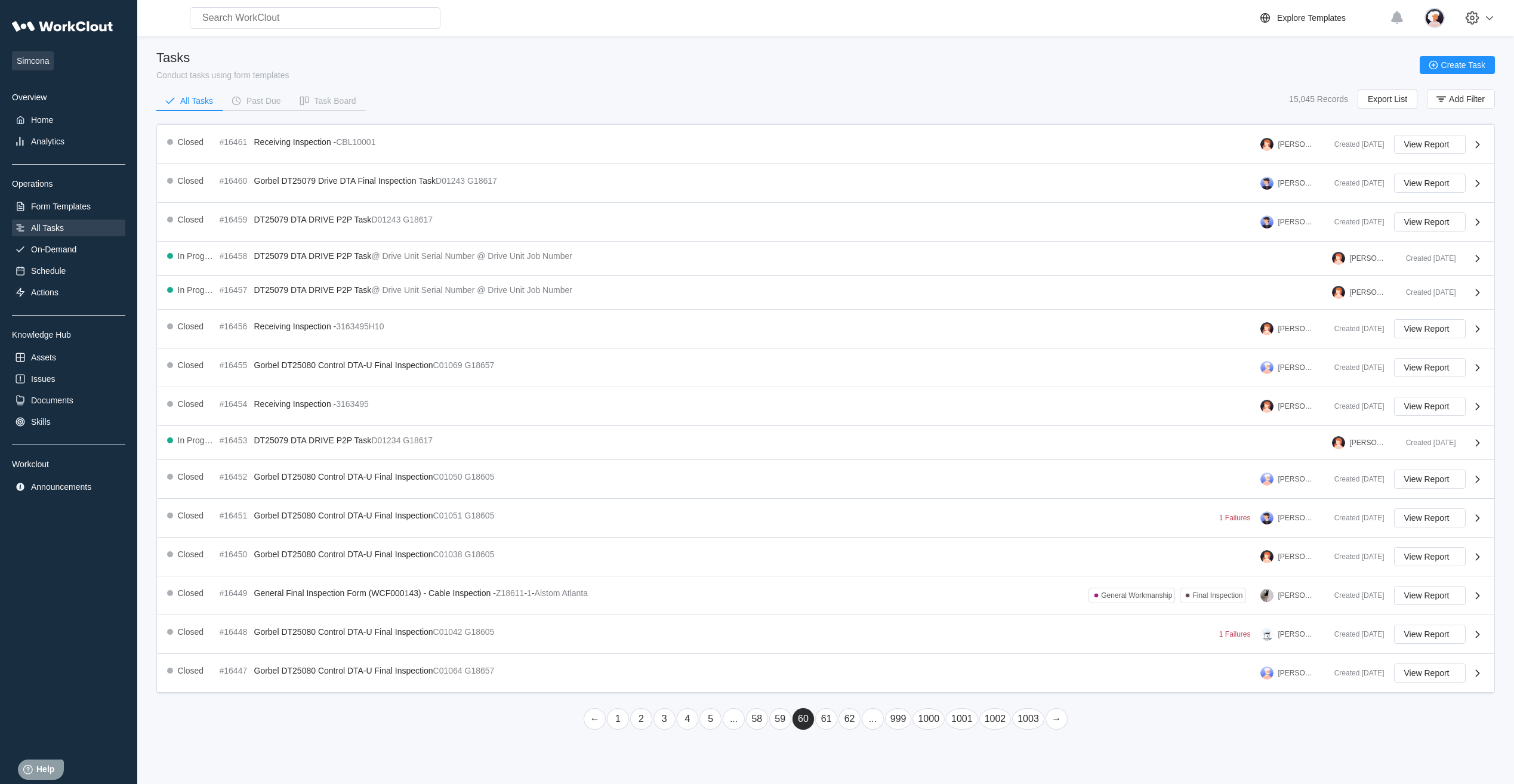
click at [486, 242] on link "62" at bounding box center [849, 719] width 22 height 21
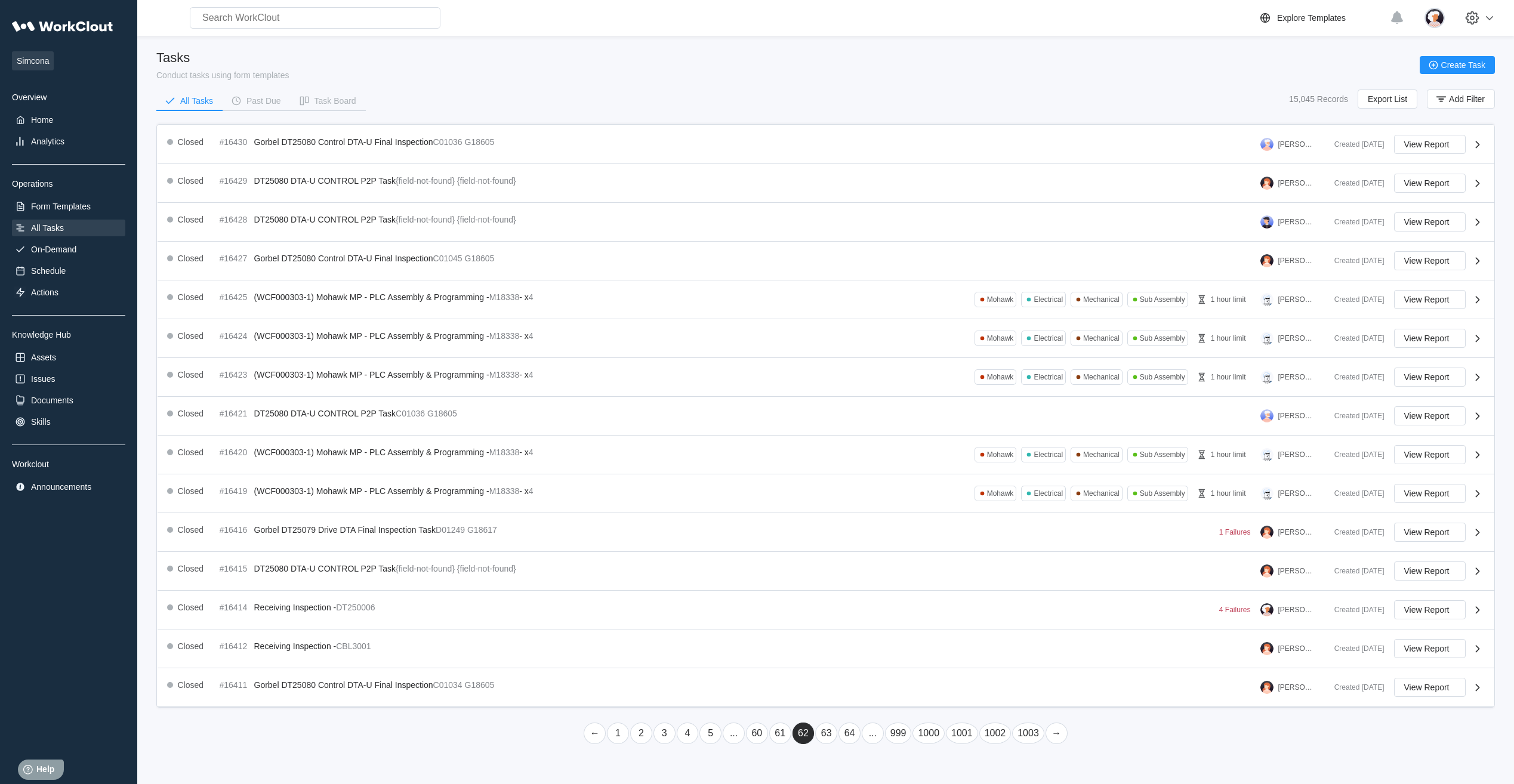
click at [486, 242] on link "64" at bounding box center [849, 733] width 22 height 21
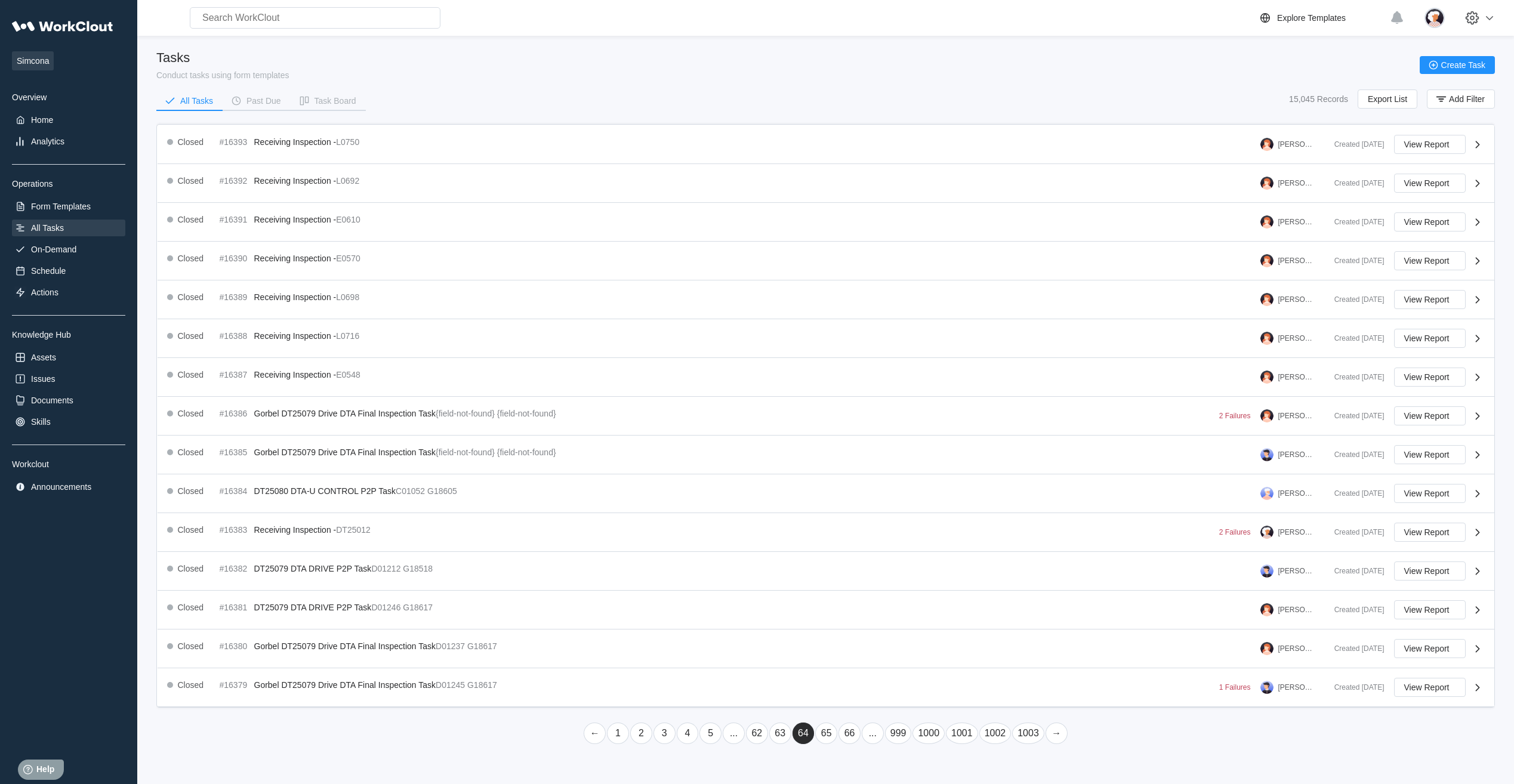
click at [486, 242] on link "65" at bounding box center [826, 733] width 22 height 21
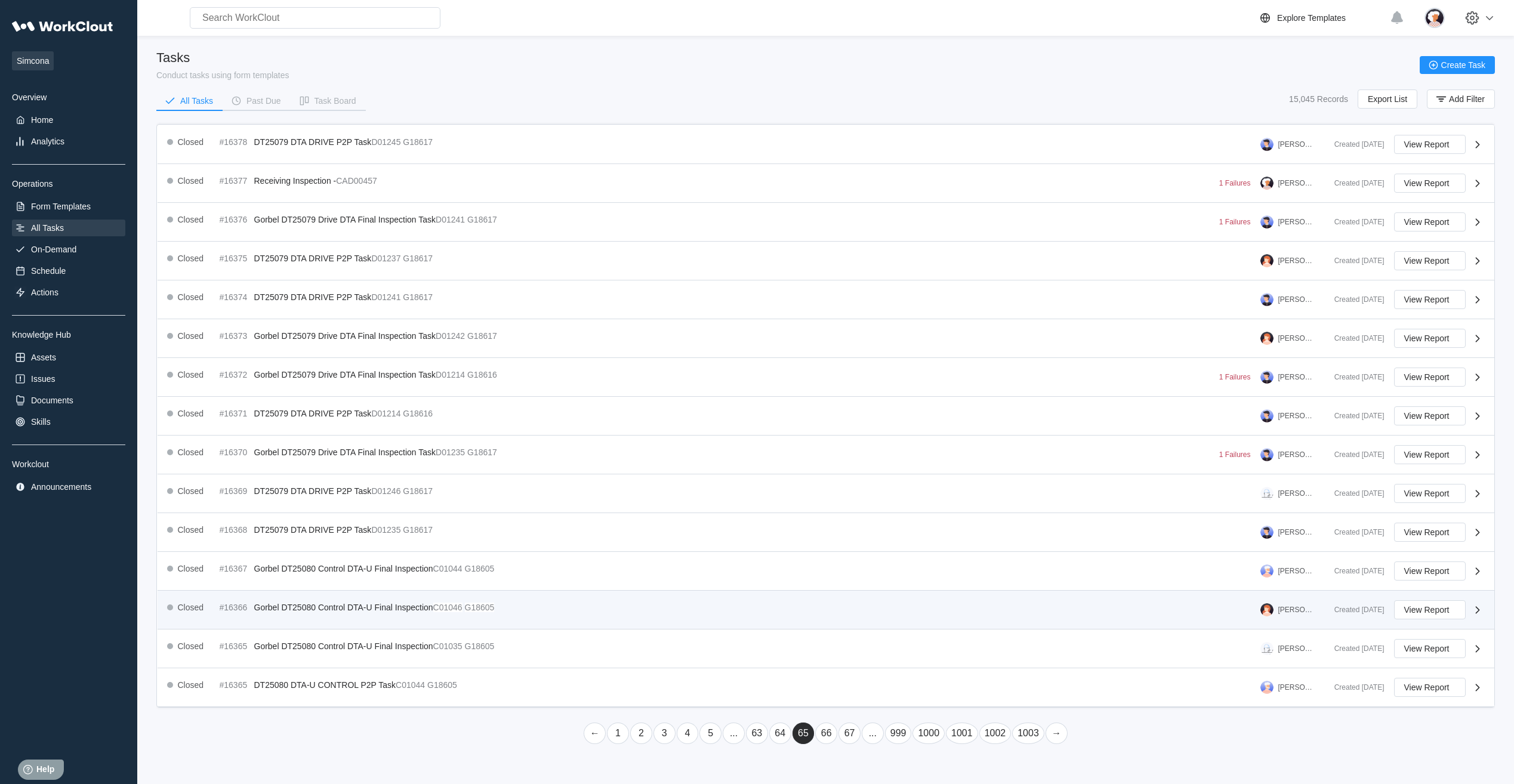
click at [259, 242] on span "Gorbel DT25080 Control DTA-U Final Inspection" at bounding box center [343, 607] width 179 height 9
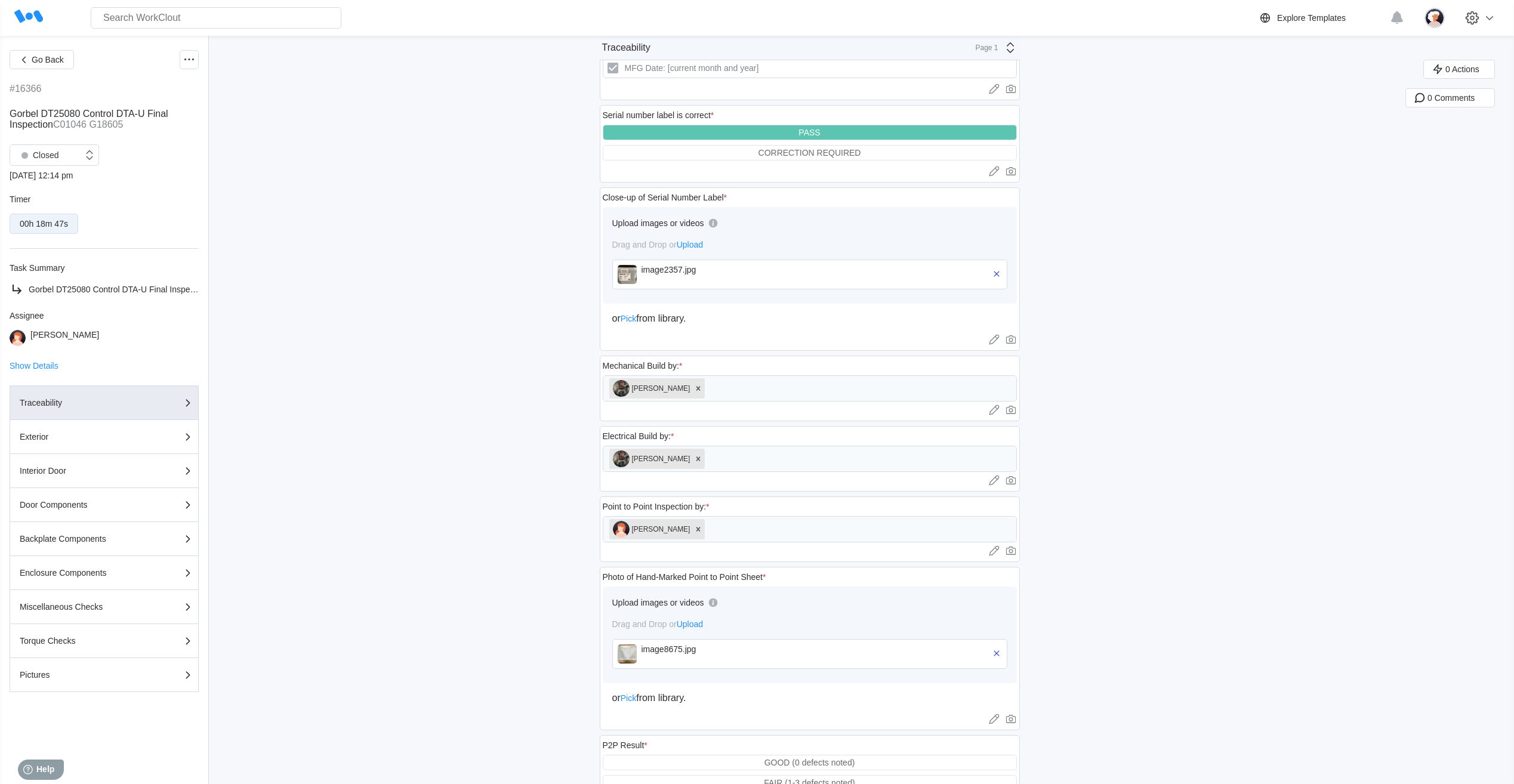
scroll to position [358, 0]
click at [44, 61] on span "Go Back" at bounding box center [47, 59] width 32 height 9
